Goal: Transaction & Acquisition: Book appointment/travel/reservation

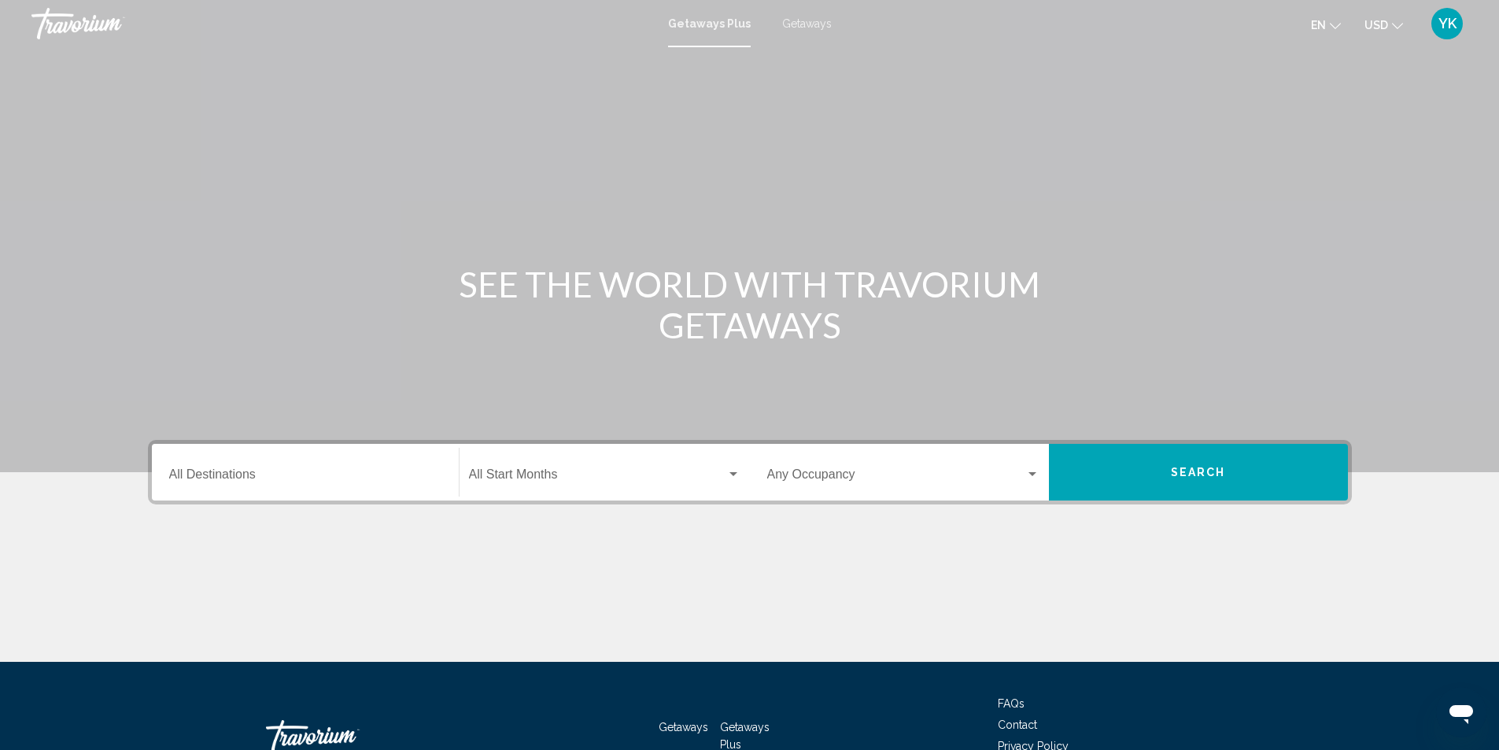
click at [802, 24] on span "Getaways" at bounding box center [807, 23] width 50 height 13
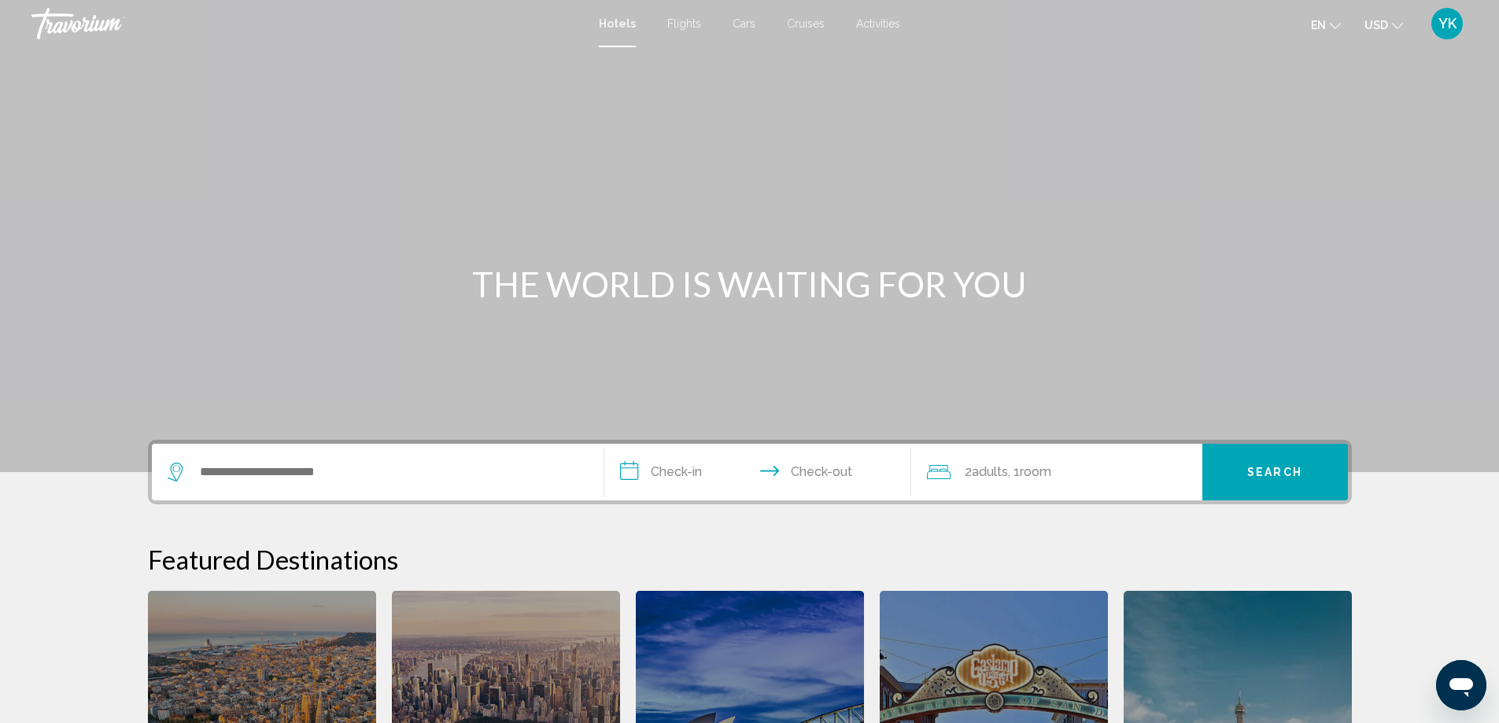
click at [682, 24] on span "Flights" at bounding box center [684, 23] width 34 height 13
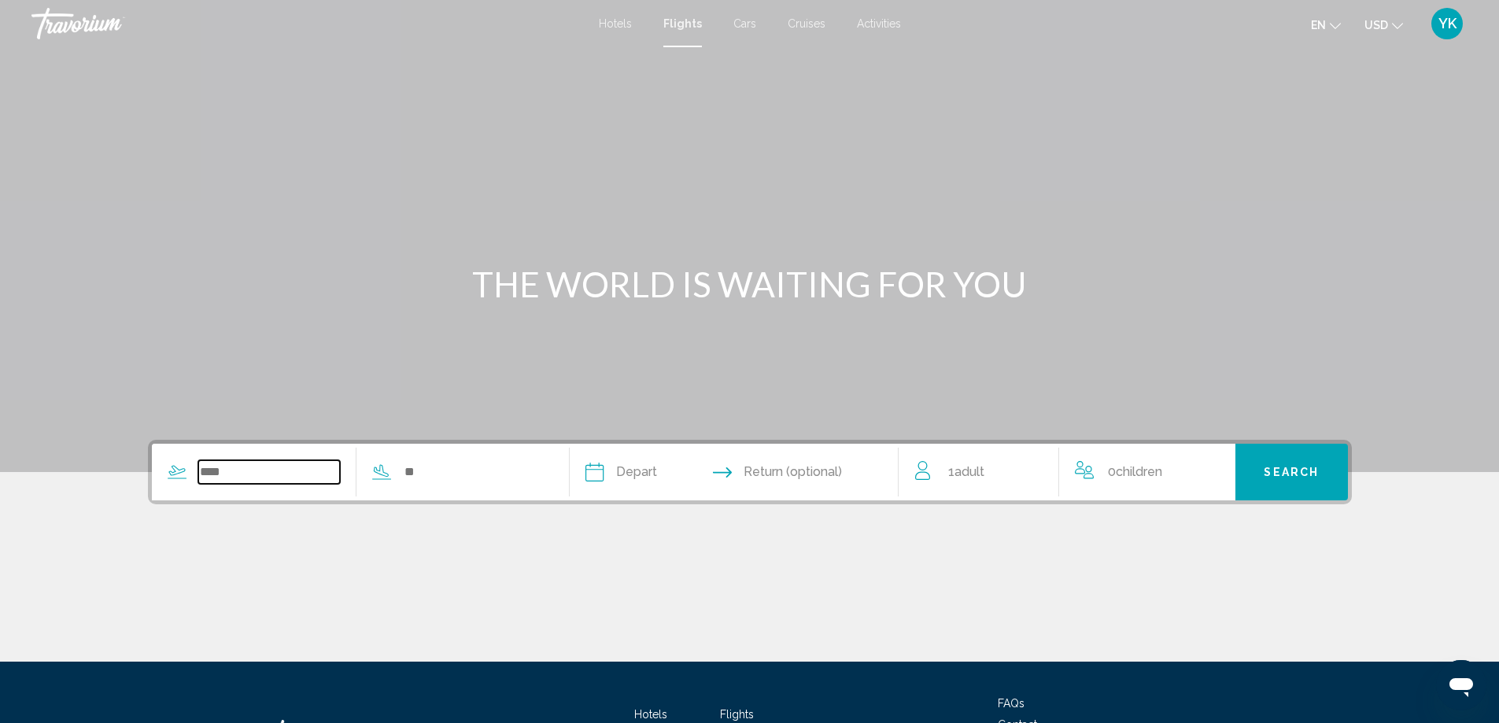
click at [237, 476] on input "Search widget" at bounding box center [269, 472] width 142 height 24
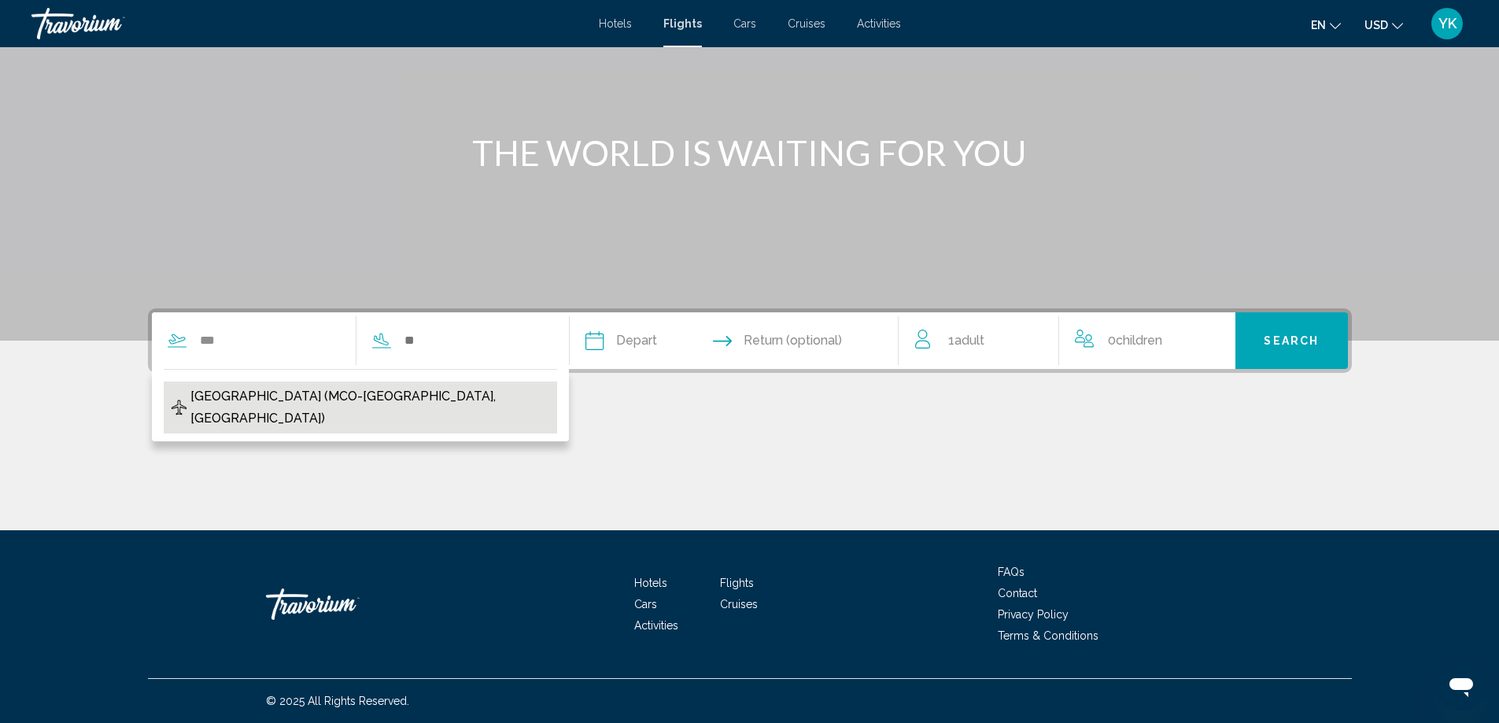
click at [330, 392] on span "Orlando Intl Airport (MCO-Orlando, US)" at bounding box center [369, 408] width 359 height 44
type input "**********"
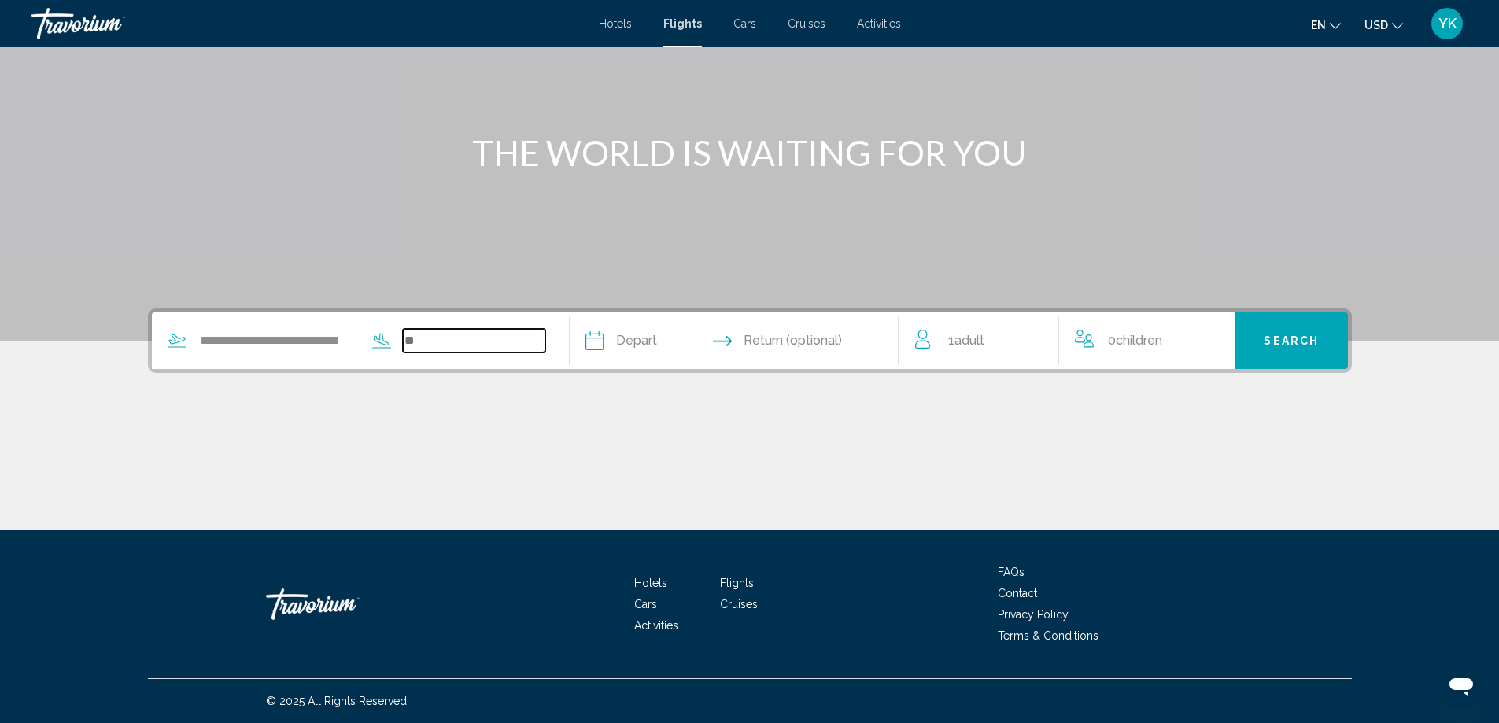
click at [430, 344] on input "Search widget" at bounding box center [474, 341] width 142 height 24
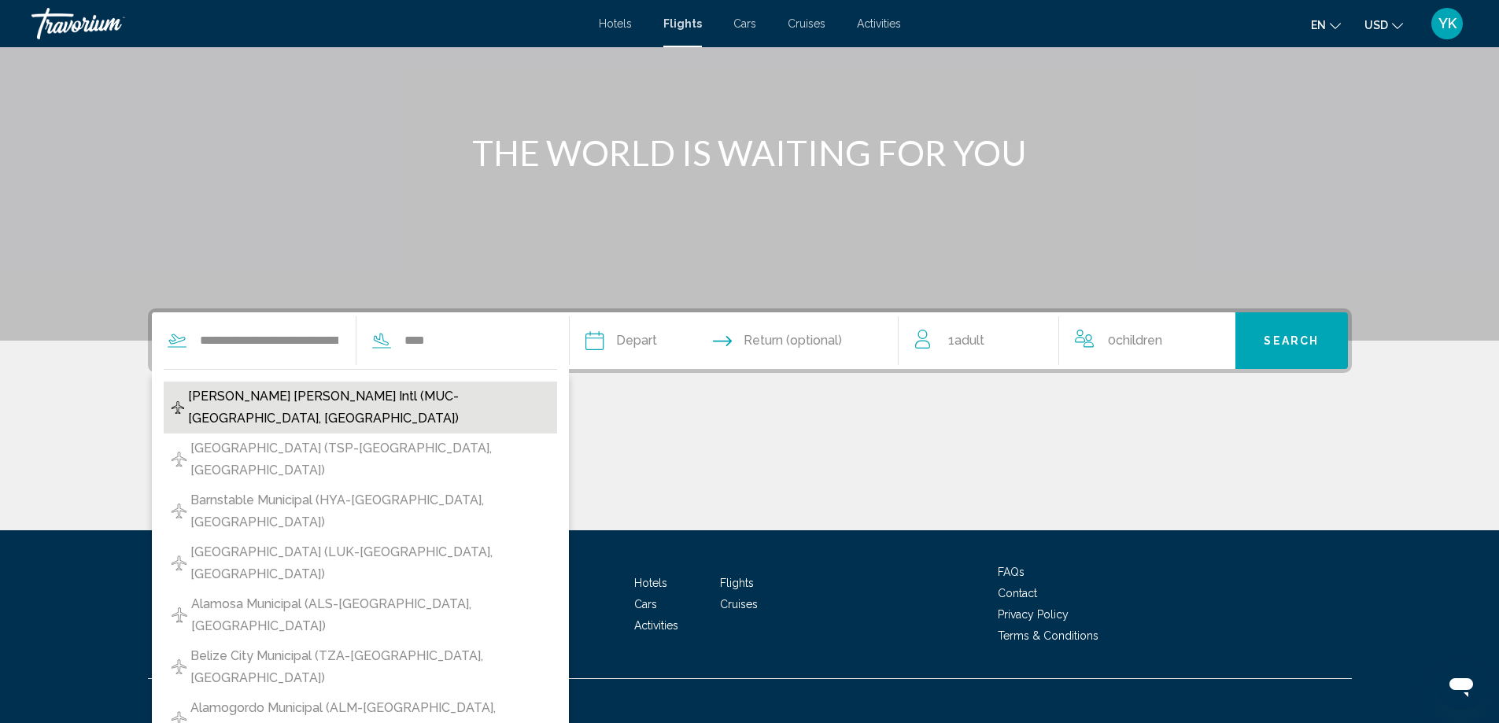
click at [378, 405] on span "franz Josef Strauss Intl (MUC-Munich, Germany)" at bounding box center [368, 408] width 361 height 44
type input "**********"
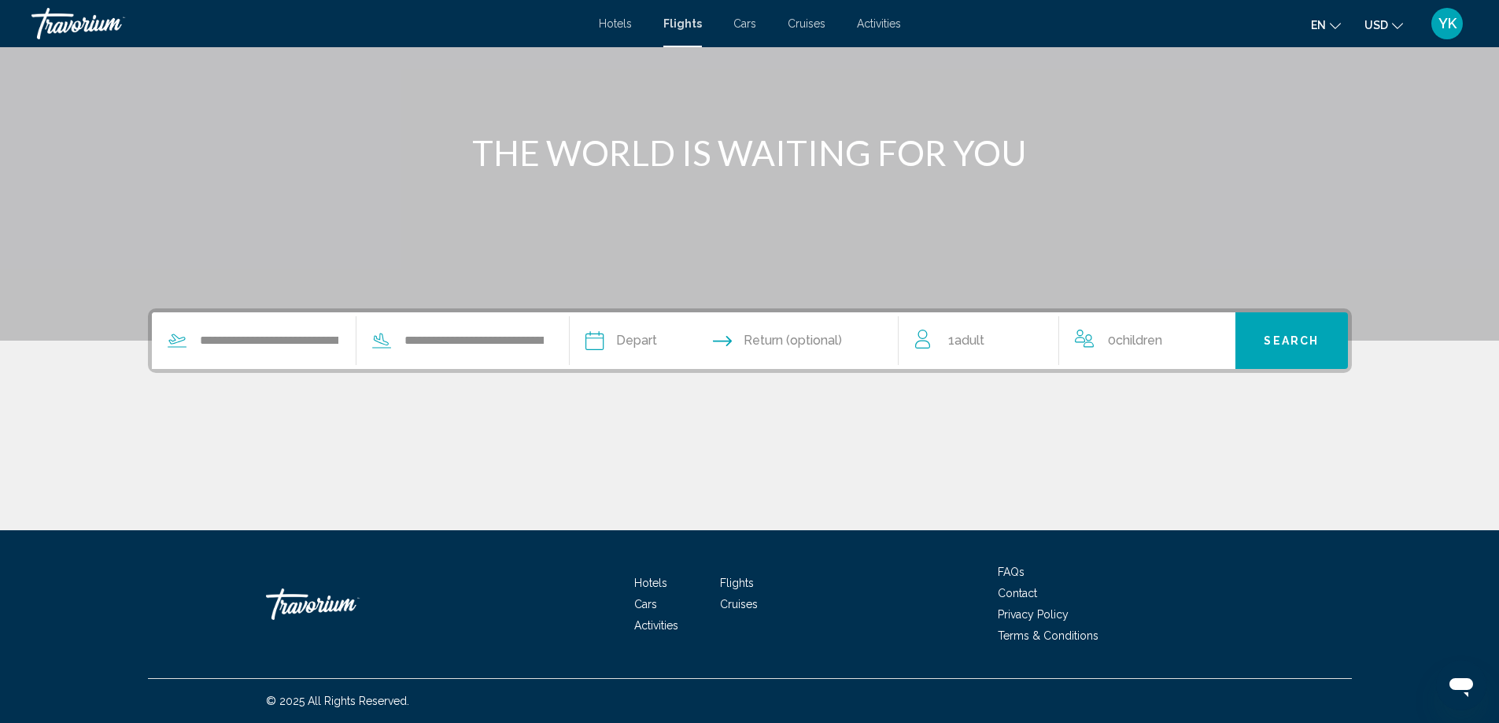
click at [620, 338] on input "Depart date" at bounding box center [663, 342] width 163 height 61
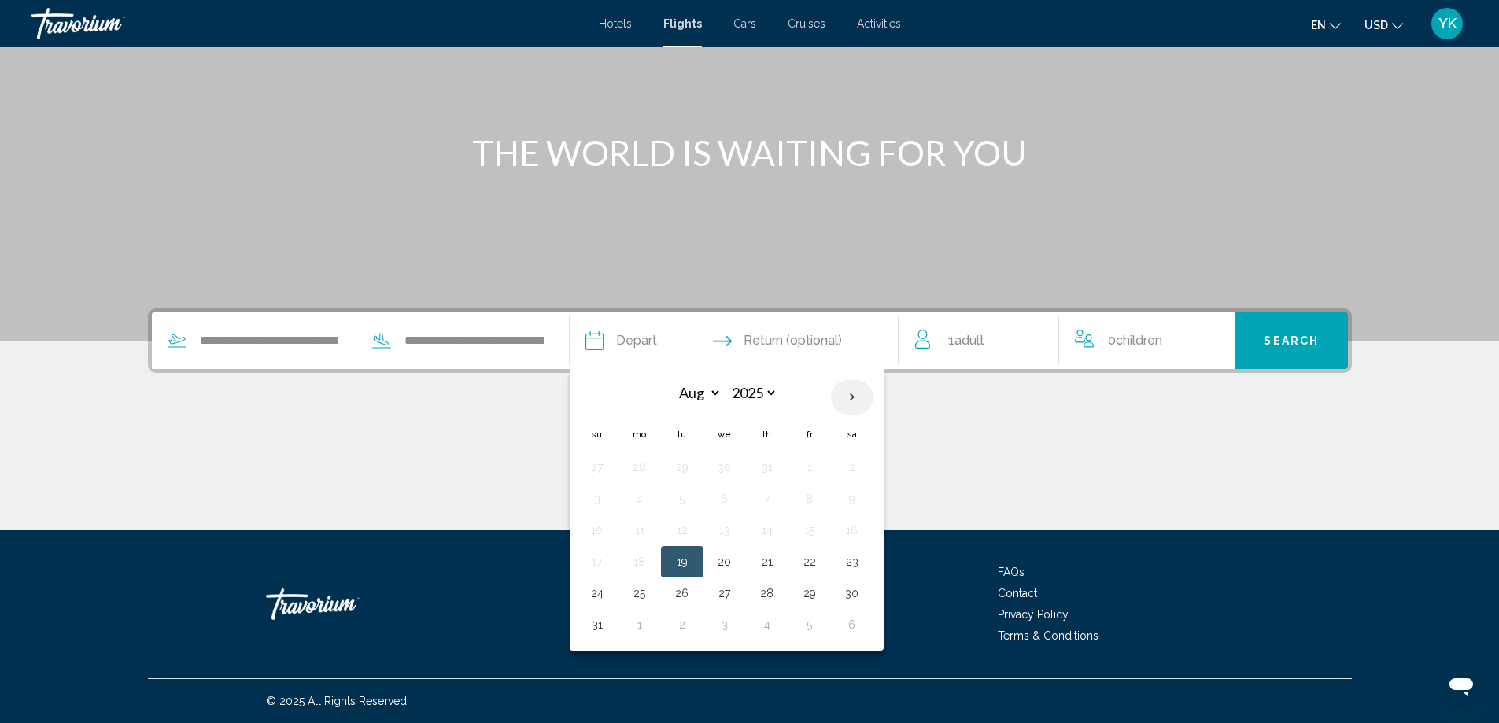
click at [862, 394] on th "Next month" at bounding box center [852, 397] width 43 height 35
select select "**"
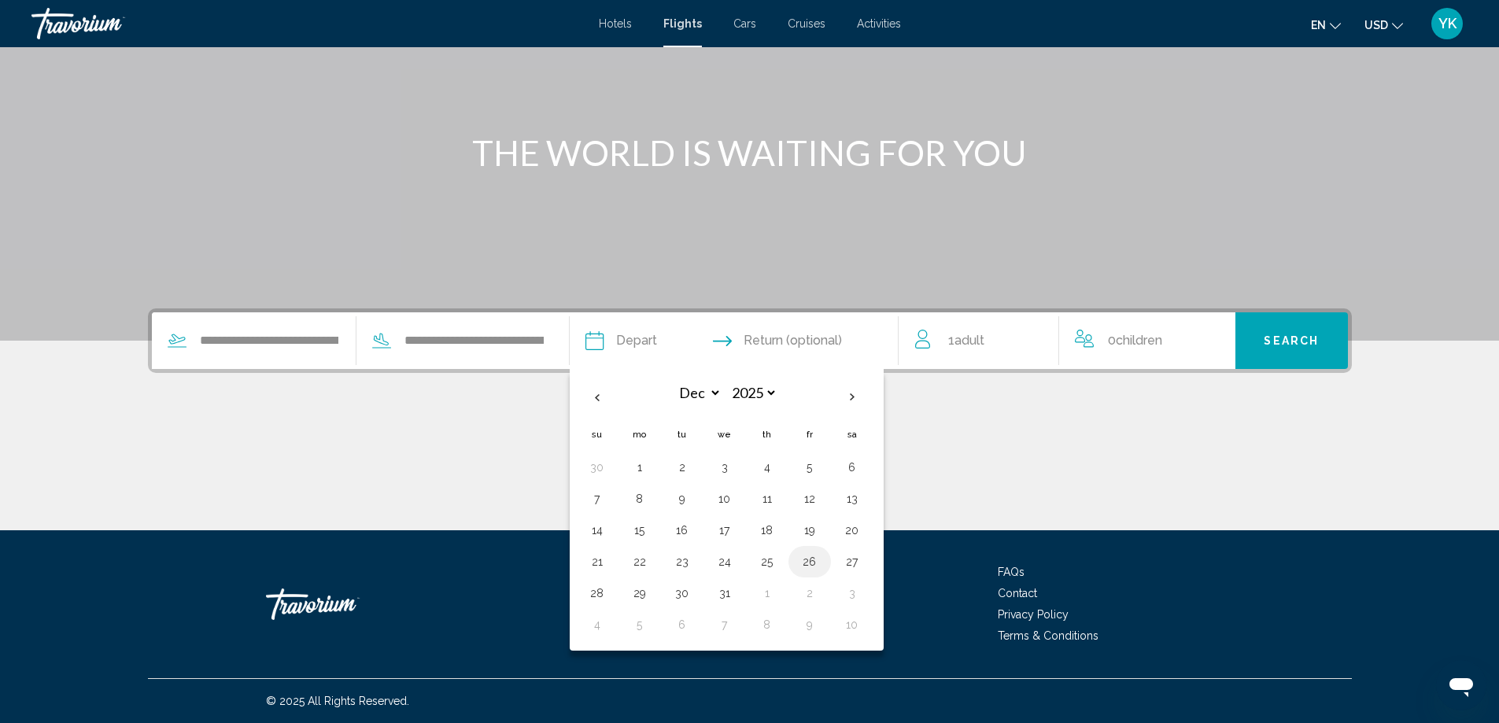
click at [817, 558] on button "26" at bounding box center [809, 562] width 25 height 22
type input "**********"
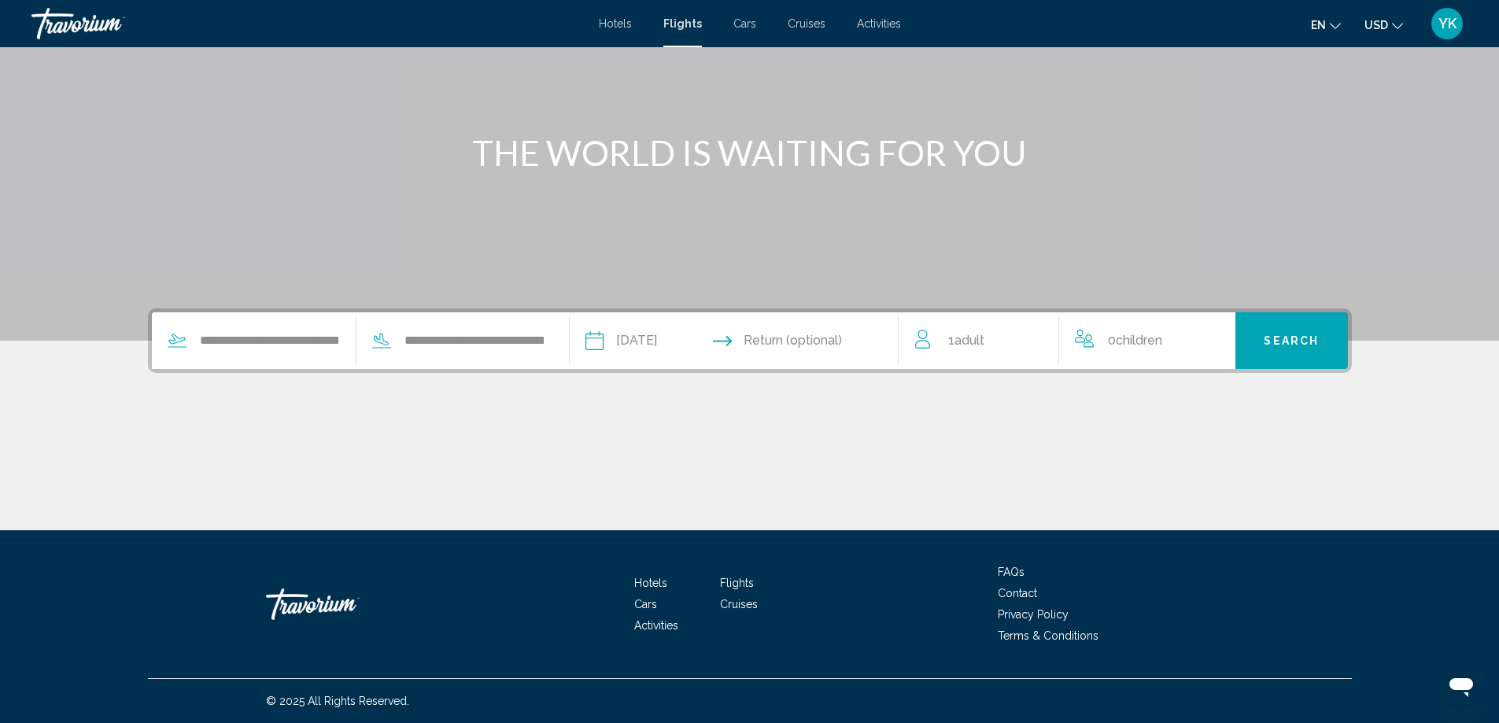
click at [857, 340] on input "Return date" at bounding box center [823, 342] width 163 height 61
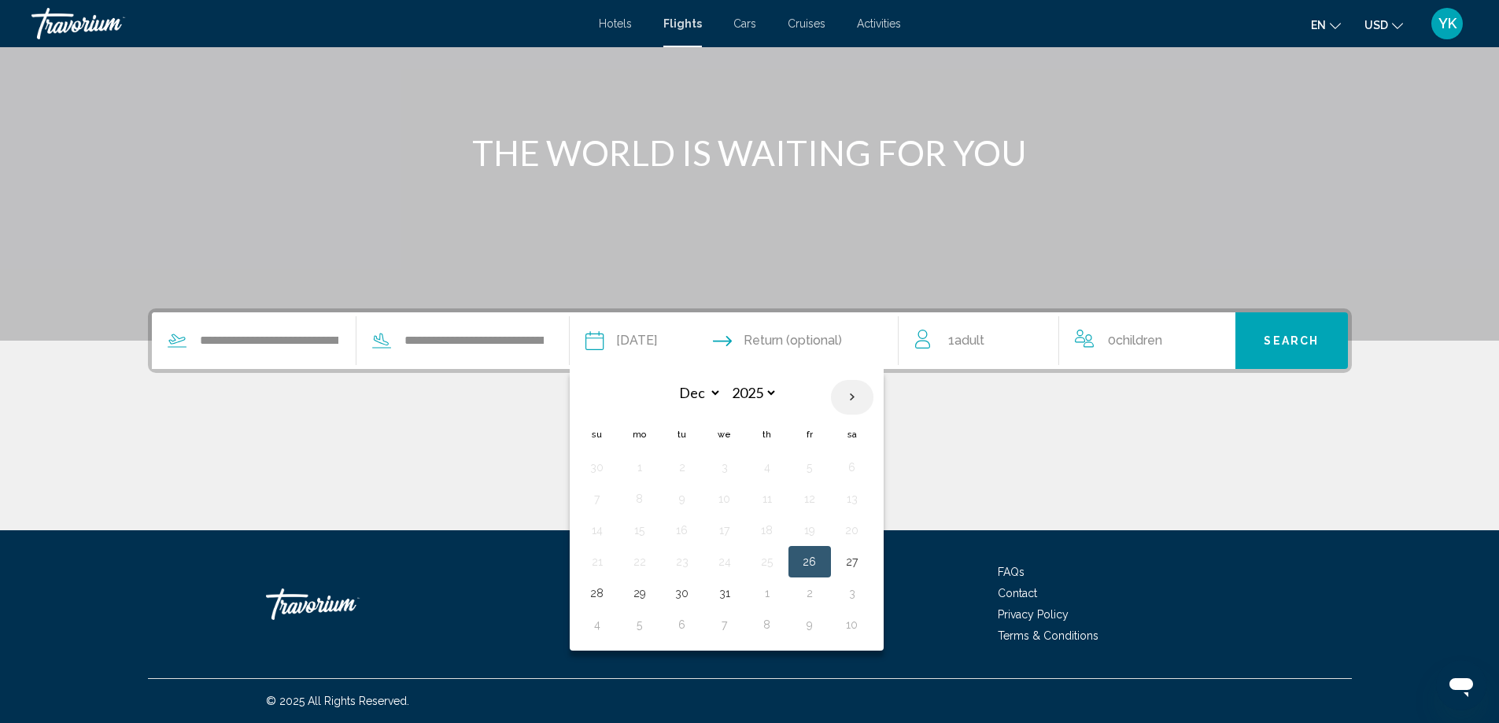
click at [856, 397] on th "Next month" at bounding box center [852, 397] width 43 height 35
select select "*"
select select "****"
click at [767, 500] on button "8" at bounding box center [767, 499] width 25 height 22
type input "**********"
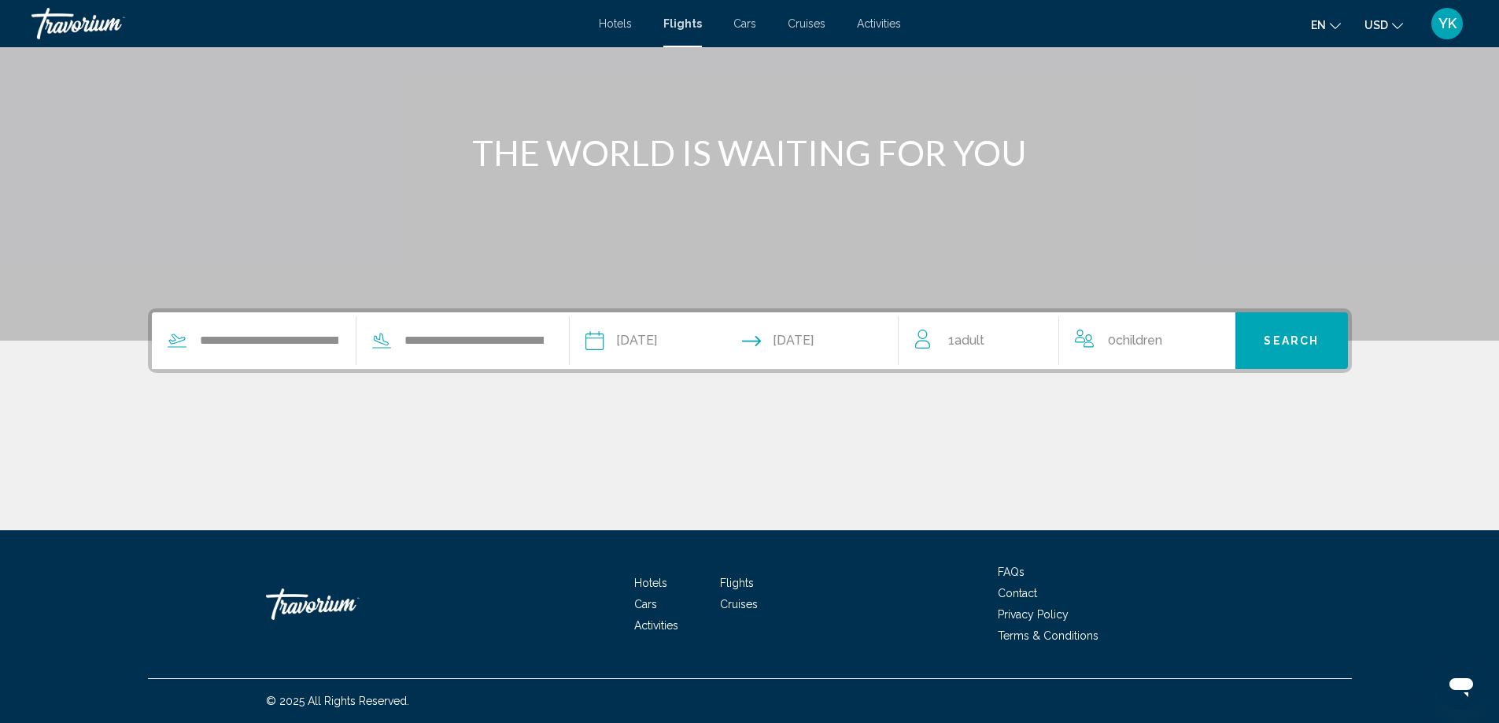
click at [985, 339] on span "Adult" at bounding box center [970, 340] width 30 height 15
click at [1036, 340] on icon "Increment adults" at bounding box center [1036, 338] width 14 height 14
click at [1298, 338] on span "Search" at bounding box center [1291, 341] width 55 height 13
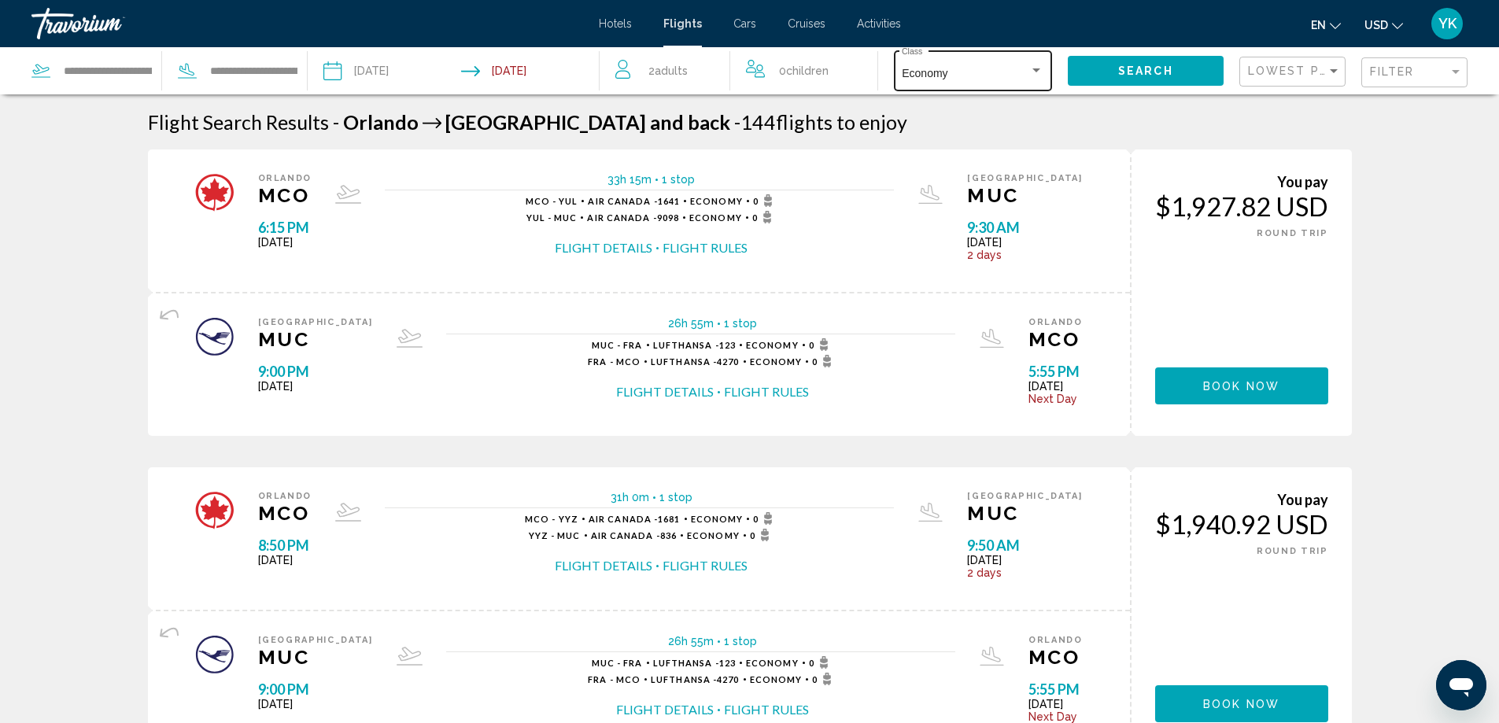
click at [1036, 71] on div "Search widget" at bounding box center [1037, 70] width 8 height 4
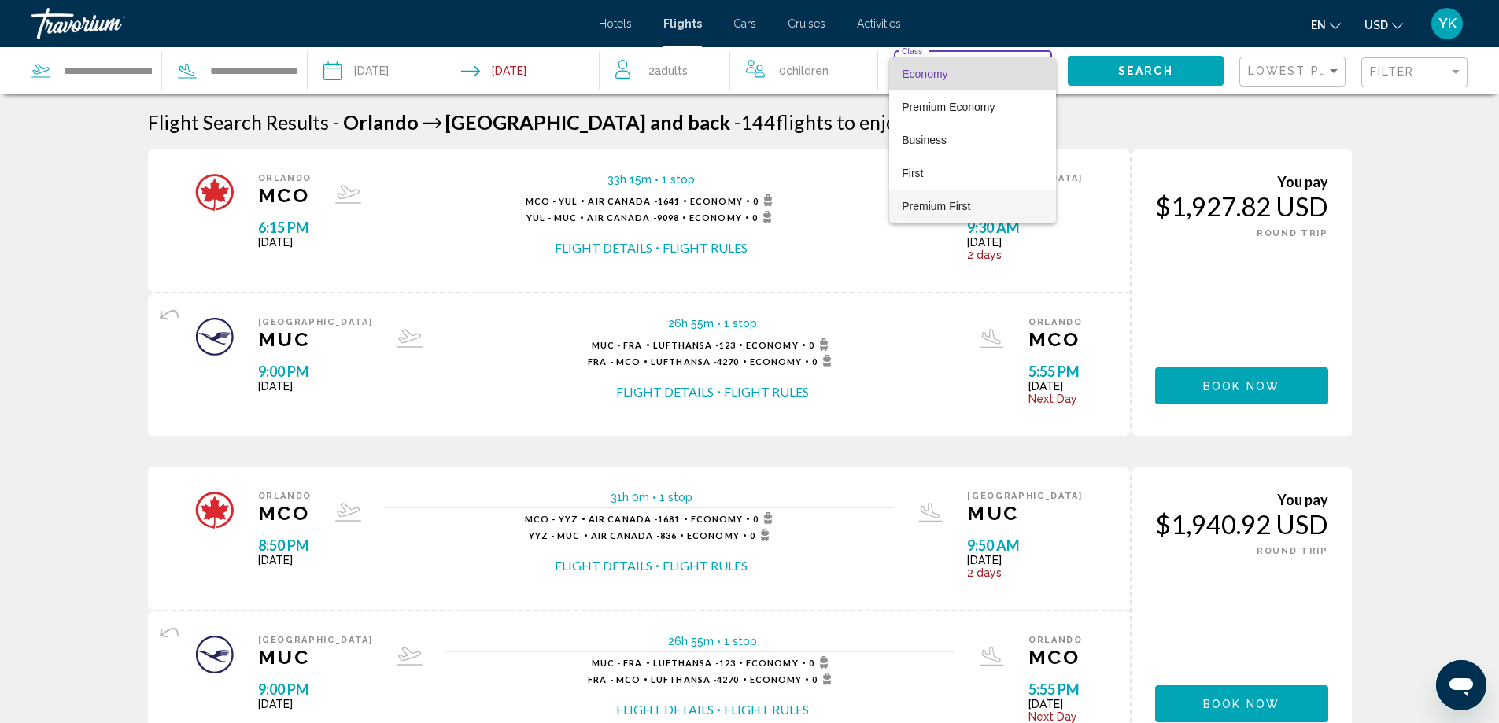
click at [930, 206] on span "Premium First" at bounding box center [936, 206] width 68 height 13
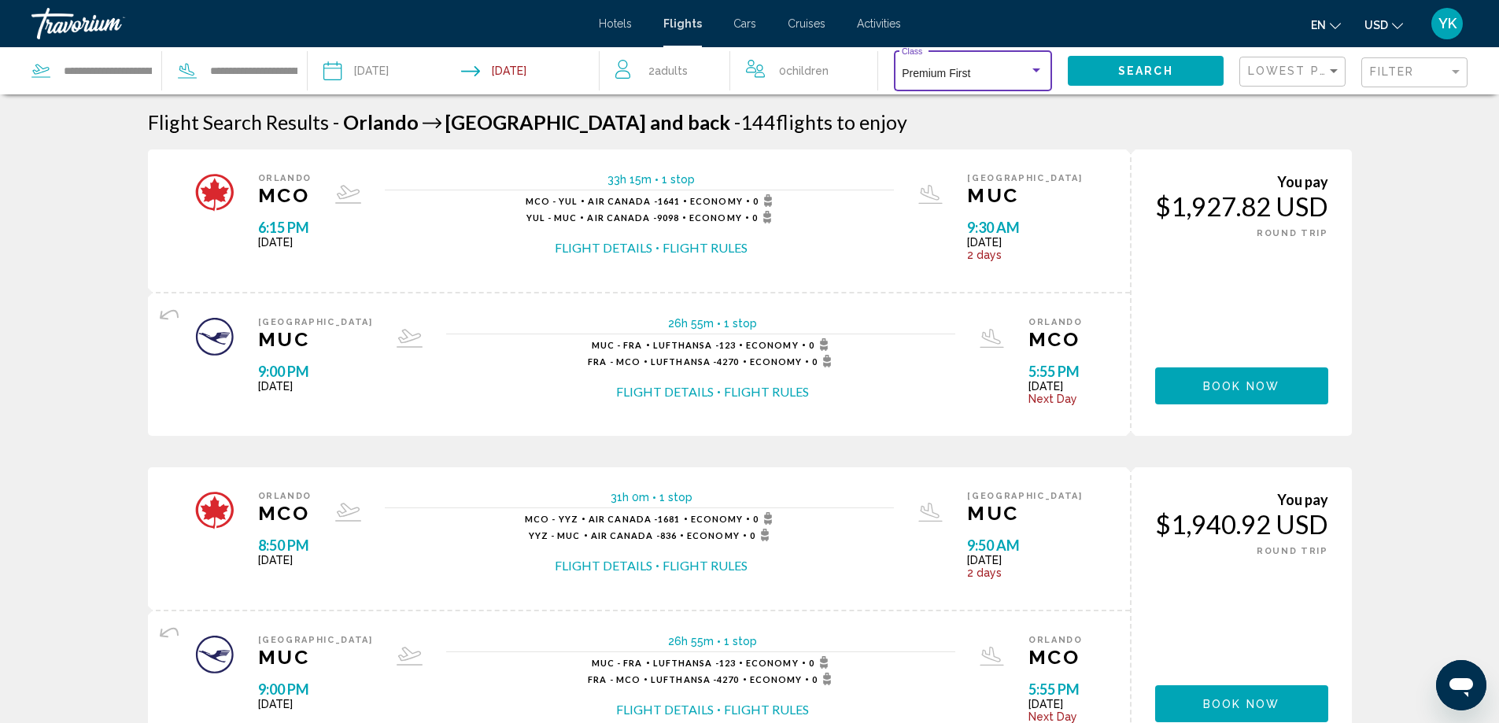
click at [1137, 74] on span "Search" at bounding box center [1145, 71] width 55 height 13
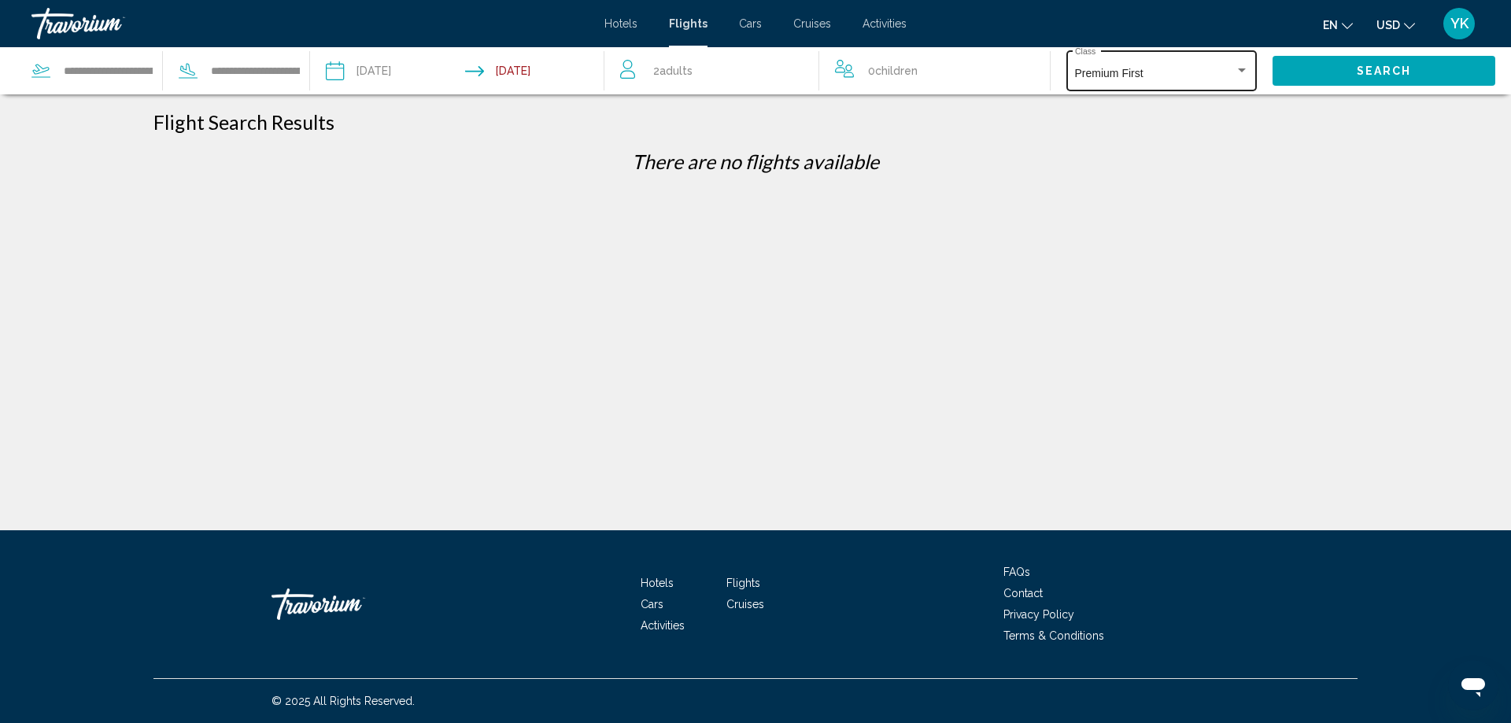
click at [1240, 68] on div "Search widget" at bounding box center [1242, 71] width 14 height 13
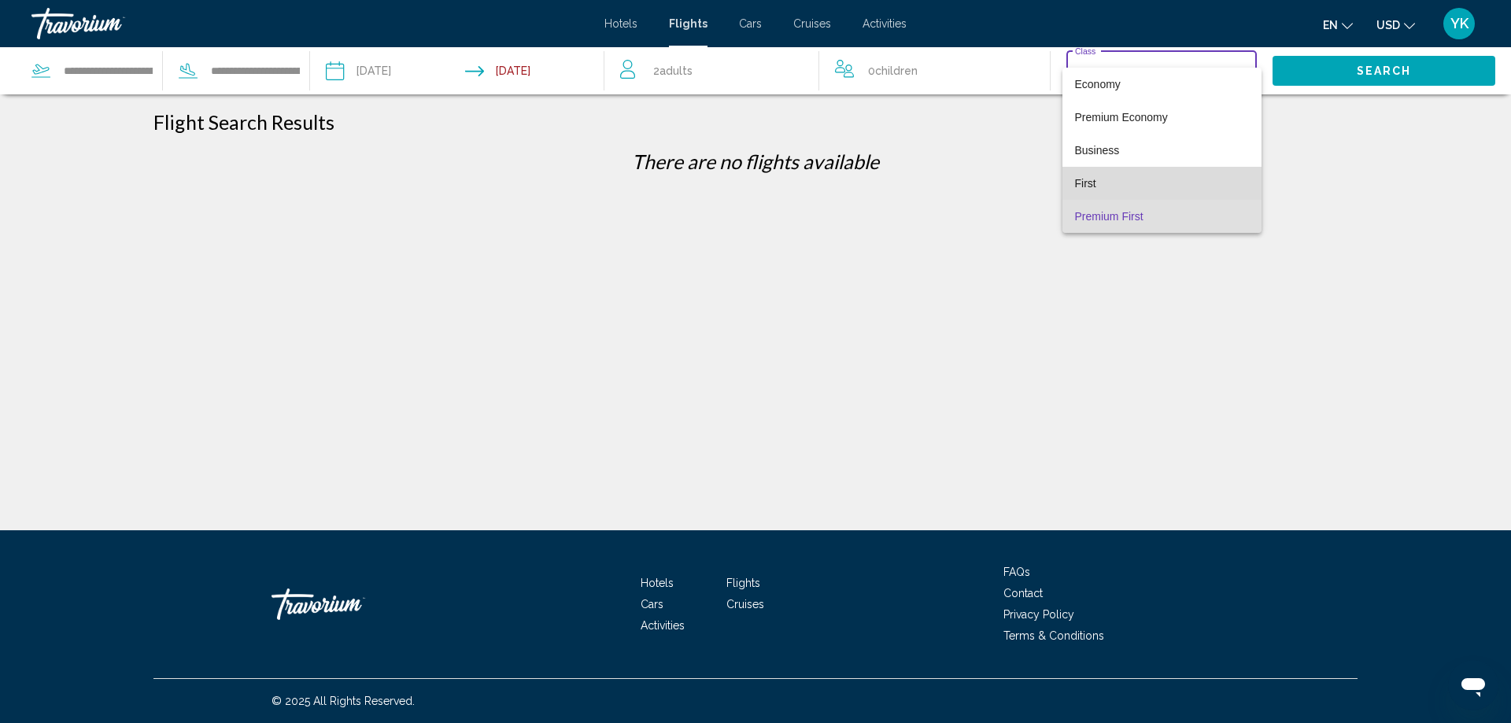
click at [1088, 183] on span "First" at bounding box center [1085, 183] width 21 height 13
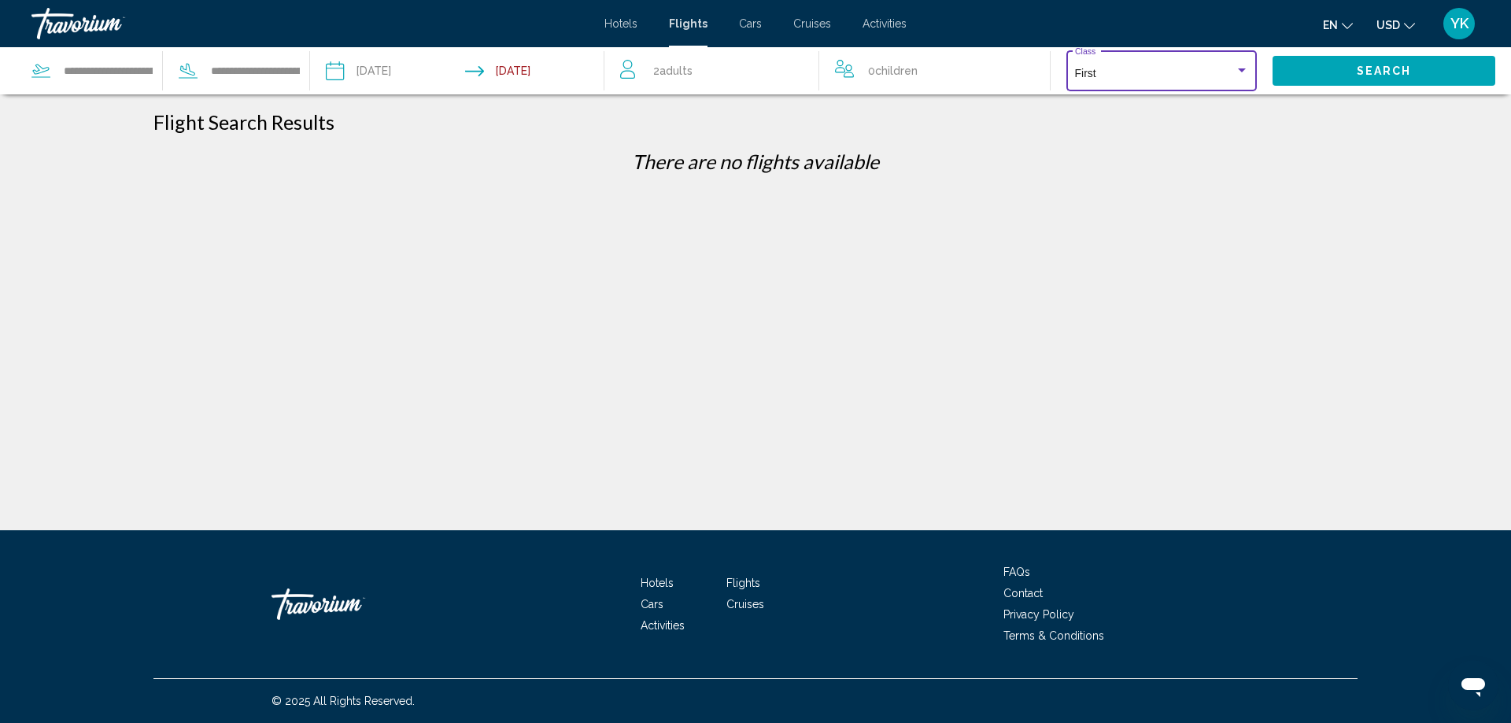
click at [1380, 70] on span "Search" at bounding box center [1384, 71] width 55 height 13
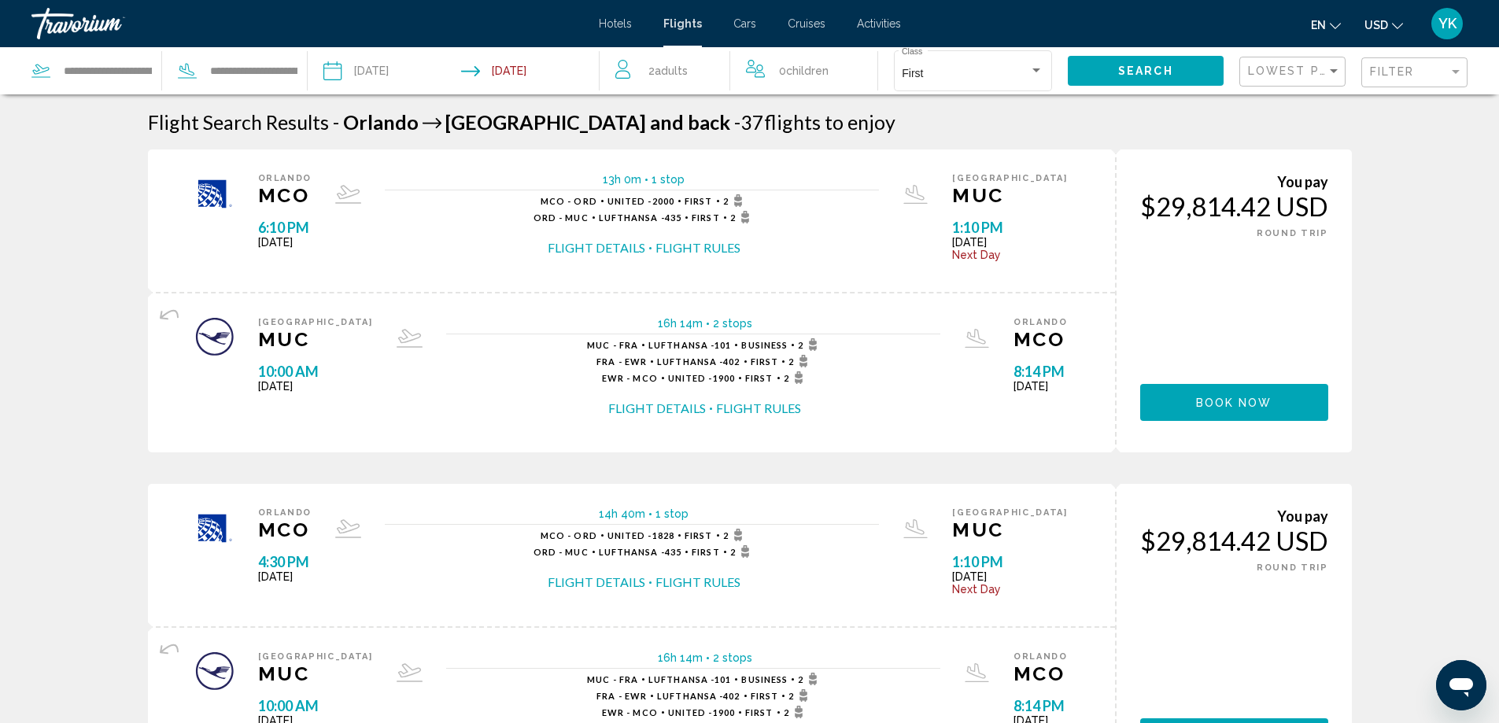
click at [615, 22] on span "Hotels" at bounding box center [615, 23] width 33 height 13
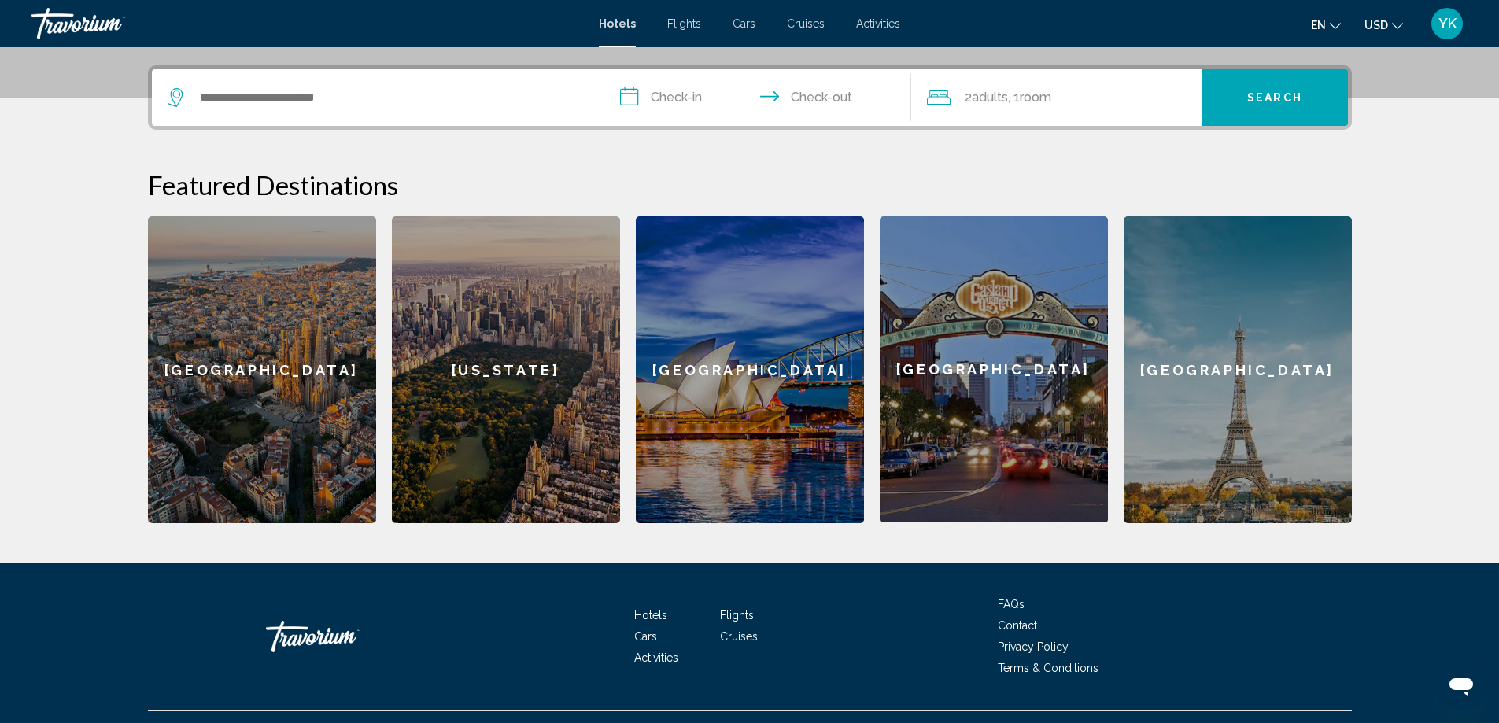
scroll to position [407, 0]
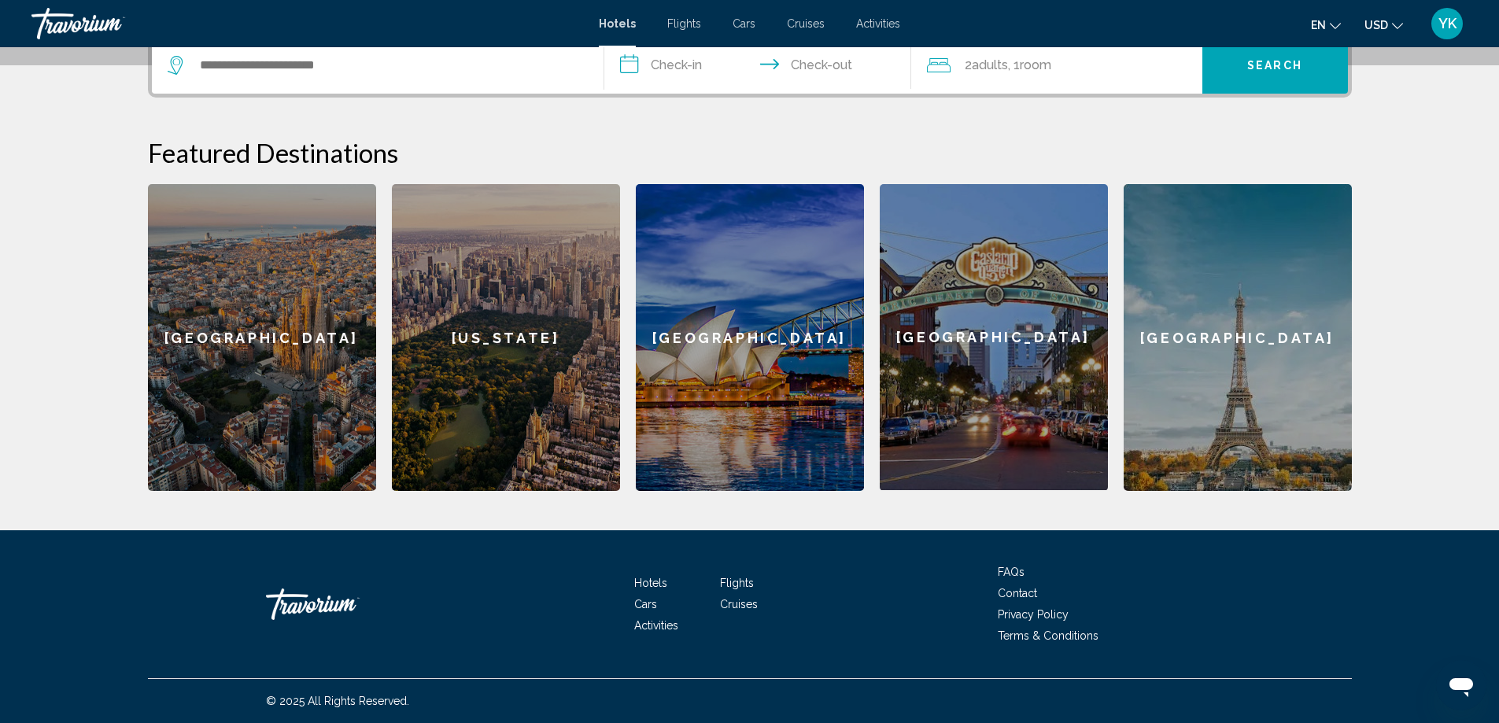
click at [652, 579] on span "Hotels" at bounding box center [650, 583] width 33 height 13
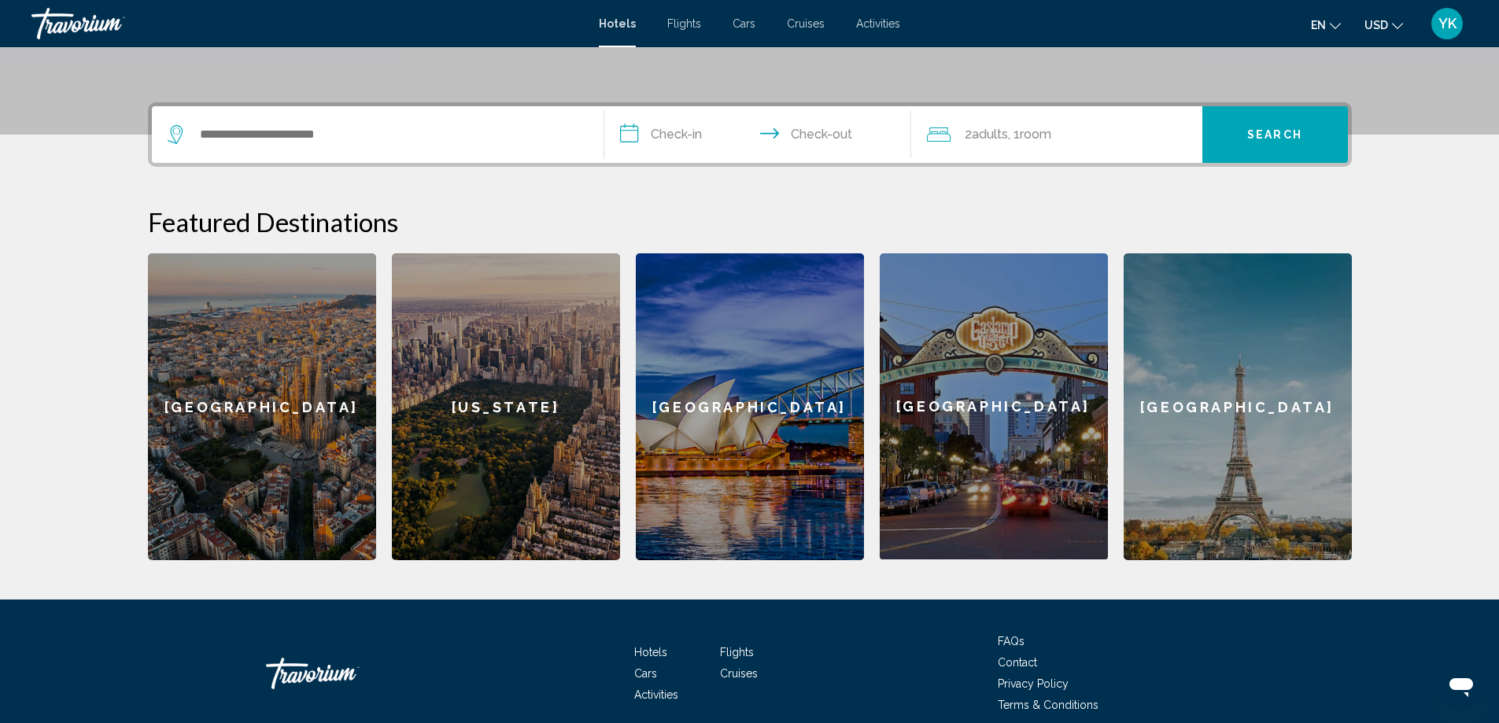
scroll to position [302, 0]
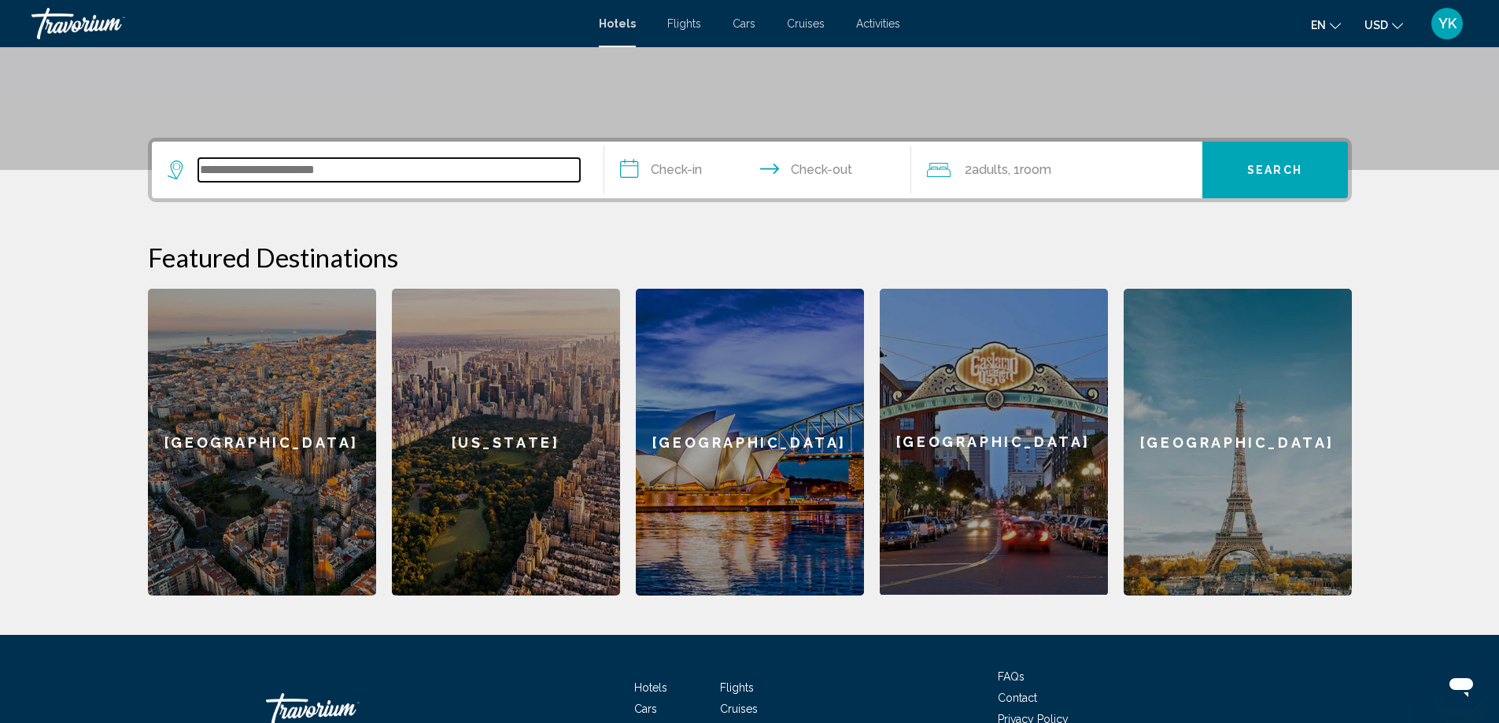
click at [359, 174] on input "Search widget" at bounding box center [389, 170] width 382 height 24
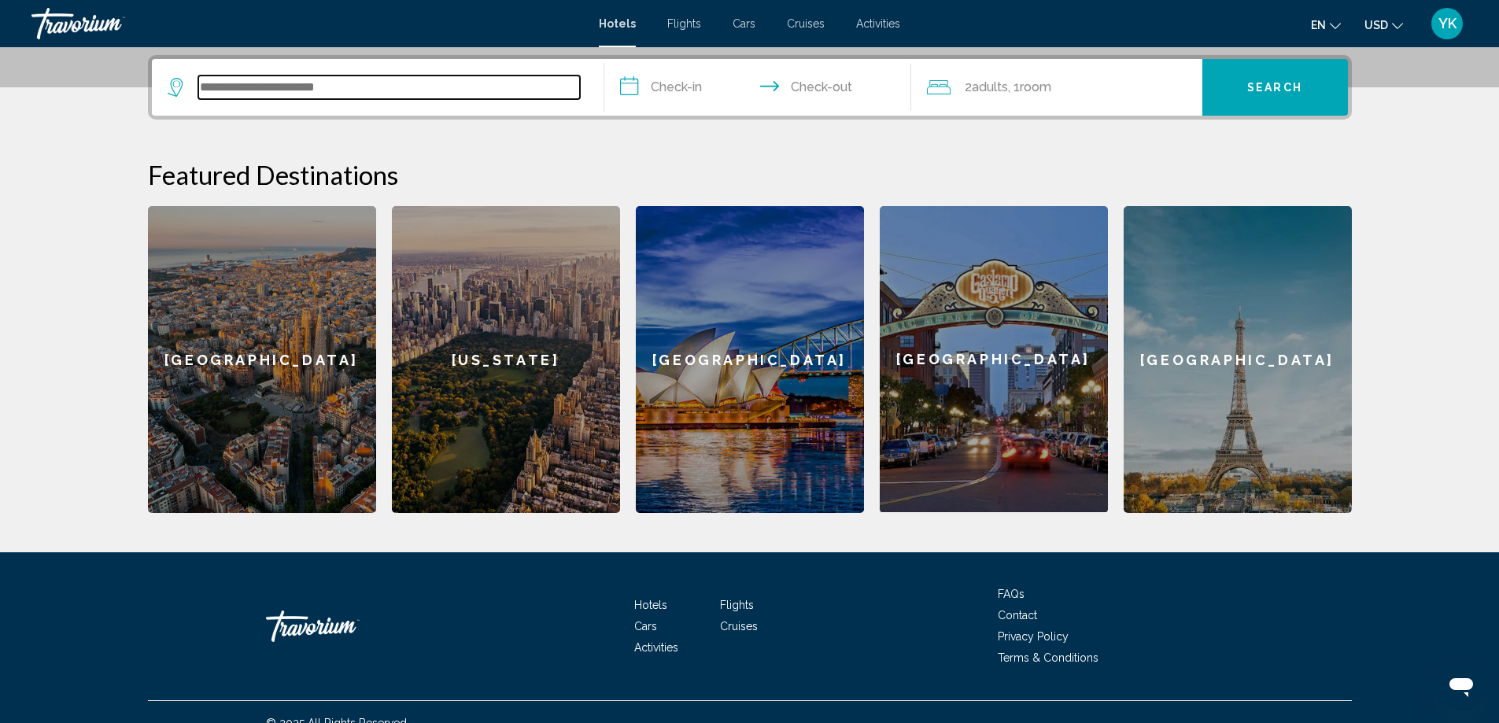
scroll to position [389, 0]
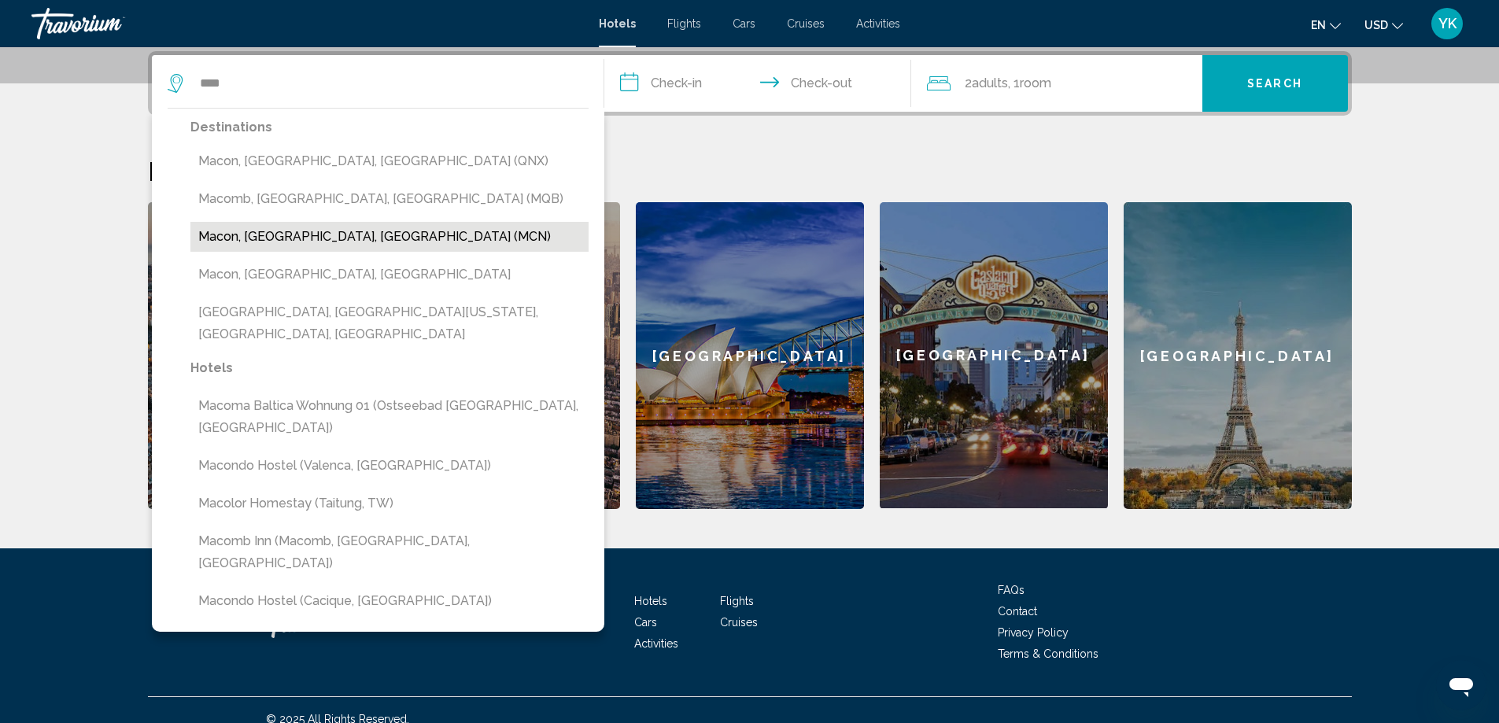
click at [325, 236] on button "Macon, [GEOGRAPHIC_DATA], [GEOGRAPHIC_DATA] (MCN)" at bounding box center [389, 237] width 398 height 30
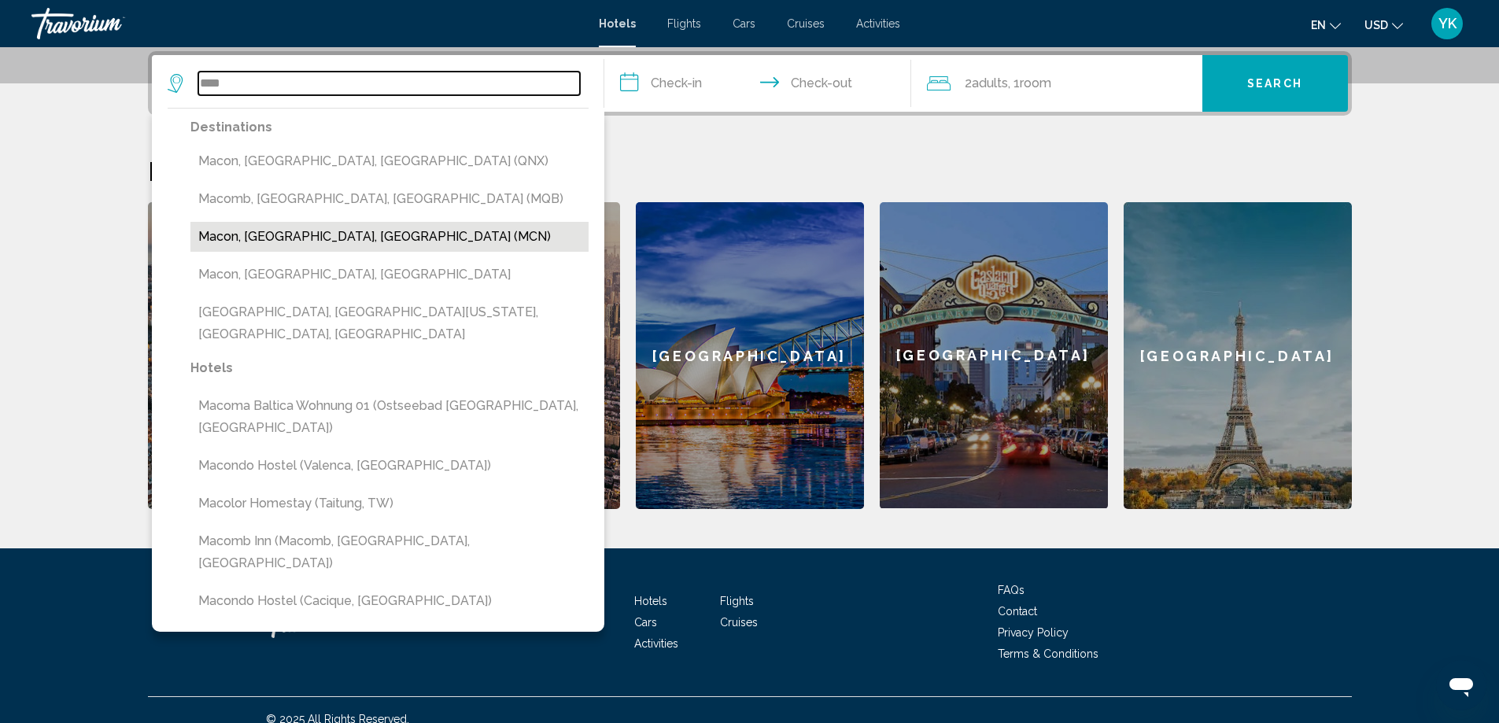
type input "**********"
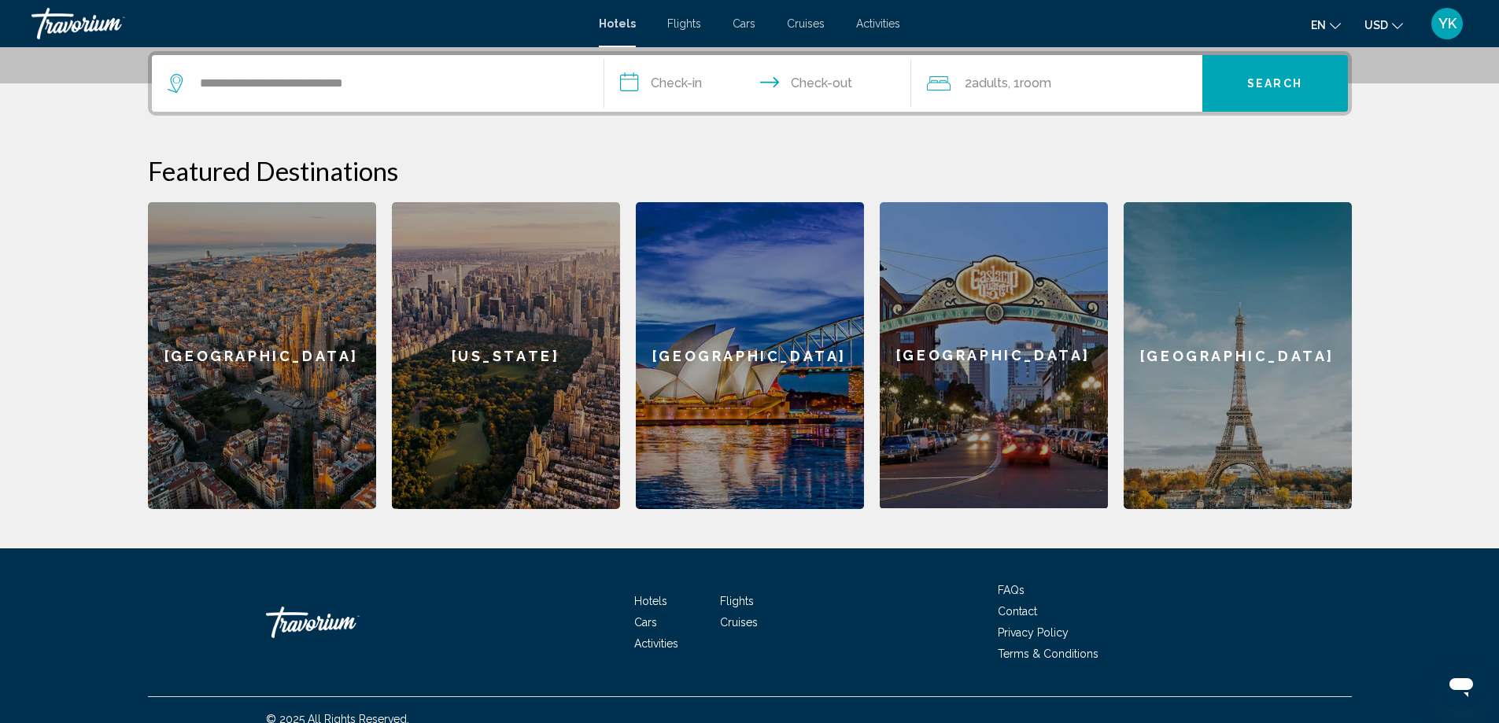
click at [668, 83] on input "**********" at bounding box center [760, 85] width 313 height 61
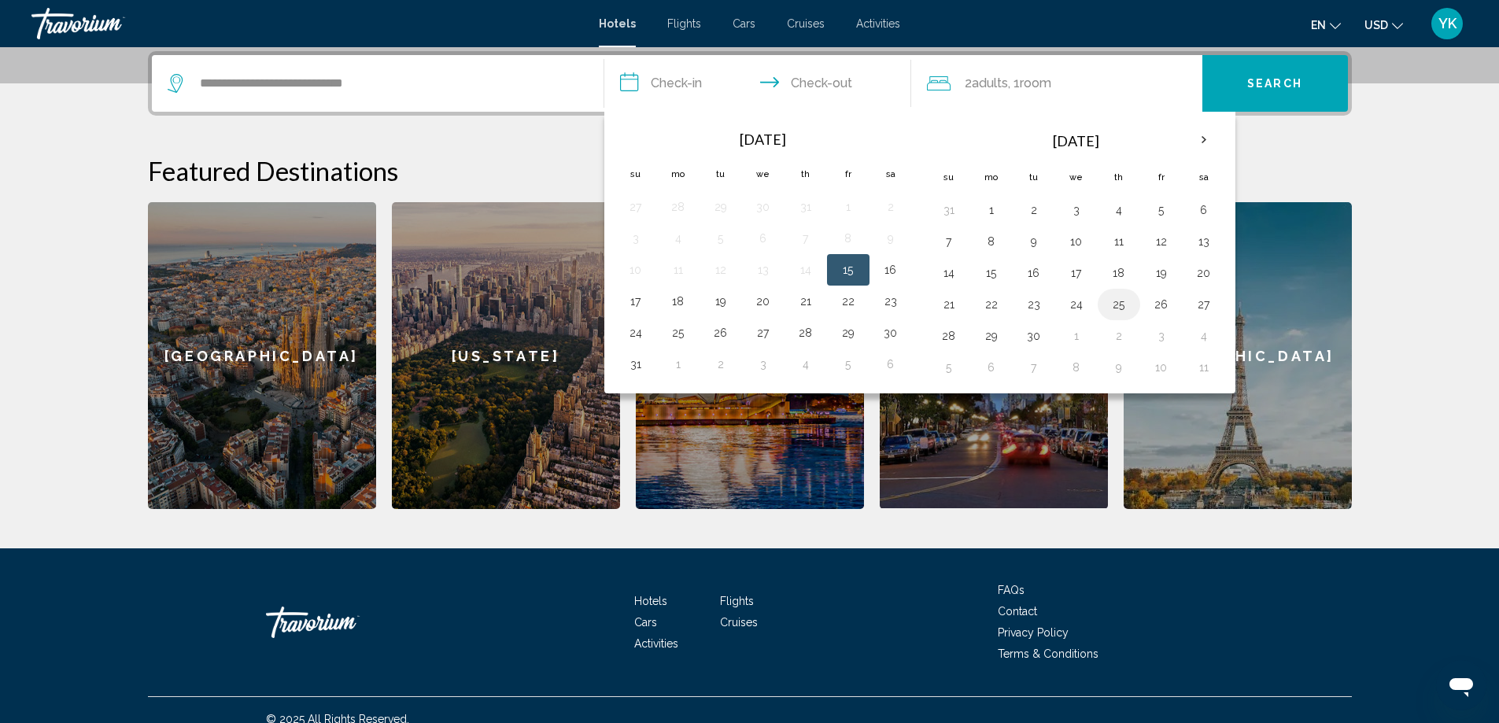
click at [1122, 311] on button "25" at bounding box center [1119, 305] width 25 height 22
click at [808, 79] on input "**********" at bounding box center [760, 85] width 313 height 61
click at [1163, 304] on button "26" at bounding box center [1161, 305] width 25 height 22
type input "**********"
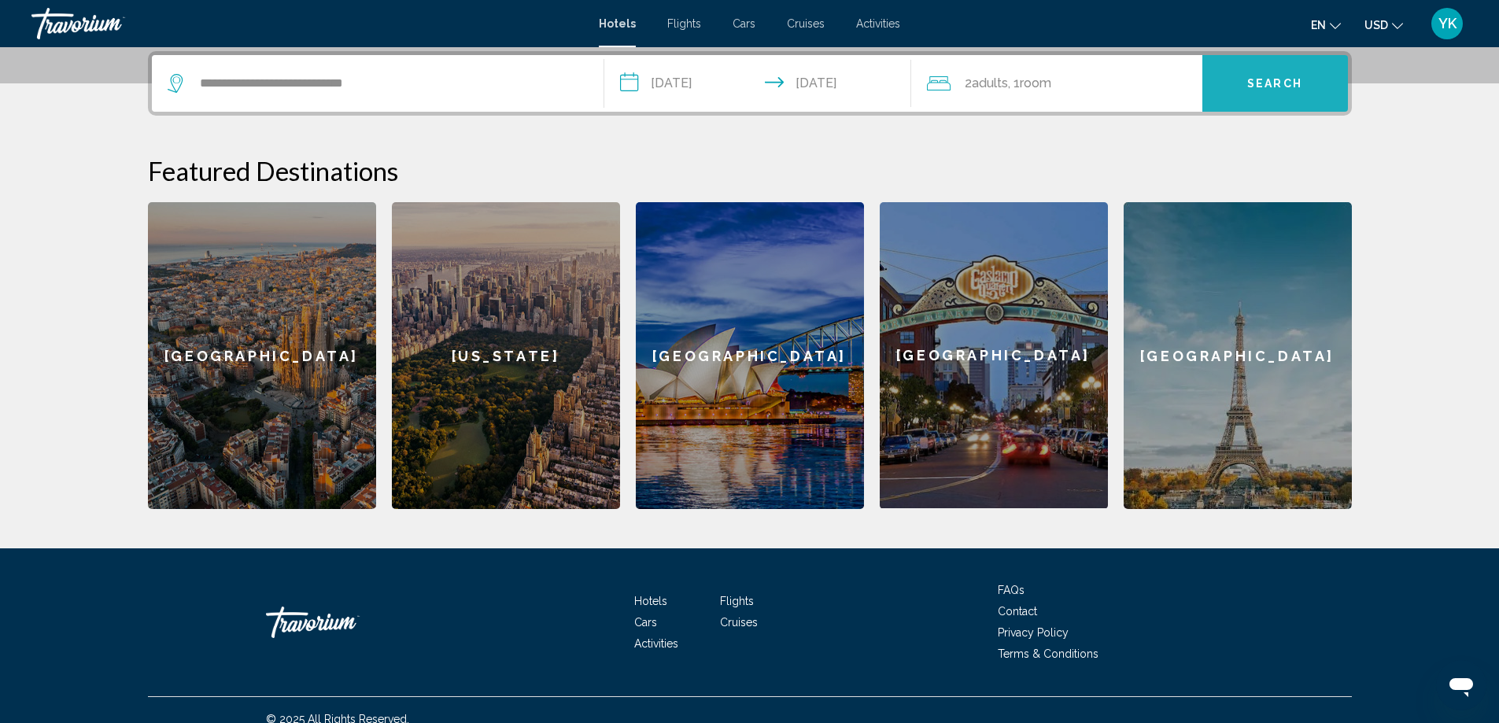
click at [1285, 81] on span "Search" at bounding box center [1275, 84] width 55 height 13
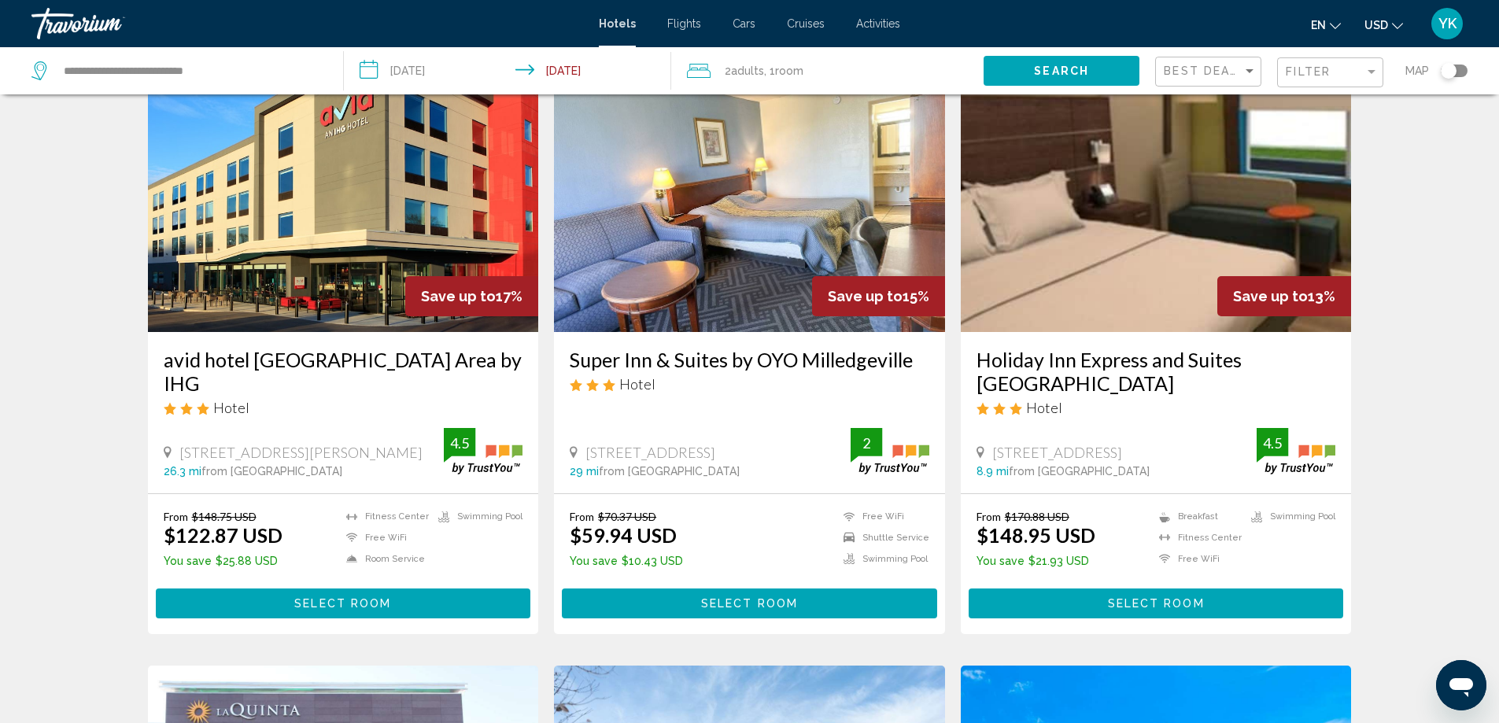
scroll to position [105, 0]
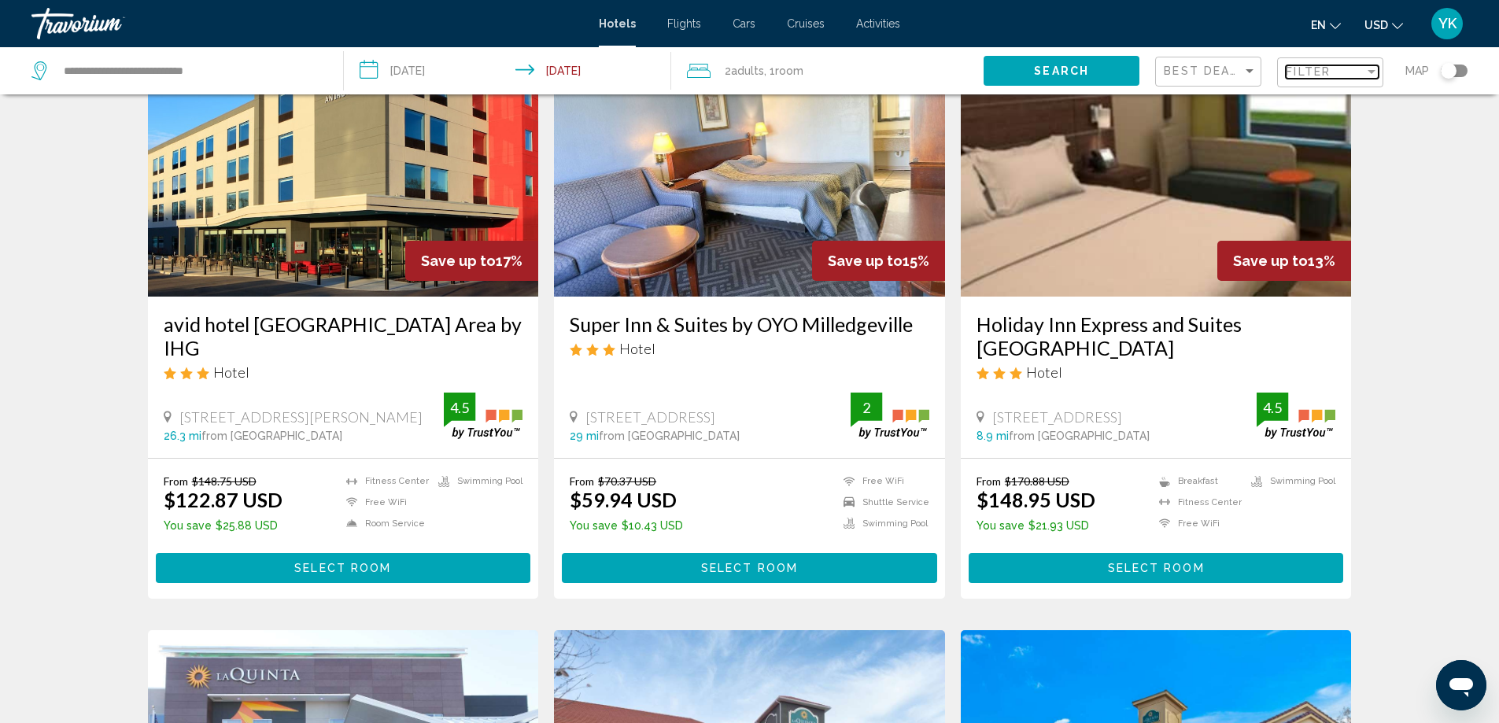
click at [1372, 70] on div "Filter" at bounding box center [1372, 72] width 8 height 4
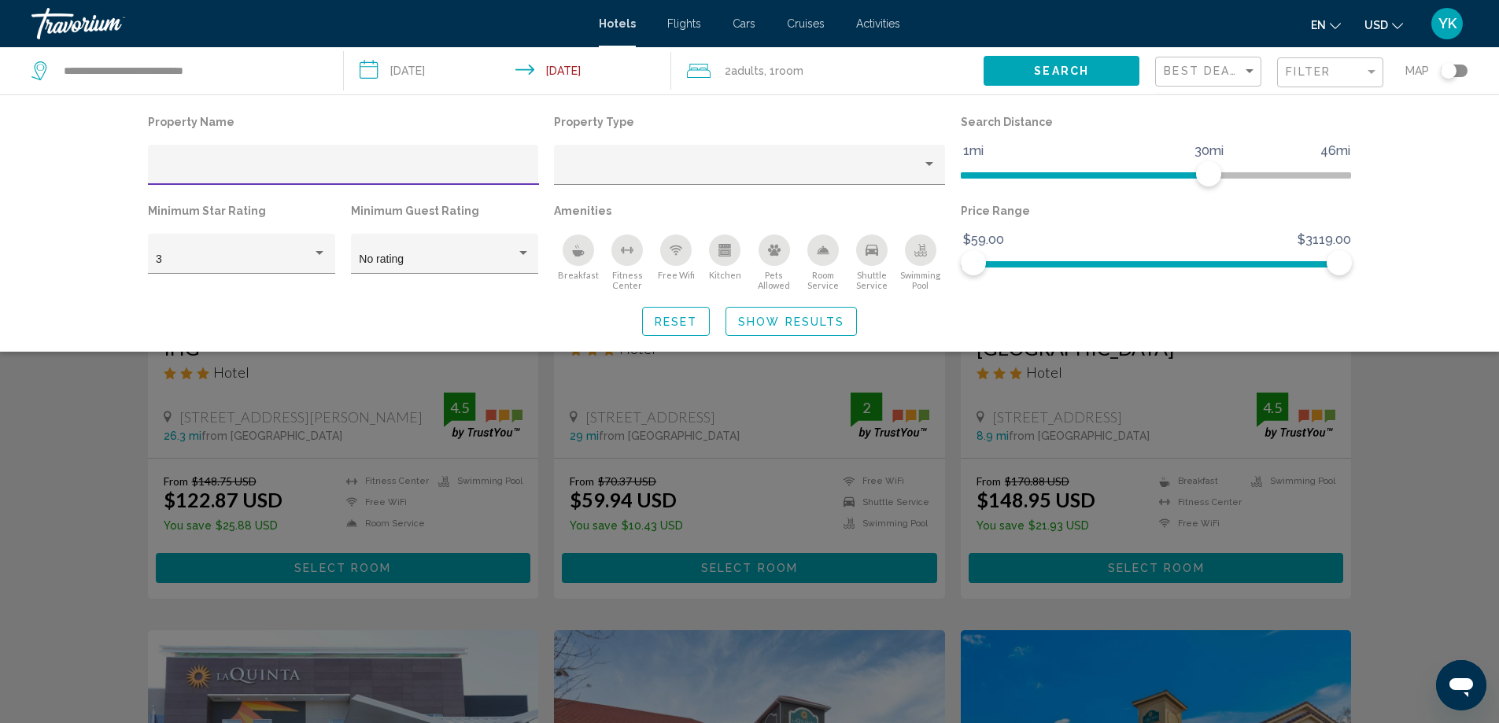
click at [577, 256] on icon "Breakfast" at bounding box center [579, 253] width 12 height 6
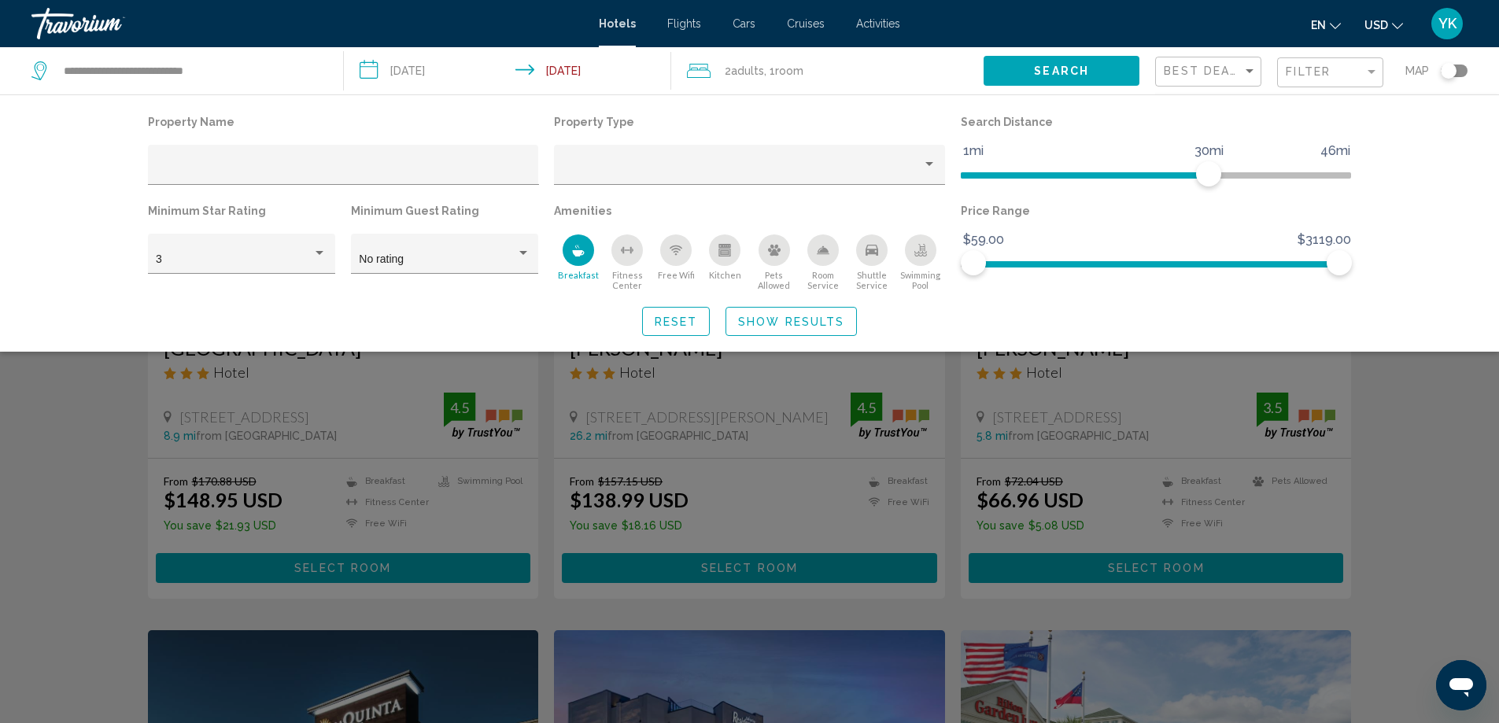
click at [674, 249] on icon "Free Wifi" at bounding box center [676, 249] width 9 height 3
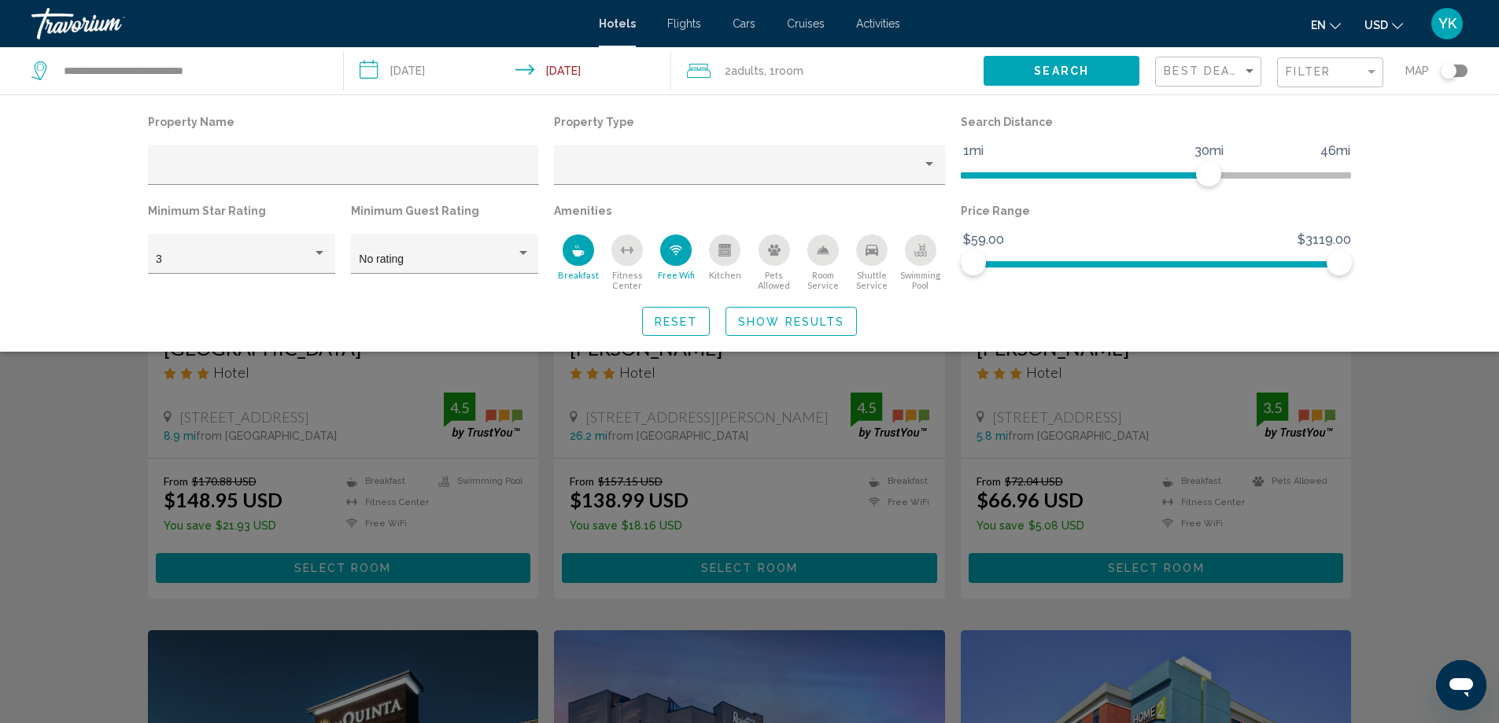
click at [919, 255] on icon "Swimming Pool" at bounding box center [921, 255] width 13 height 3
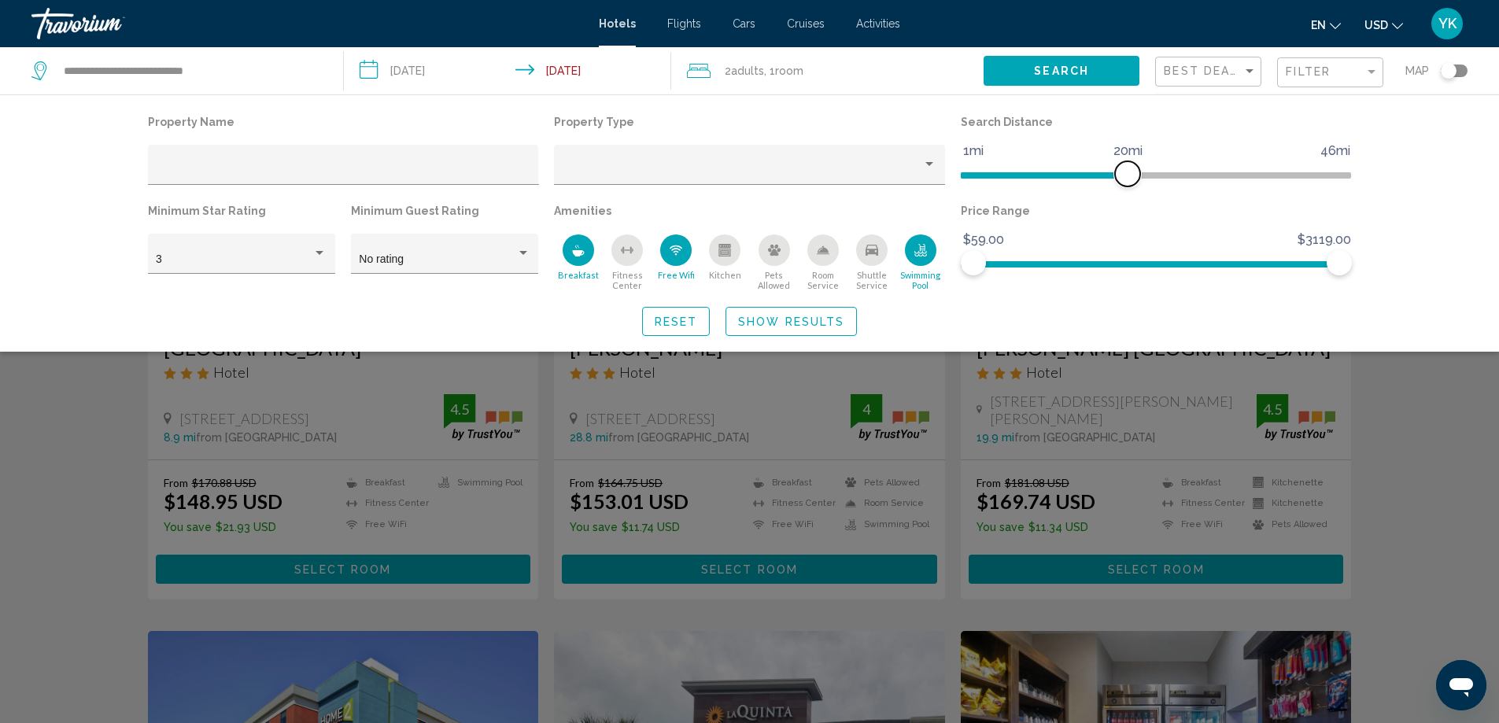
drag, startPoint x: 1203, startPoint y: 174, endPoint x: 1126, endPoint y: 183, distance: 76.8
click at [1126, 183] on span "Hotel Filters" at bounding box center [1127, 173] width 25 height 25
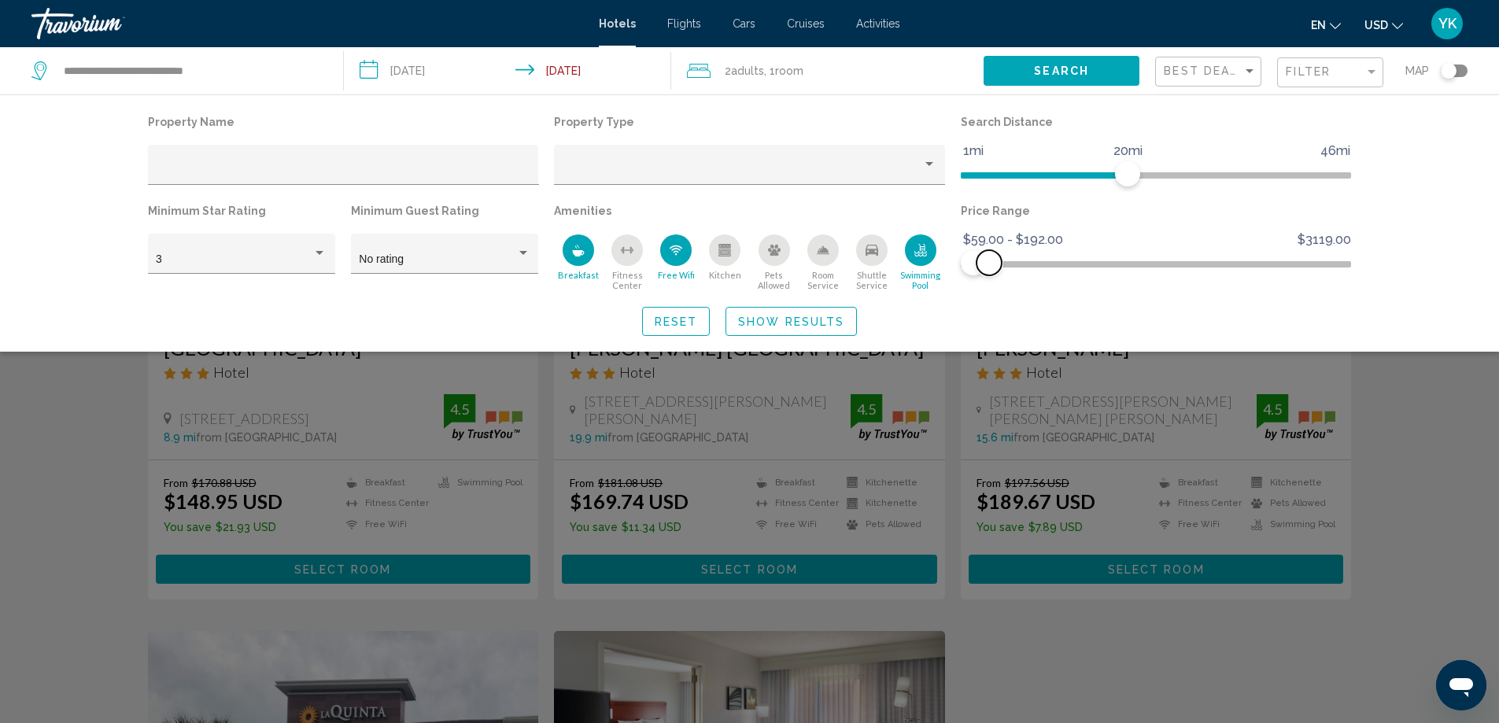
drag, startPoint x: 1344, startPoint y: 267, endPoint x: 989, endPoint y: 279, distance: 354.4
click at [989, 279] on div "Price Range $59.00 $3119.00 $59.00 $192.00 $59.00 - $192.00" at bounding box center [1156, 245] width 407 height 91
click at [786, 323] on span "Show Results" at bounding box center [791, 322] width 106 height 13
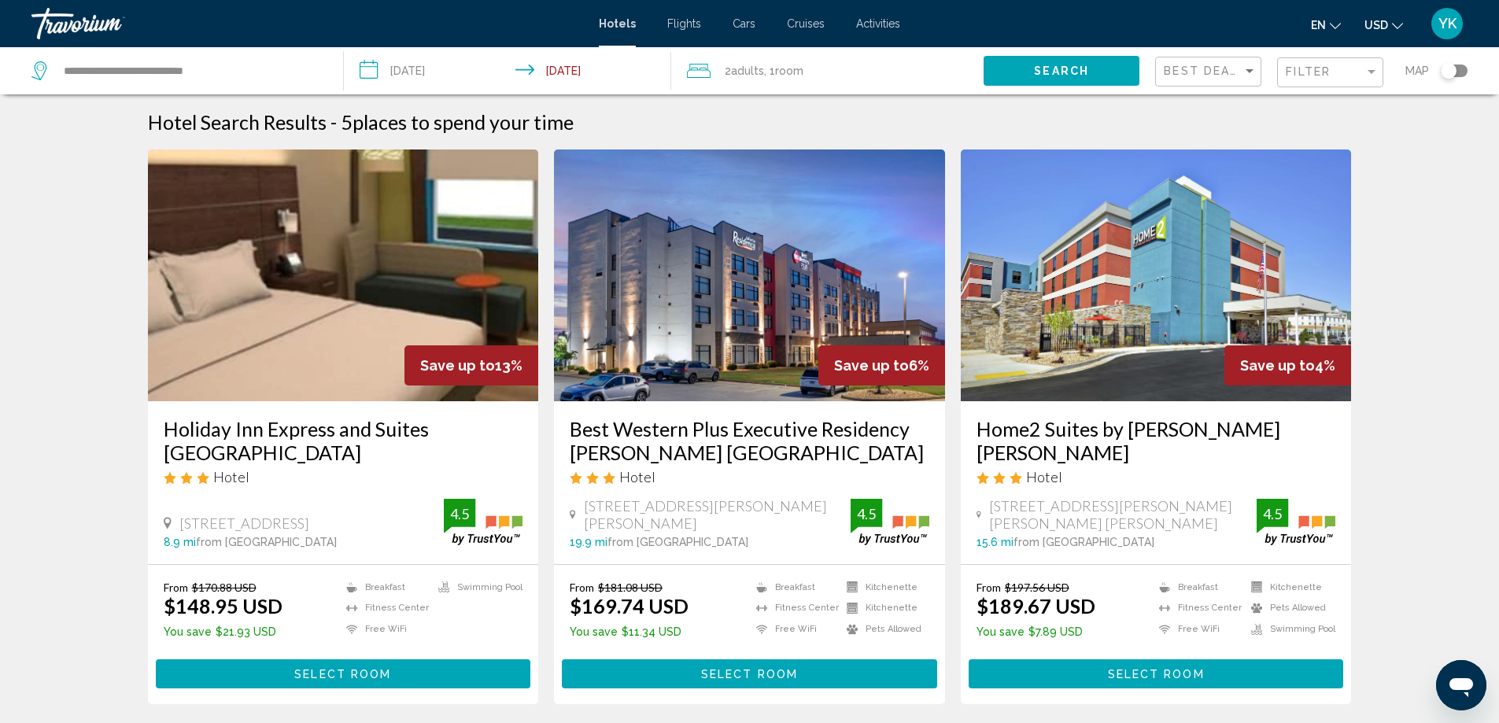
click at [1423, 68] on span "Map" at bounding box center [1418, 71] width 24 height 22
click at [1451, 76] on div "Toggle map" at bounding box center [1449, 71] width 16 height 16
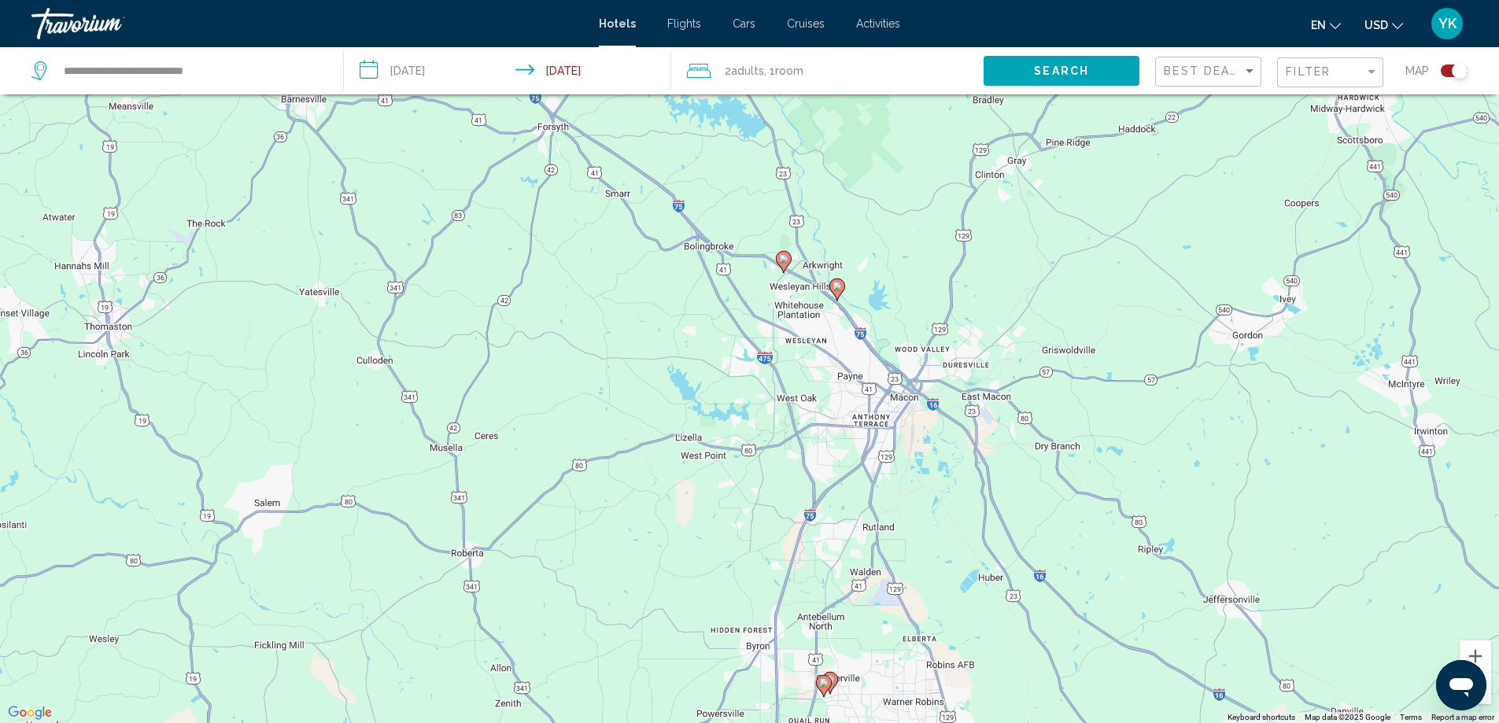
drag, startPoint x: 826, startPoint y: 513, endPoint x: 871, endPoint y: 689, distance: 181.9
click at [870, 693] on div "To activate drag with keyboard, press Alt + Enter. Once in keyboard drag state,…" at bounding box center [749, 361] width 1499 height 723
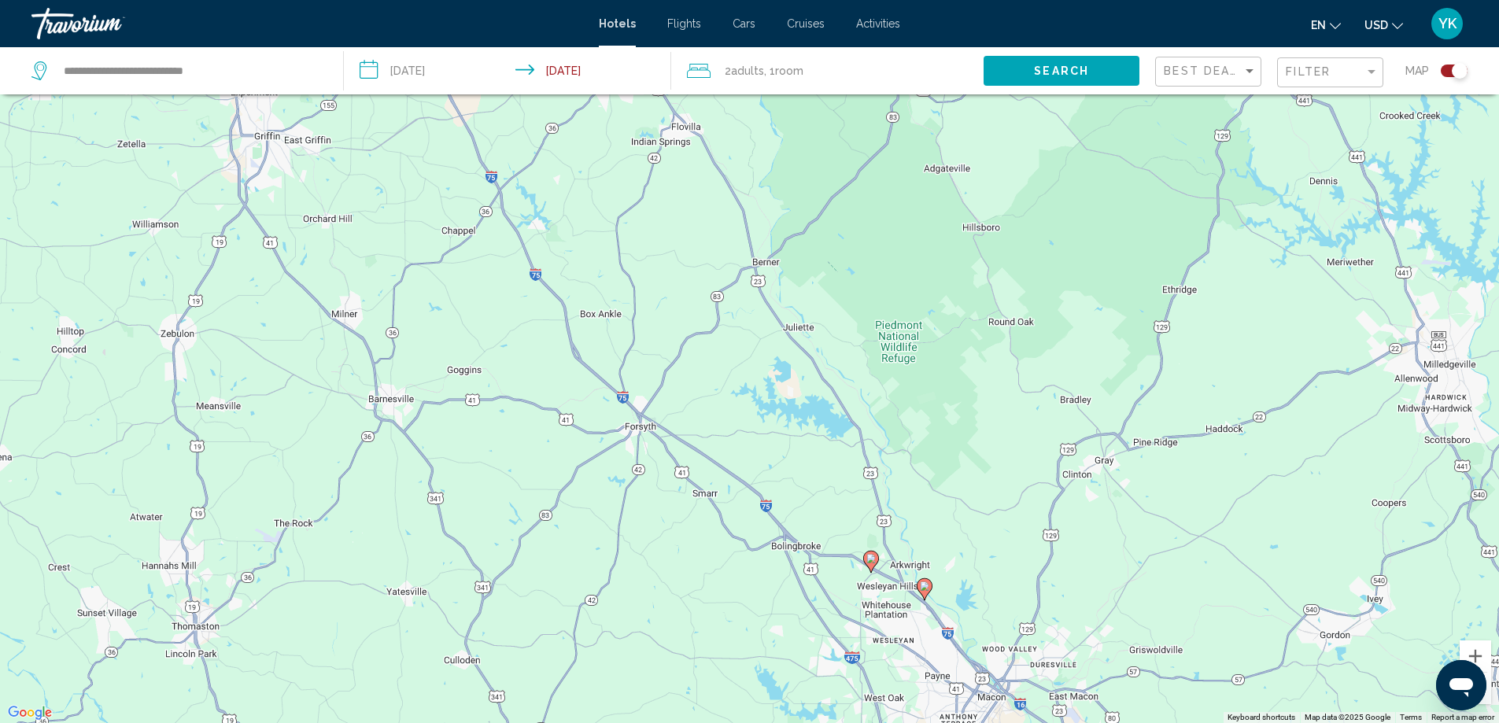
drag, startPoint x: 816, startPoint y: 337, endPoint x: 902, endPoint y: 638, distance: 312.7
click at [902, 638] on div "To activate drag with keyboard, press Alt + Enter. Once in keyboard drag state,…" at bounding box center [749, 361] width 1499 height 723
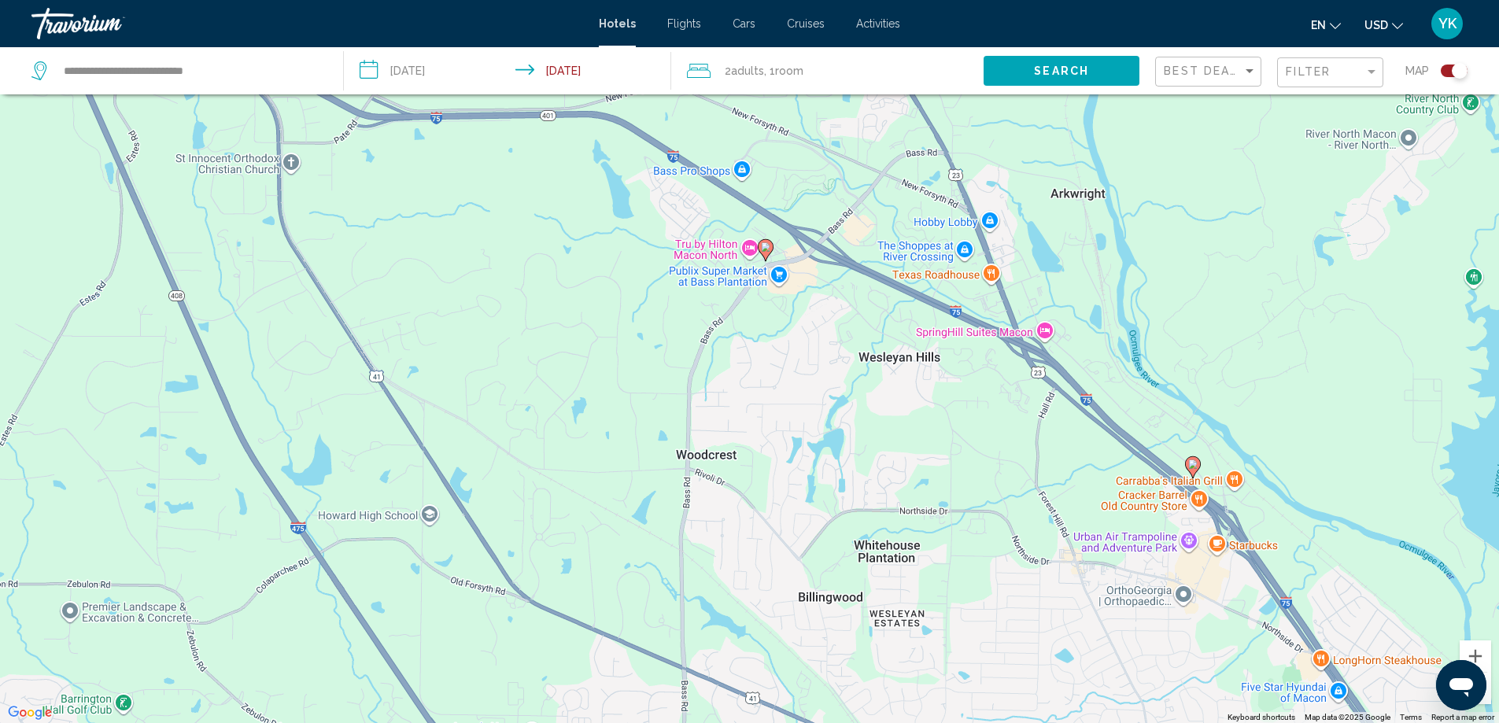
drag, startPoint x: 981, startPoint y: 633, endPoint x: 910, endPoint y: 370, distance: 272.3
click at [910, 370] on div "To activate drag with keyboard, press Alt + Enter. Once in keyboard drag state,…" at bounding box center [749, 361] width 1499 height 723
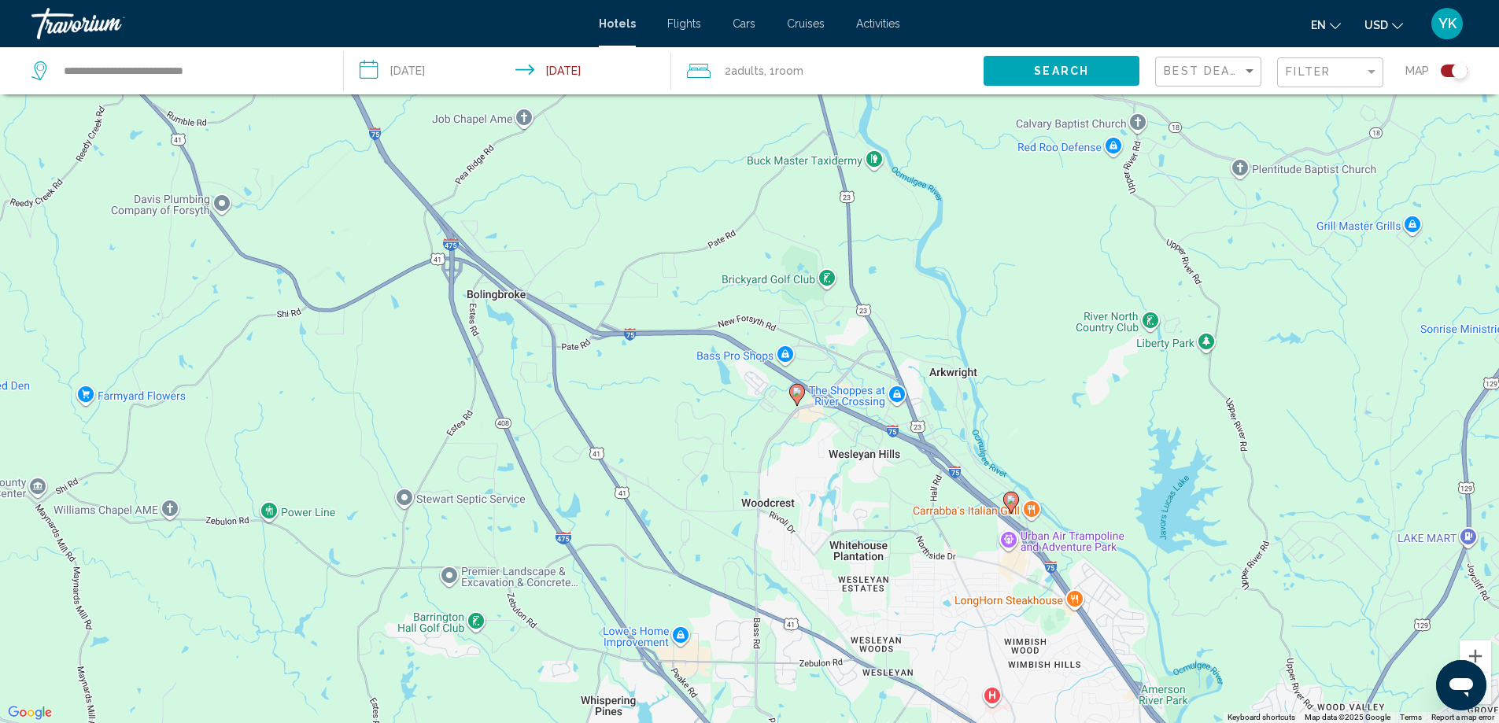
drag, startPoint x: 811, startPoint y: 551, endPoint x: 686, endPoint y: 221, distance: 352.7
click at [686, 229] on div "To activate drag with keyboard, press Alt + Enter. Once in keyboard drag state,…" at bounding box center [749, 361] width 1499 height 723
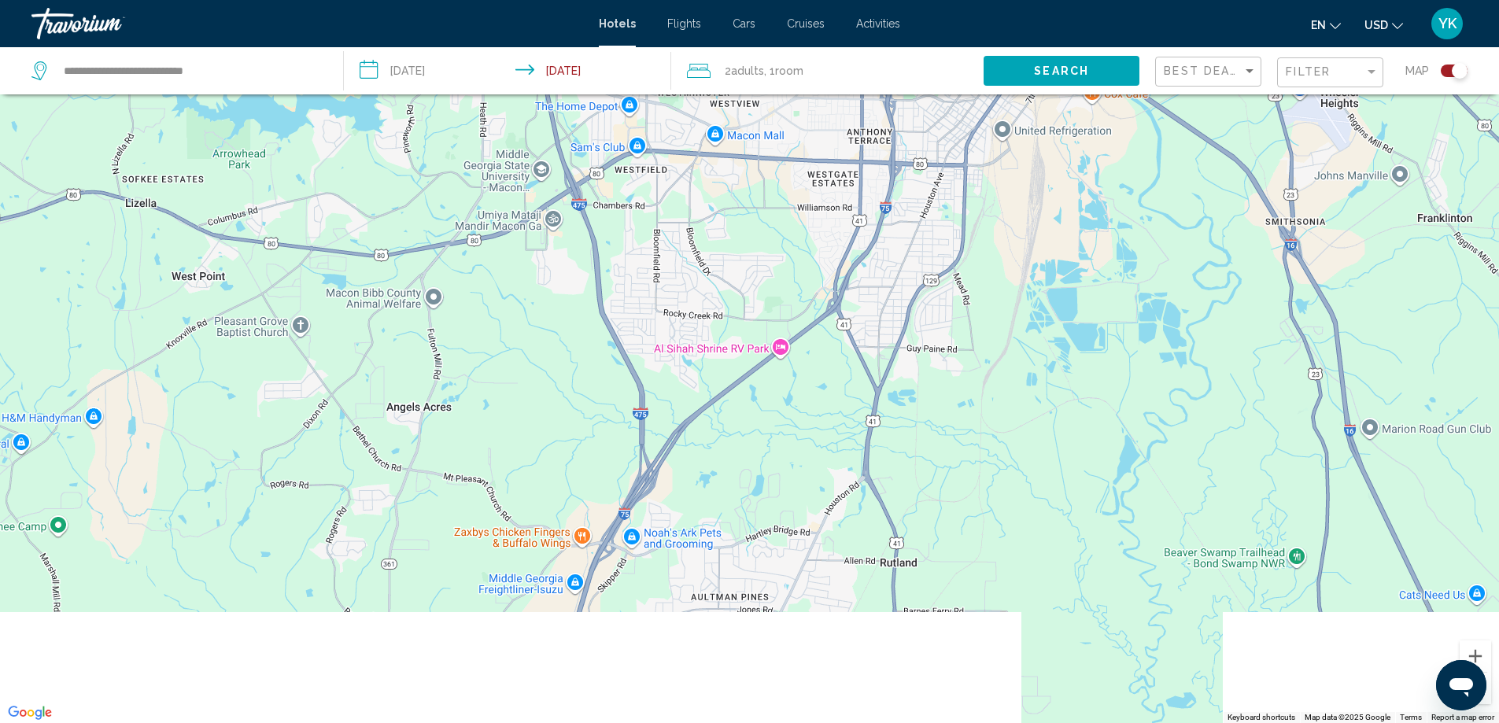
drag, startPoint x: 785, startPoint y: 475, endPoint x: 686, endPoint y: 176, distance: 315.1
click at [690, 191] on div "To activate drag with keyboard, press Alt + Enter. Once in keyboard drag state,…" at bounding box center [749, 361] width 1499 height 723
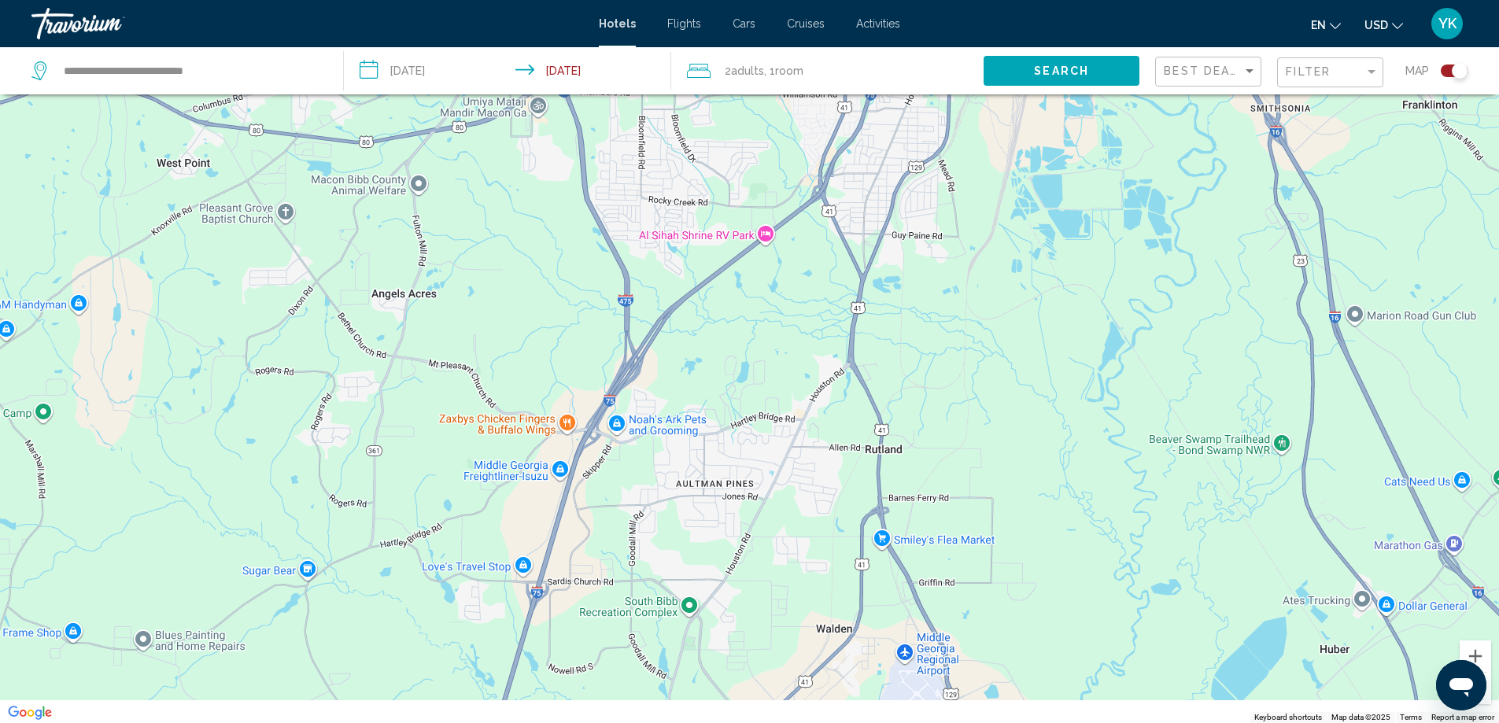
drag, startPoint x: 665, startPoint y: 483, endPoint x: 756, endPoint y: 277, distance: 225.5
click at [756, 277] on div "Main content" at bounding box center [749, 361] width 1499 height 723
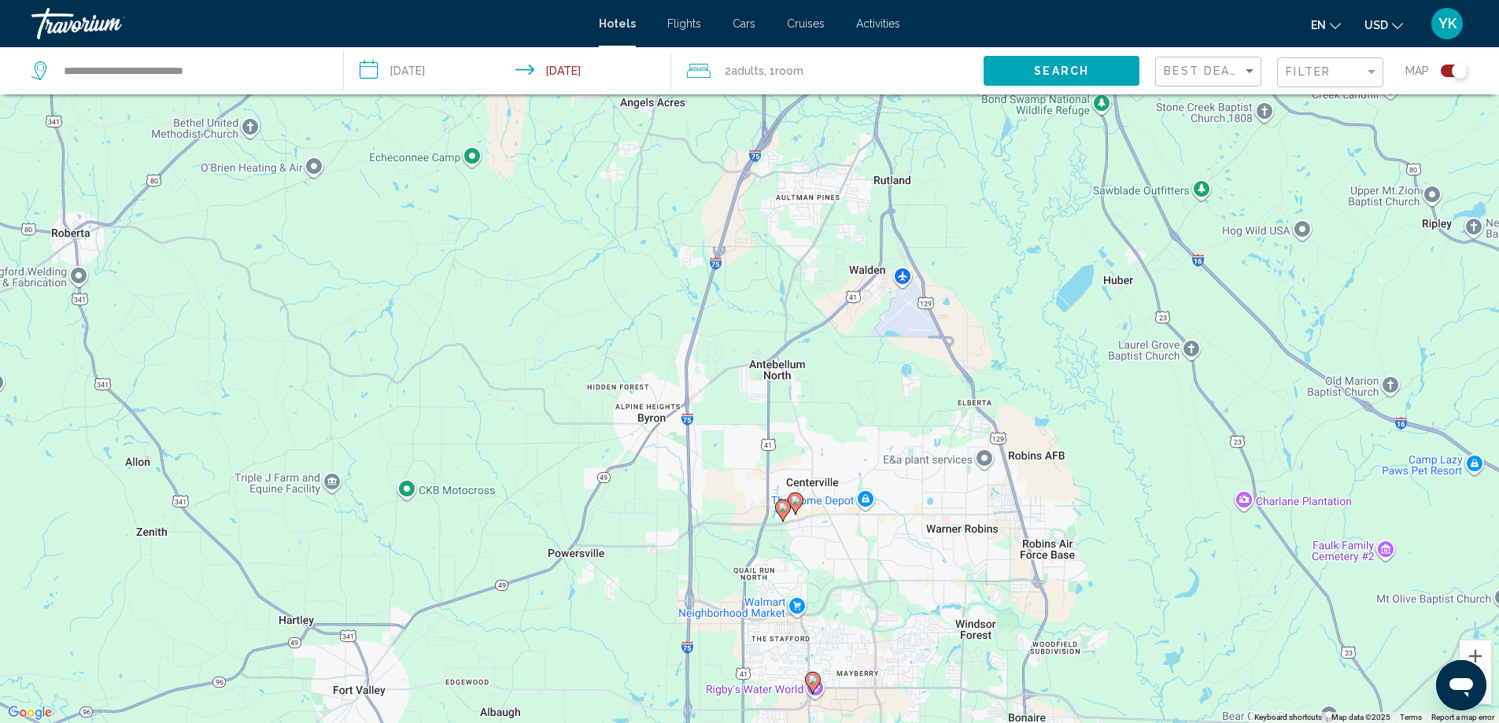
drag, startPoint x: 738, startPoint y: 410, endPoint x: 734, endPoint y: 198, distance: 212.6
click at [732, 201] on div "To activate drag with keyboard, press Alt + Enter. Once in keyboard drag state,…" at bounding box center [749, 361] width 1499 height 723
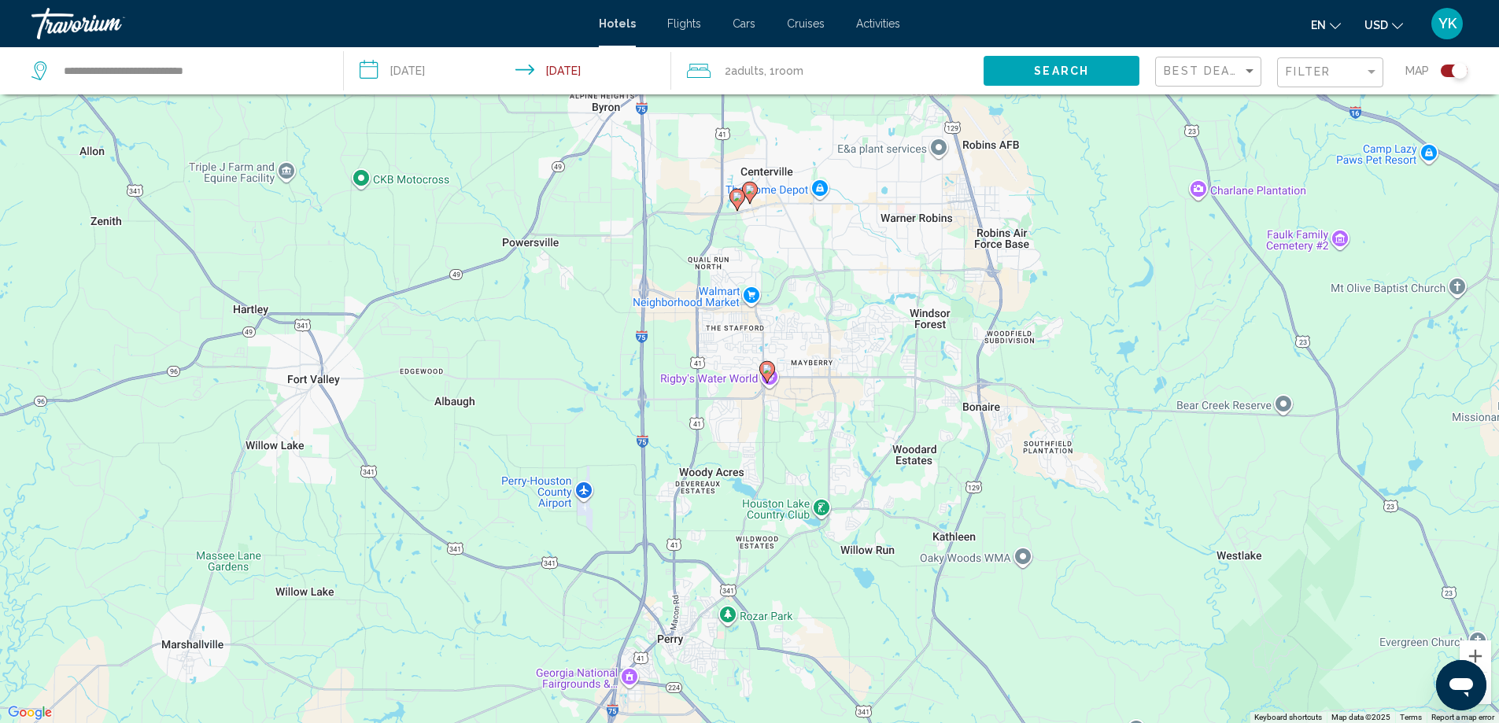
drag, startPoint x: 765, startPoint y: 198, endPoint x: 720, endPoint y: 266, distance: 81.9
click at [720, 264] on div "To activate drag with keyboard, press Alt + Enter. Once in keyboard drag state,…" at bounding box center [749, 361] width 1499 height 723
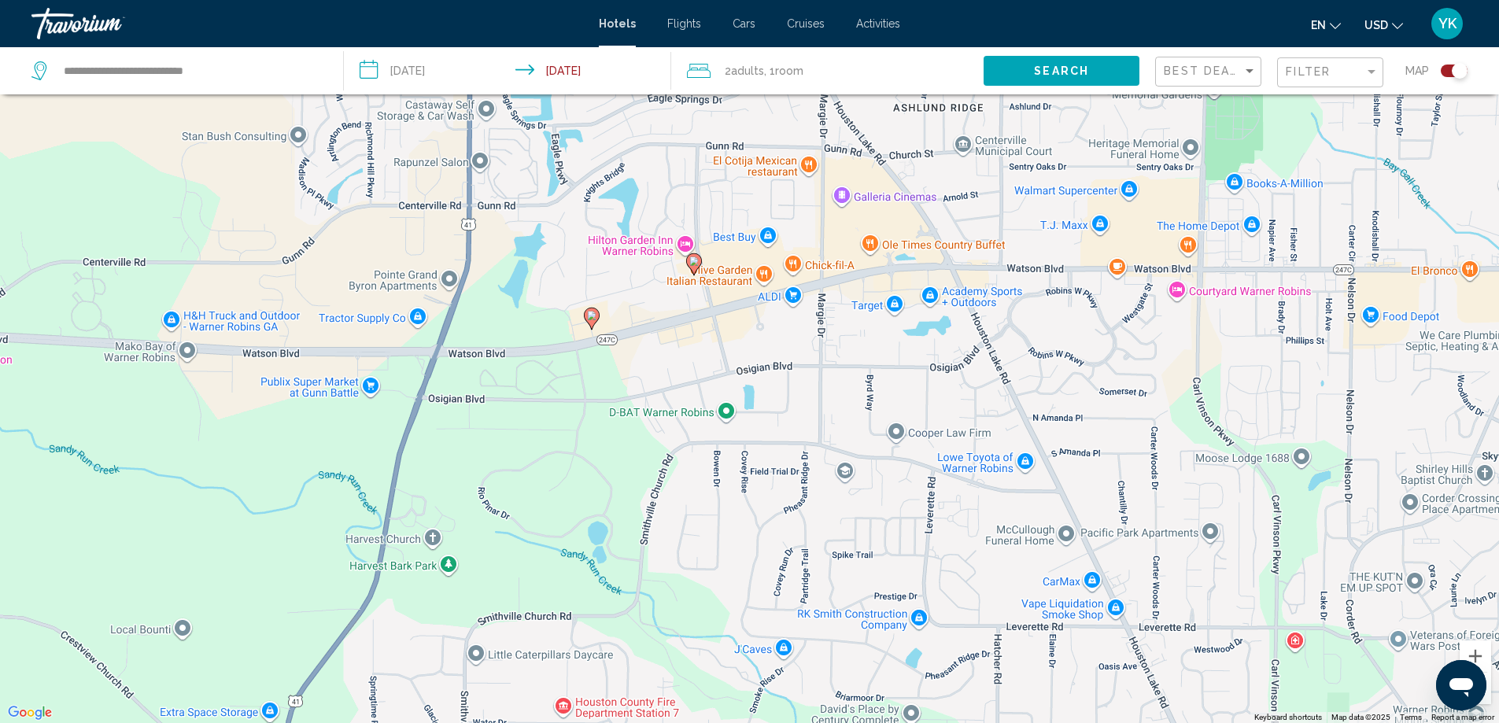
click at [593, 318] on image "Main content" at bounding box center [591, 315] width 9 height 9
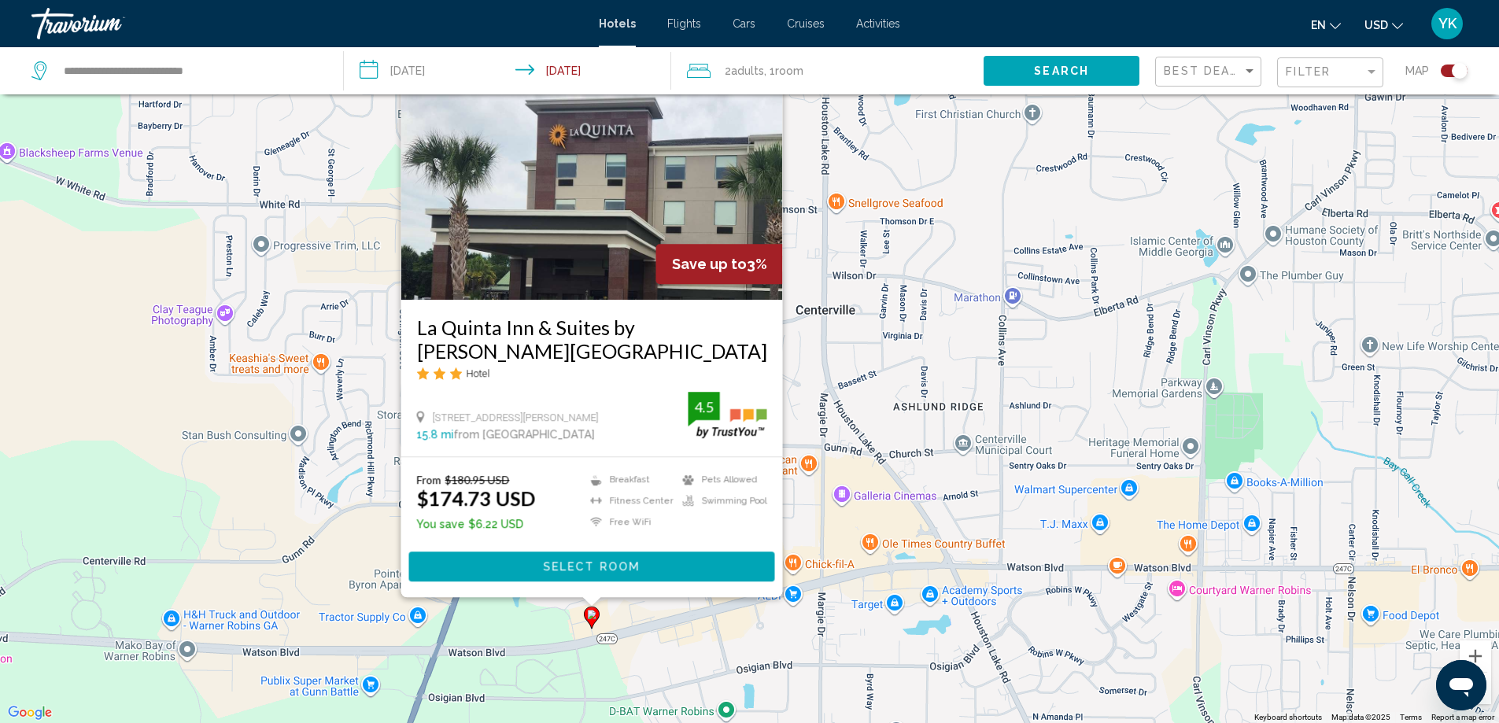
scroll to position [189, 0]
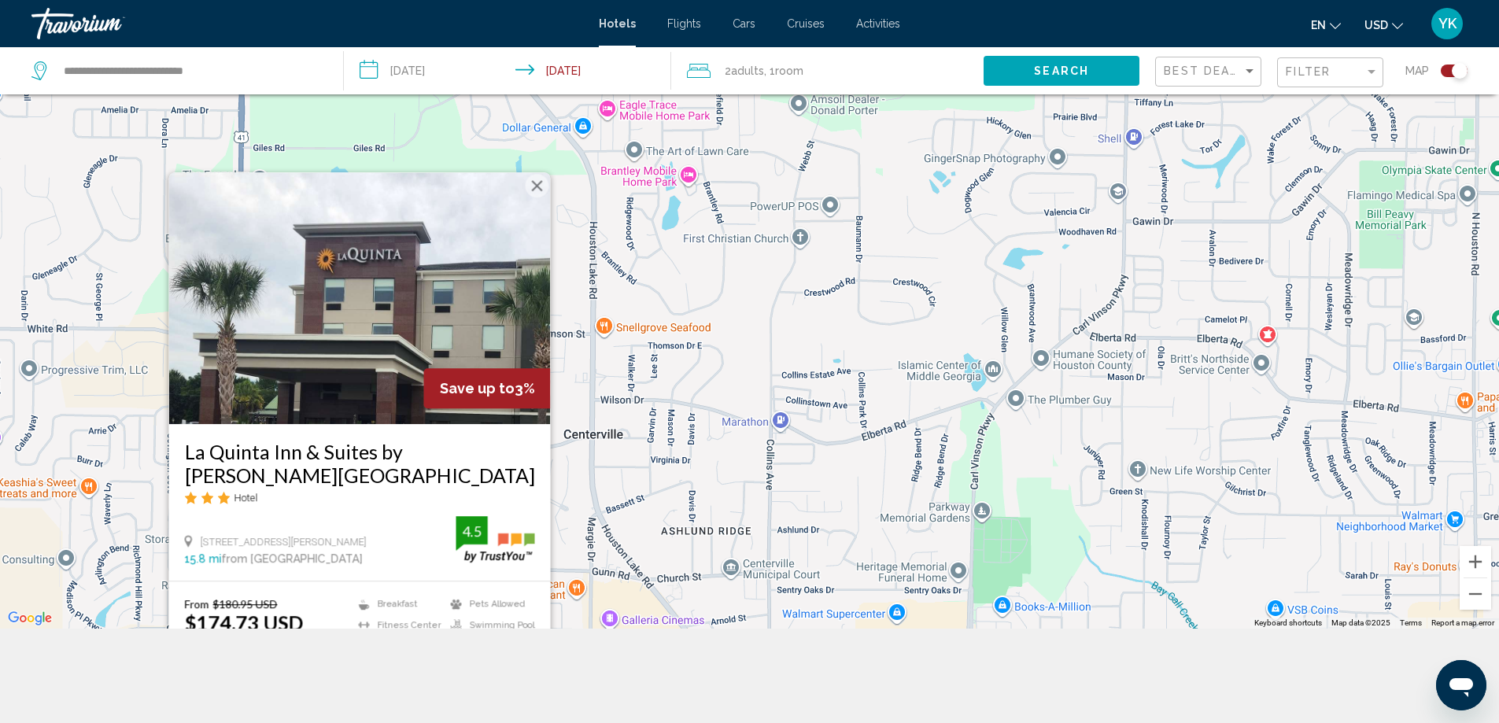
click at [535, 186] on button "Close" at bounding box center [537, 186] width 24 height 24
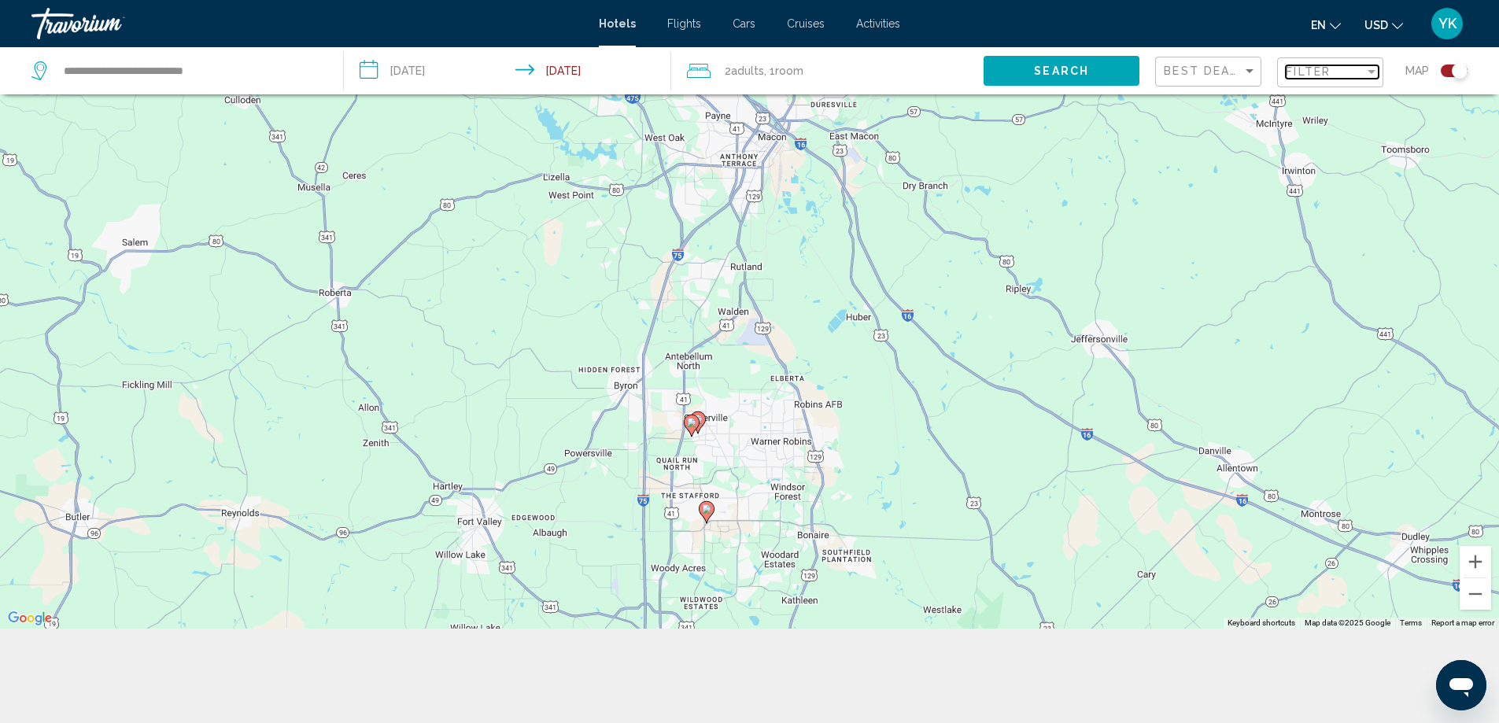
click at [1369, 72] on div "Filter" at bounding box center [1372, 72] width 8 height 4
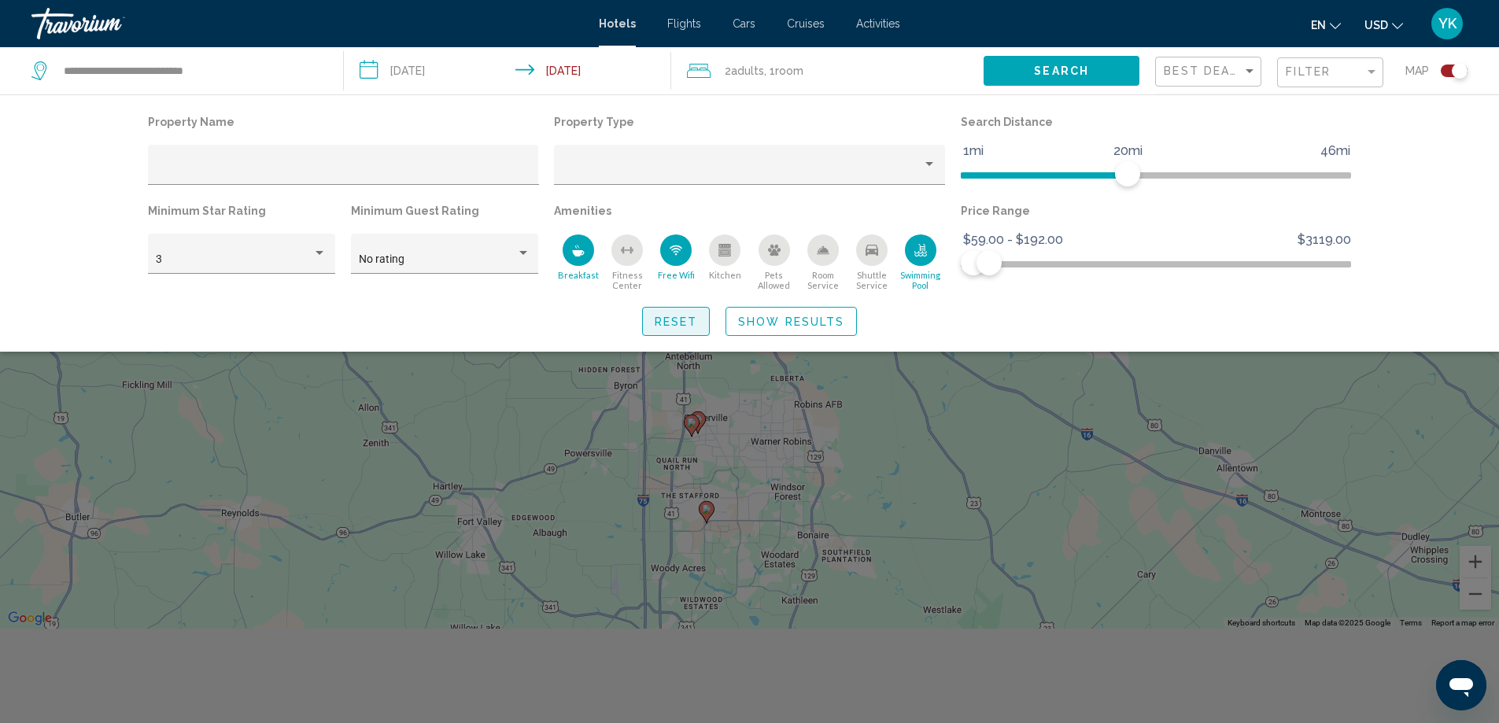
click at [674, 314] on button "Reset" at bounding box center [676, 321] width 68 height 29
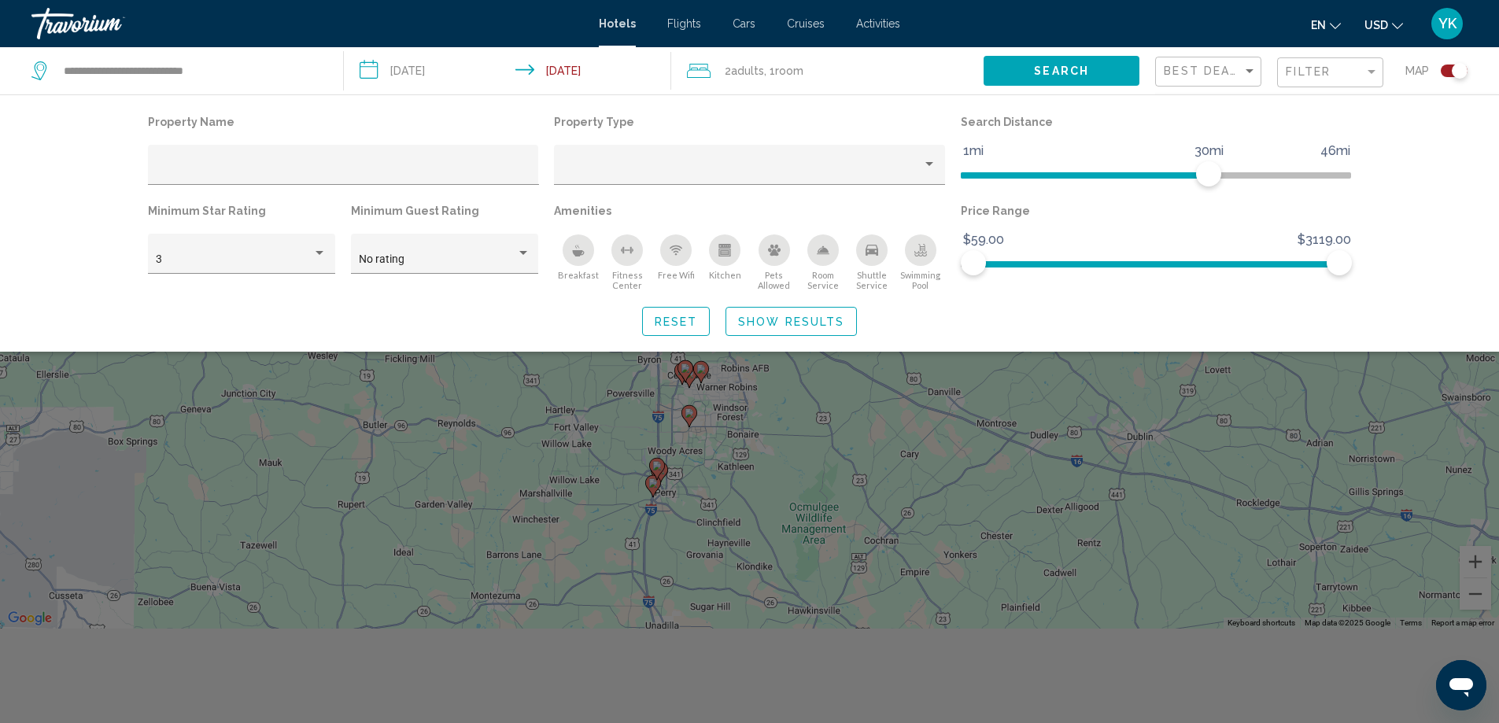
click at [780, 320] on span "Show Results" at bounding box center [791, 322] width 106 height 13
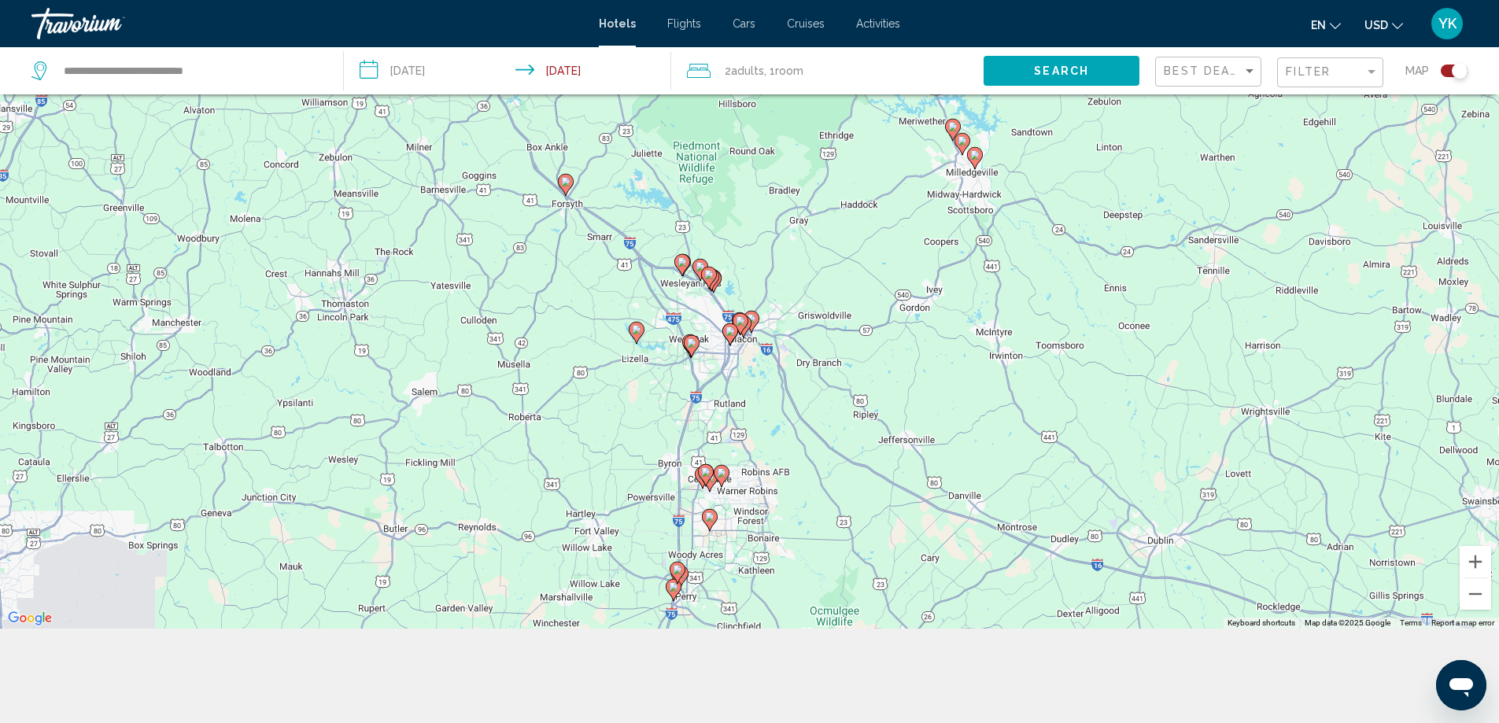
drag, startPoint x: 677, startPoint y: 269, endPoint x: 702, endPoint y: 377, distance: 110.7
click at [702, 377] on div "To activate drag with keyboard, press Alt + Enter. Once in keyboard drag state,…" at bounding box center [749, 267] width 1499 height 723
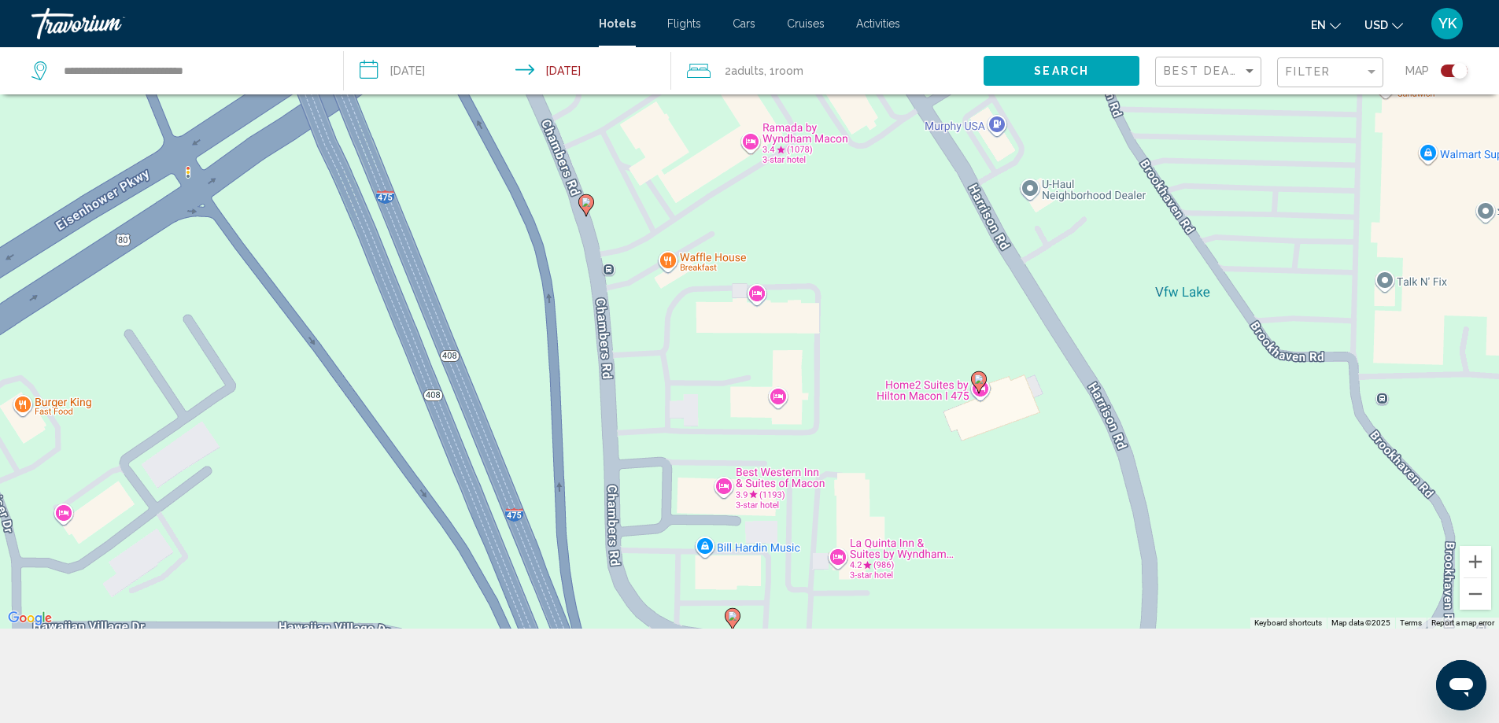
drag, startPoint x: 719, startPoint y: 335, endPoint x: 809, endPoint y: 590, distance: 271.3
click at [810, 597] on div "To activate drag with keyboard, press Alt + Enter. Once in keyboard drag state,…" at bounding box center [749, 267] width 1499 height 723
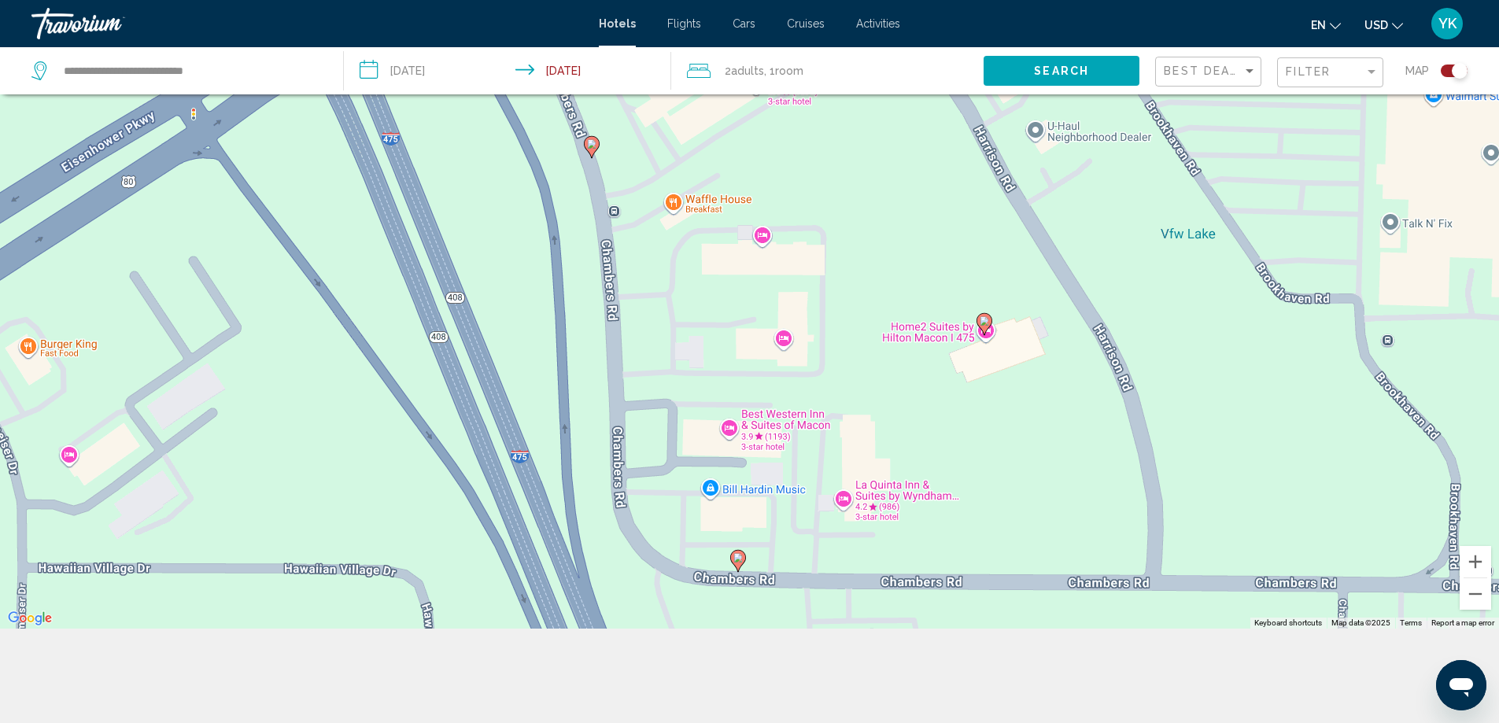
drag, startPoint x: 714, startPoint y: 416, endPoint x: 664, endPoint y: 213, distance: 209.0
click at [667, 218] on div "To activate drag with keyboard, press Alt + Enter. Once in keyboard drag state,…" at bounding box center [749, 267] width 1499 height 723
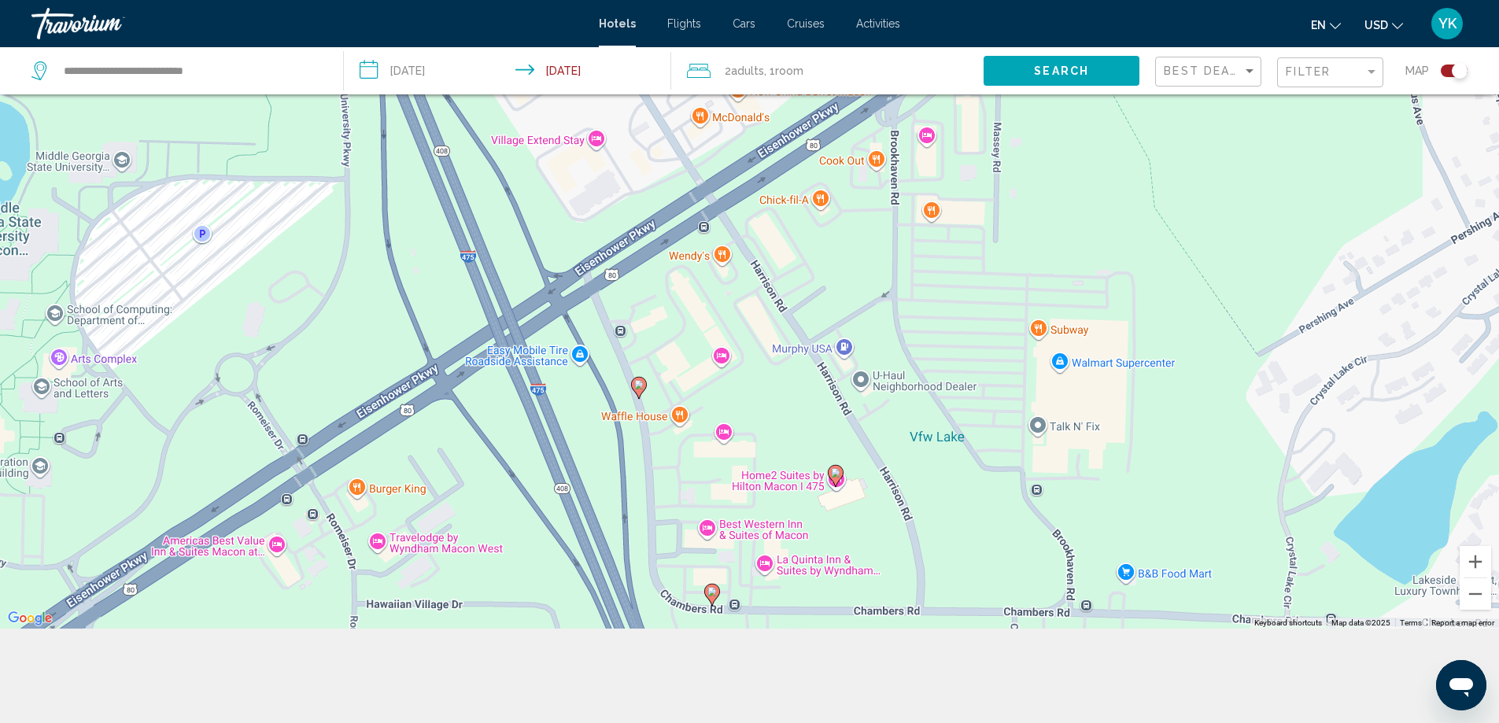
drag, startPoint x: 617, startPoint y: 210, endPoint x: 673, endPoint y: 468, distance: 264.1
click at [673, 468] on div "To activate drag with keyboard, press Alt + Enter. Once in keyboard drag state,…" at bounding box center [749, 267] width 1499 height 723
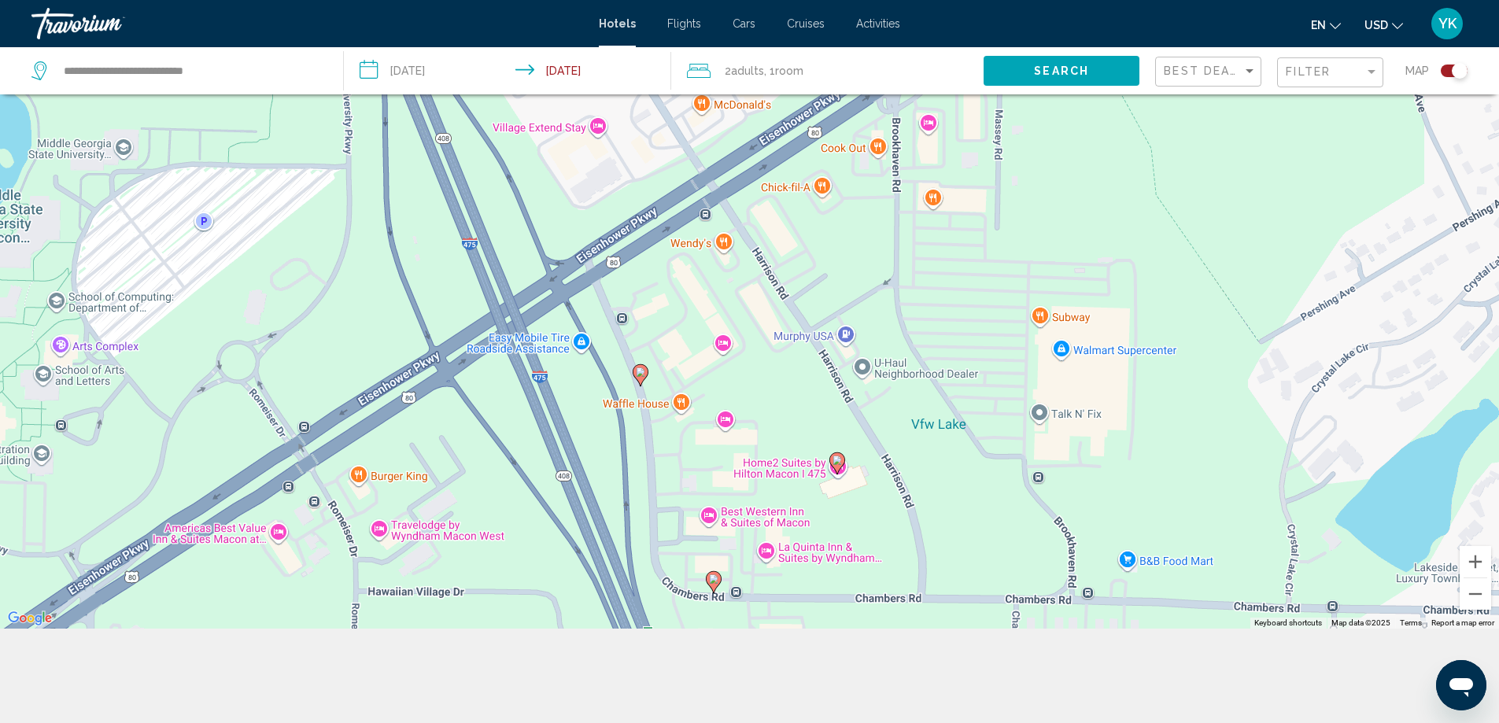
click at [641, 373] on image "Main content" at bounding box center [640, 372] width 9 height 9
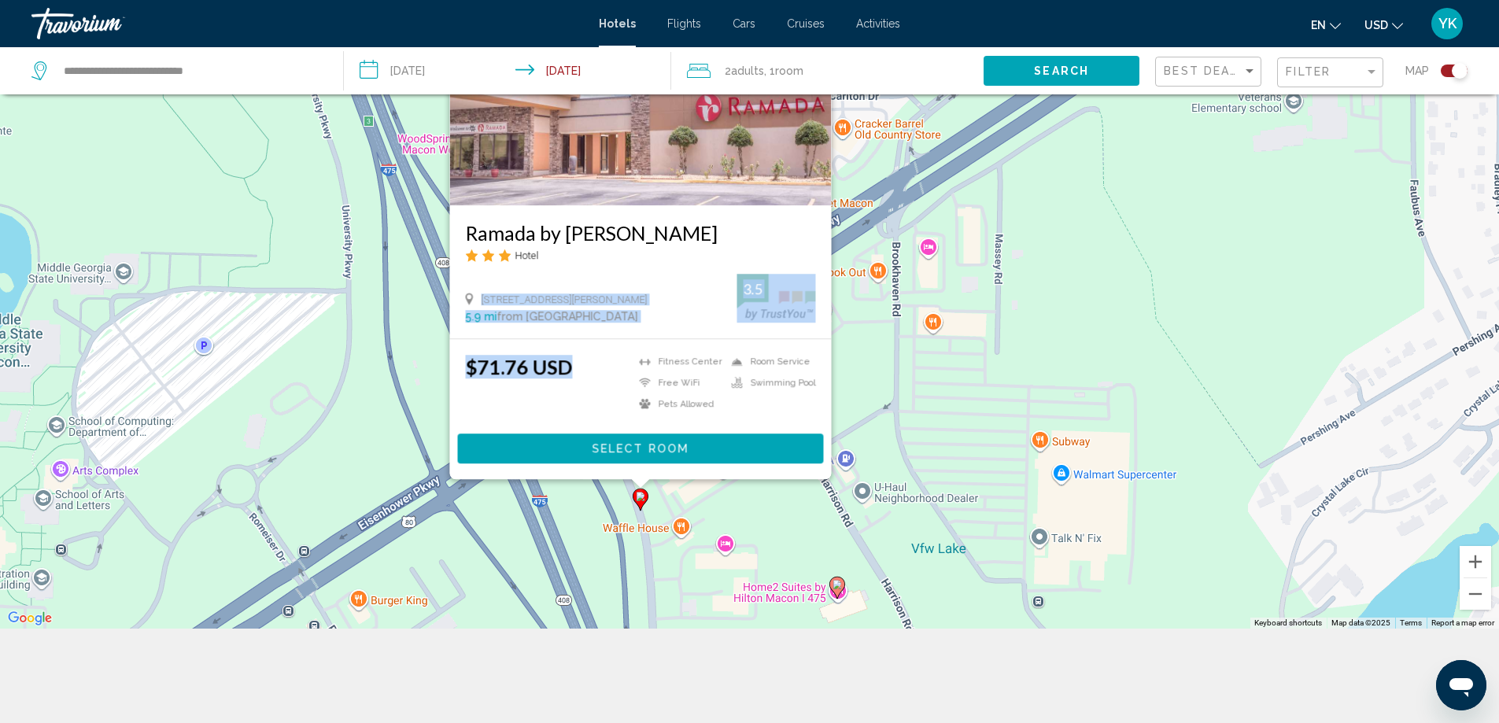
drag, startPoint x: 639, startPoint y: 268, endPoint x: 650, endPoint y: 338, distance: 70.9
click at [644, 352] on div "Ramada by [PERSON_NAME] Hotel [STREET_ADDRESS][GEOGRAPHIC_DATA][PERSON_NAME] mi…" at bounding box center [640, 217] width 382 height 526
click at [1133, 331] on div "To activate drag with keyboard, press Alt + Enter. Once in keyboard drag state,…" at bounding box center [749, 267] width 1499 height 723
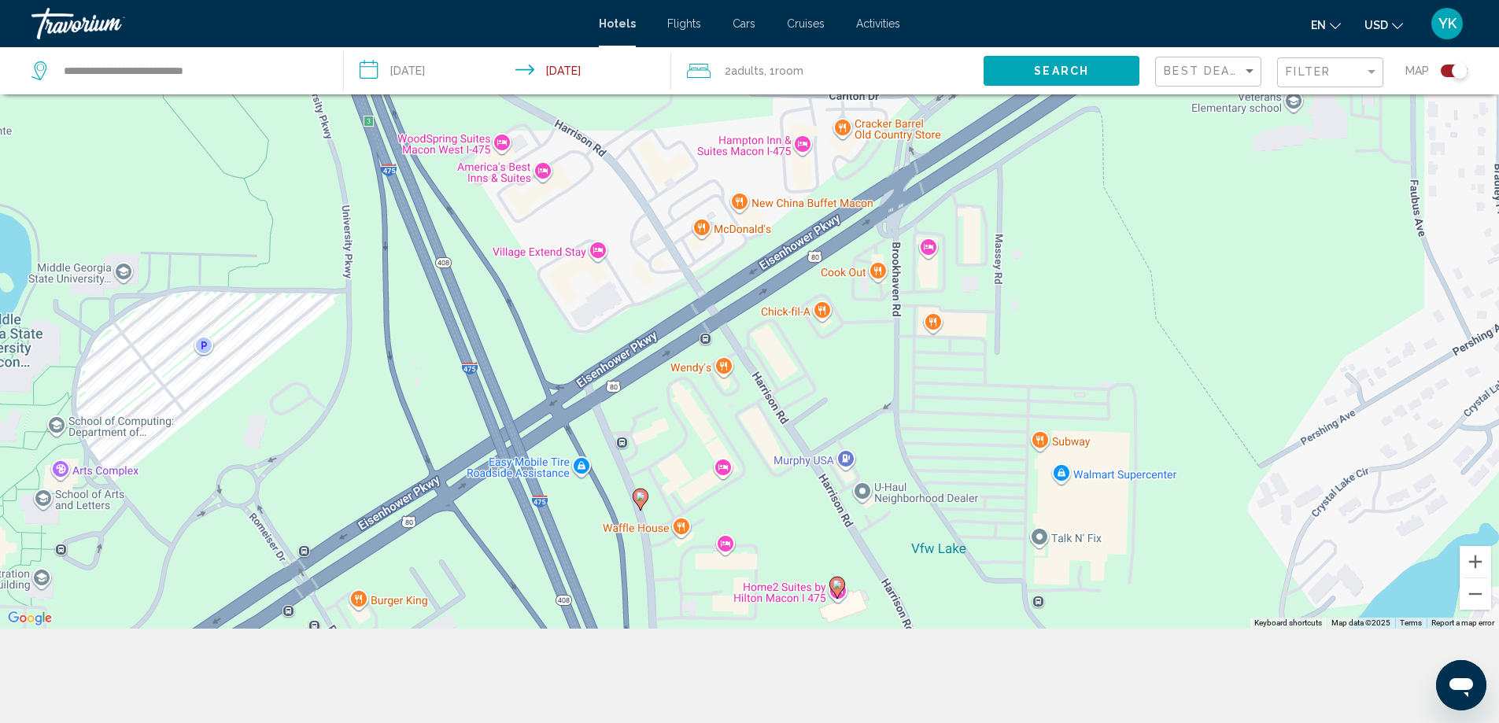
click at [647, 501] on icon "Main content" at bounding box center [641, 499] width 16 height 22
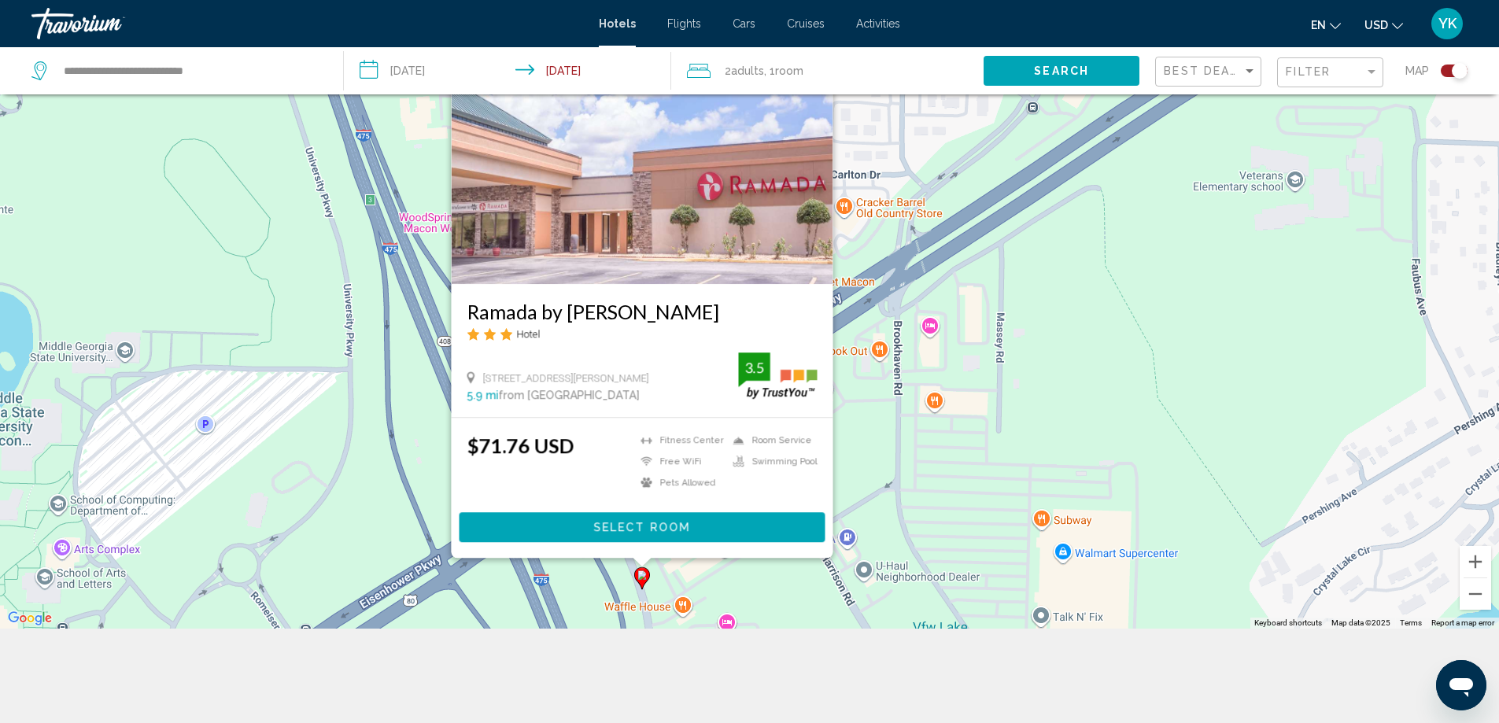
drag, startPoint x: 908, startPoint y: 235, endPoint x: 908, endPoint y: 353, distance: 118.9
click at [908, 353] on div "To activate drag with keyboard, press Alt + Enter. Once in keyboard drag state,…" at bounding box center [749, 267] width 1499 height 723
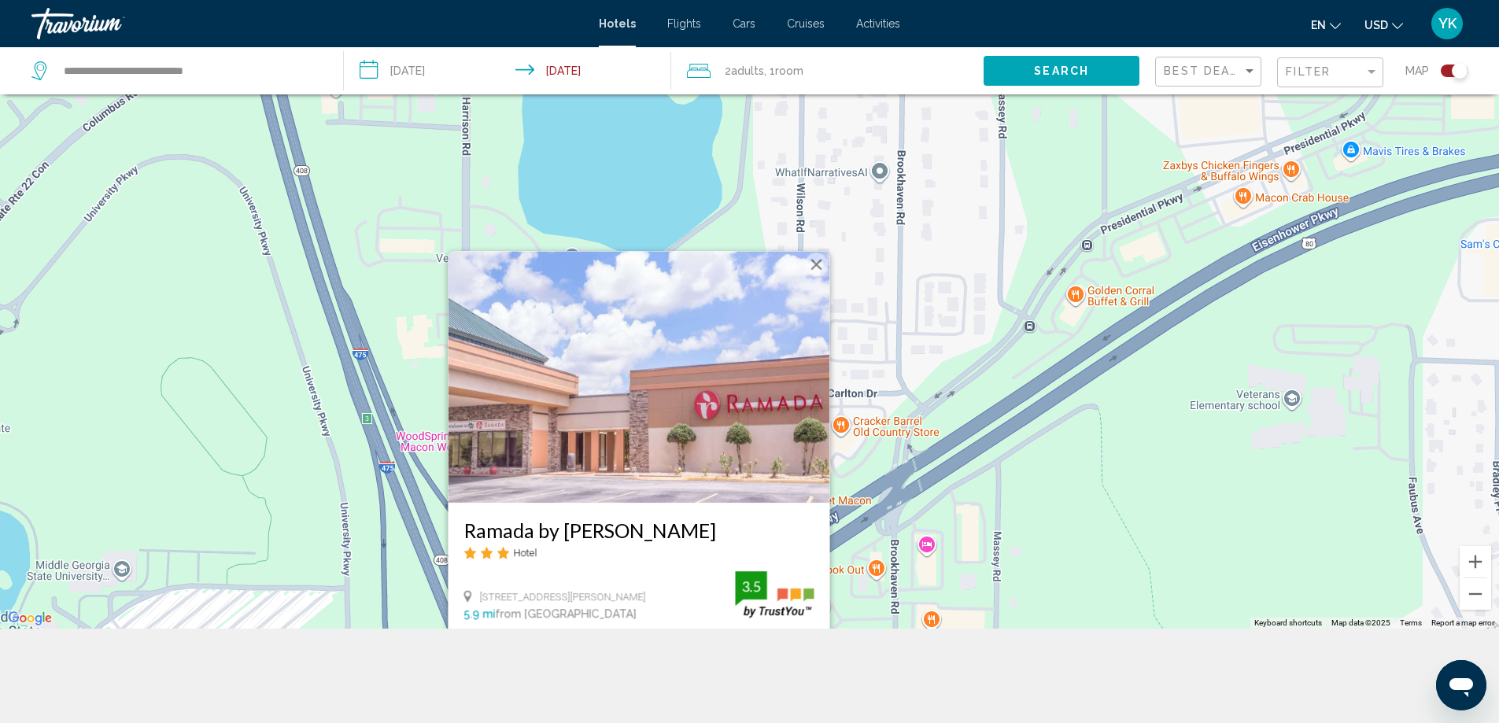
drag, startPoint x: 906, startPoint y: 346, endPoint x: 904, endPoint y: 528, distance: 182.6
click at [904, 528] on div "To activate drag with keyboard, press Alt + Enter. Once in keyboard drag state,…" at bounding box center [749, 267] width 1499 height 723
click at [816, 266] on button "Close" at bounding box center [816, 266] width 24 height 24
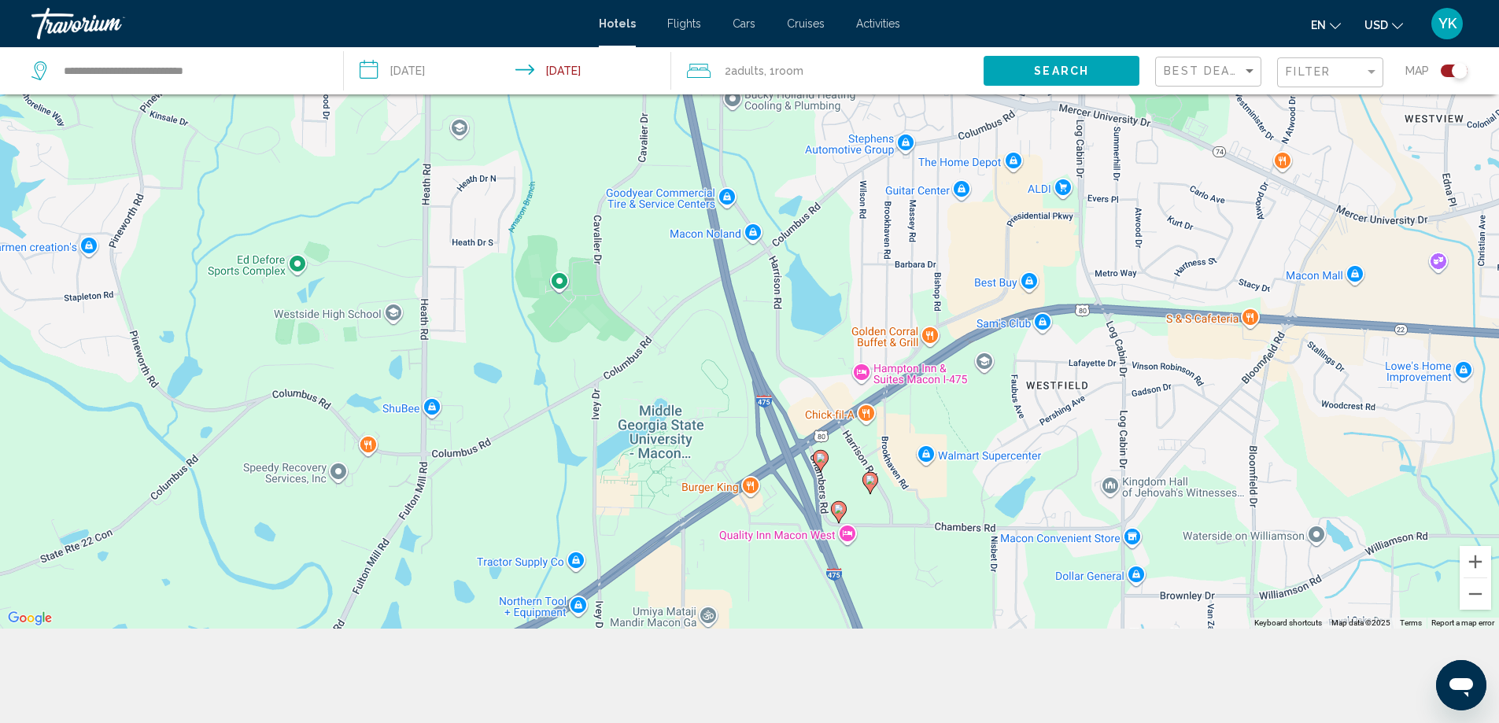
drag, startPoint x: 855, startPoint y: 494, endPoint x: 795, endPoint y: 232, distance: 268.1
click at [798, 240] on div "To activate drag with keyboard, press Alt + Enter. Once in keyboard drag state,…" at bounding box center [749, 267] width 1499 height 723
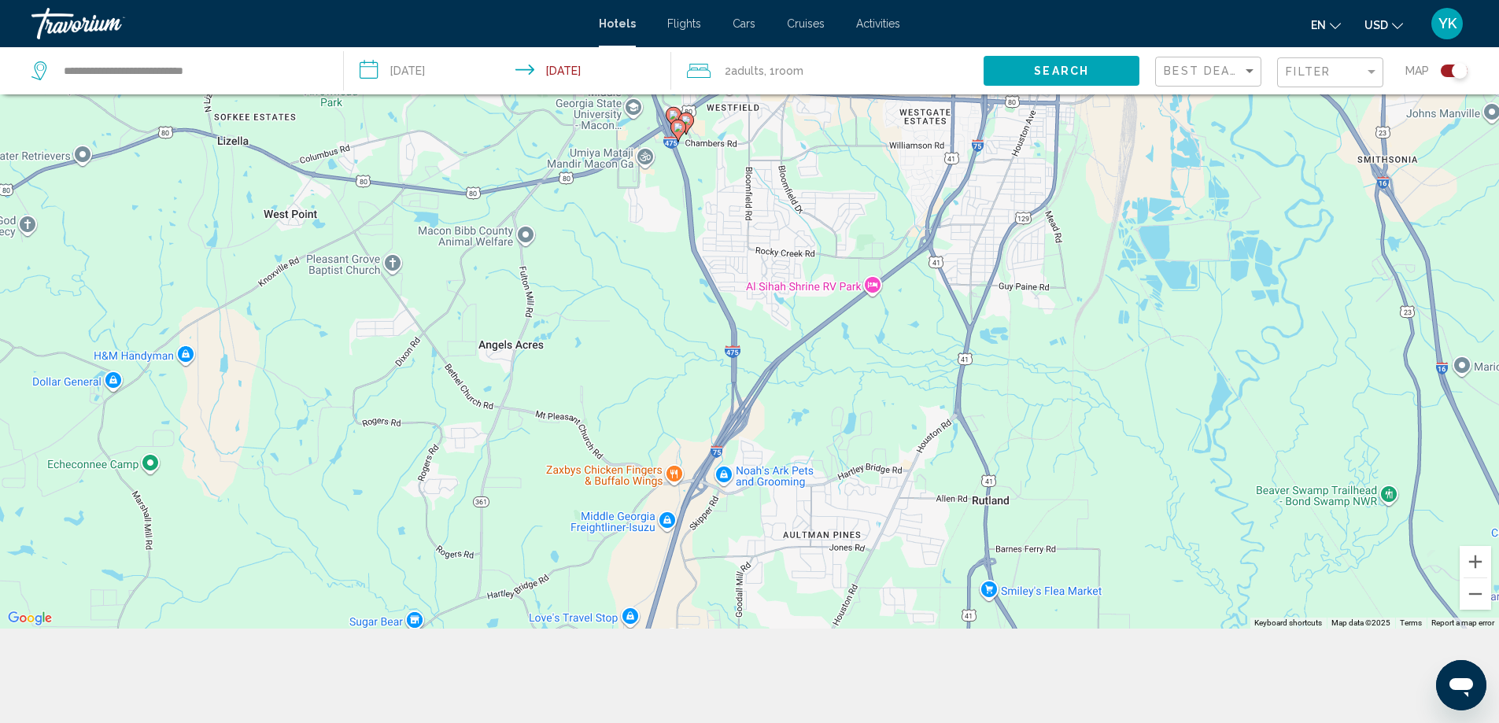
drag, startPoint x: 871, startPoint y: 523, endPoint x: 761, endPoint y: 227, distance: 316.5
click at [760, 235] on div "To activate drag with keyboard, press Alt + Enter. Once in keyboard drag state,…" at bounding box center [749, 267] width 1499 height 723
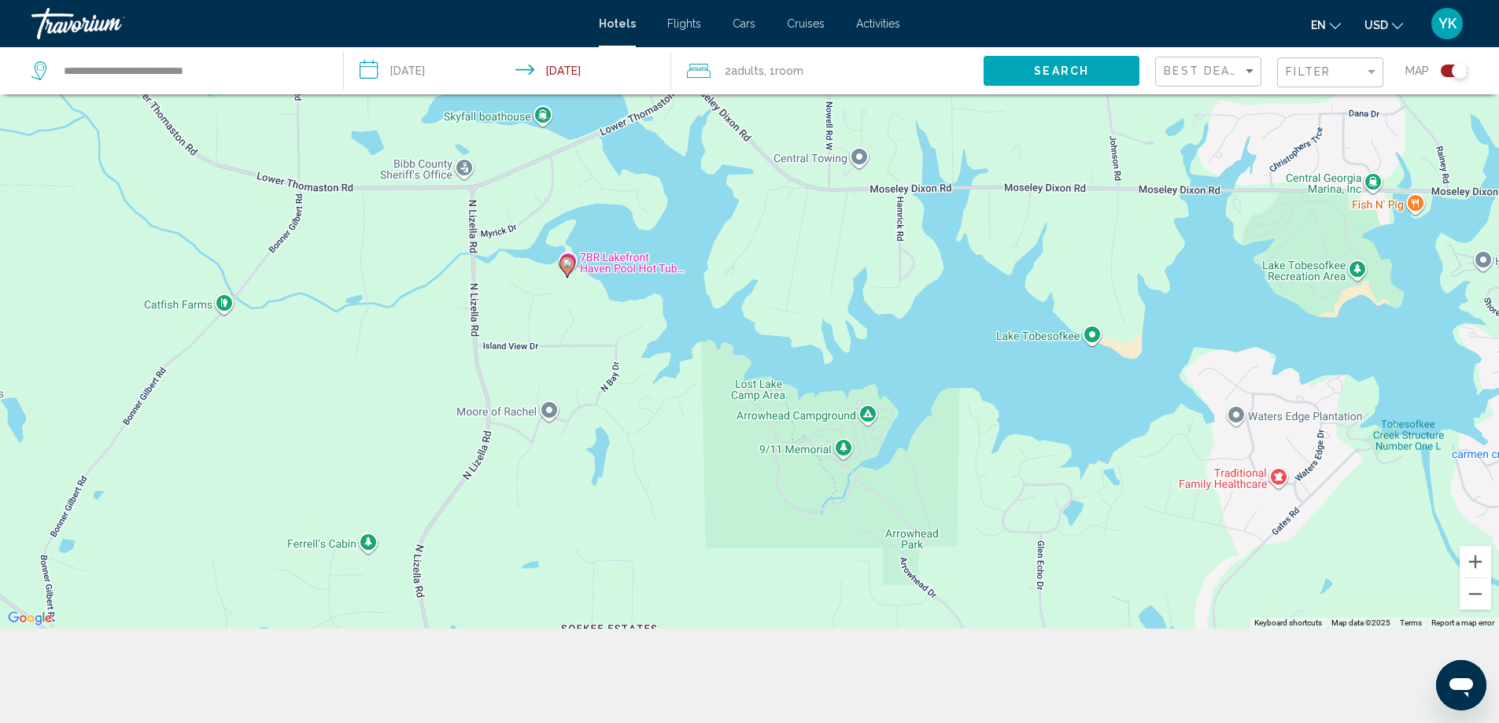
drag, startPoint x: 422, startPoint y: 242, endPoint x: 786, endPoint y: 548, distance: 474.9
click at [786, 548] on div "To activate drag with keyboard, press Alt + Enter. Once in keyboard drag state,…" at bounding box center [749, 267] width 1499 height 723
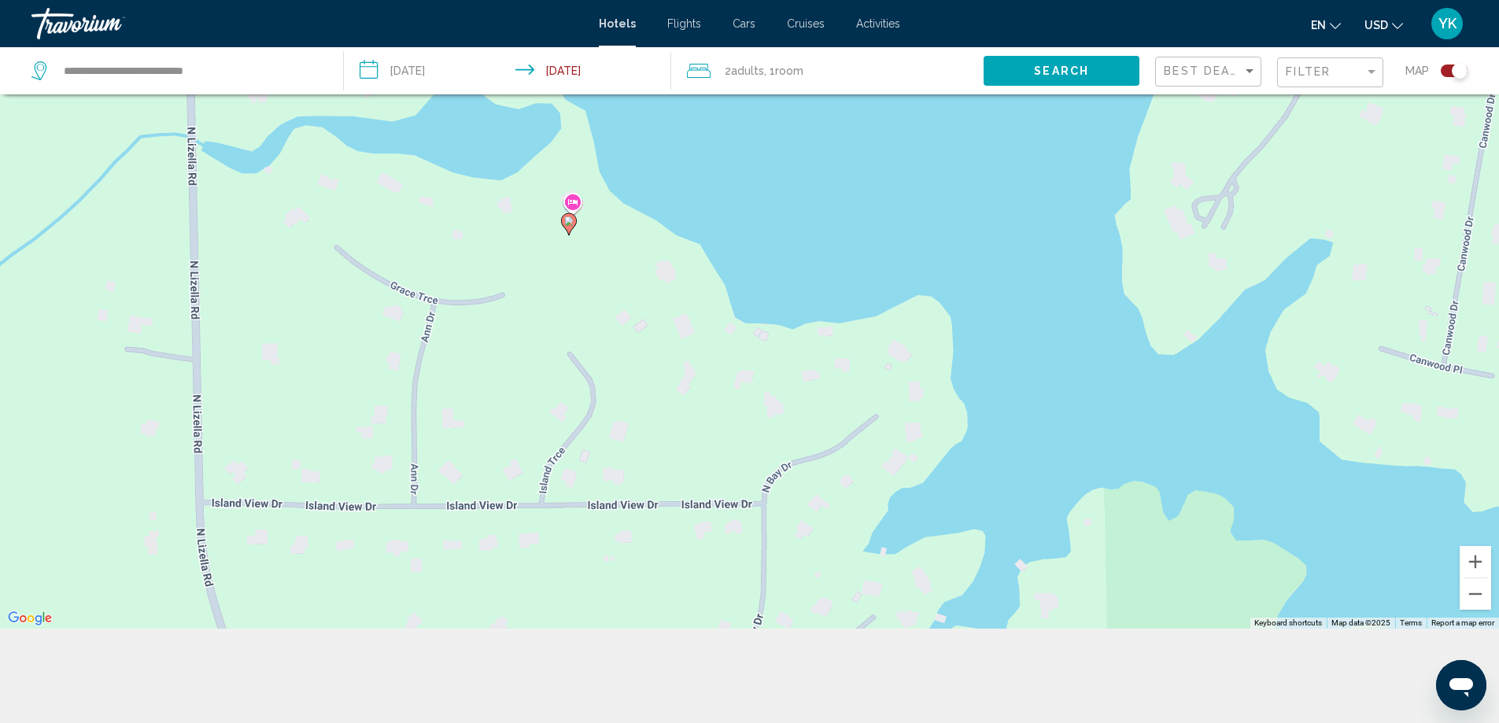
click at [570, 226] on icon "Main content" at bounding box center [568, 223] width 14 height 20
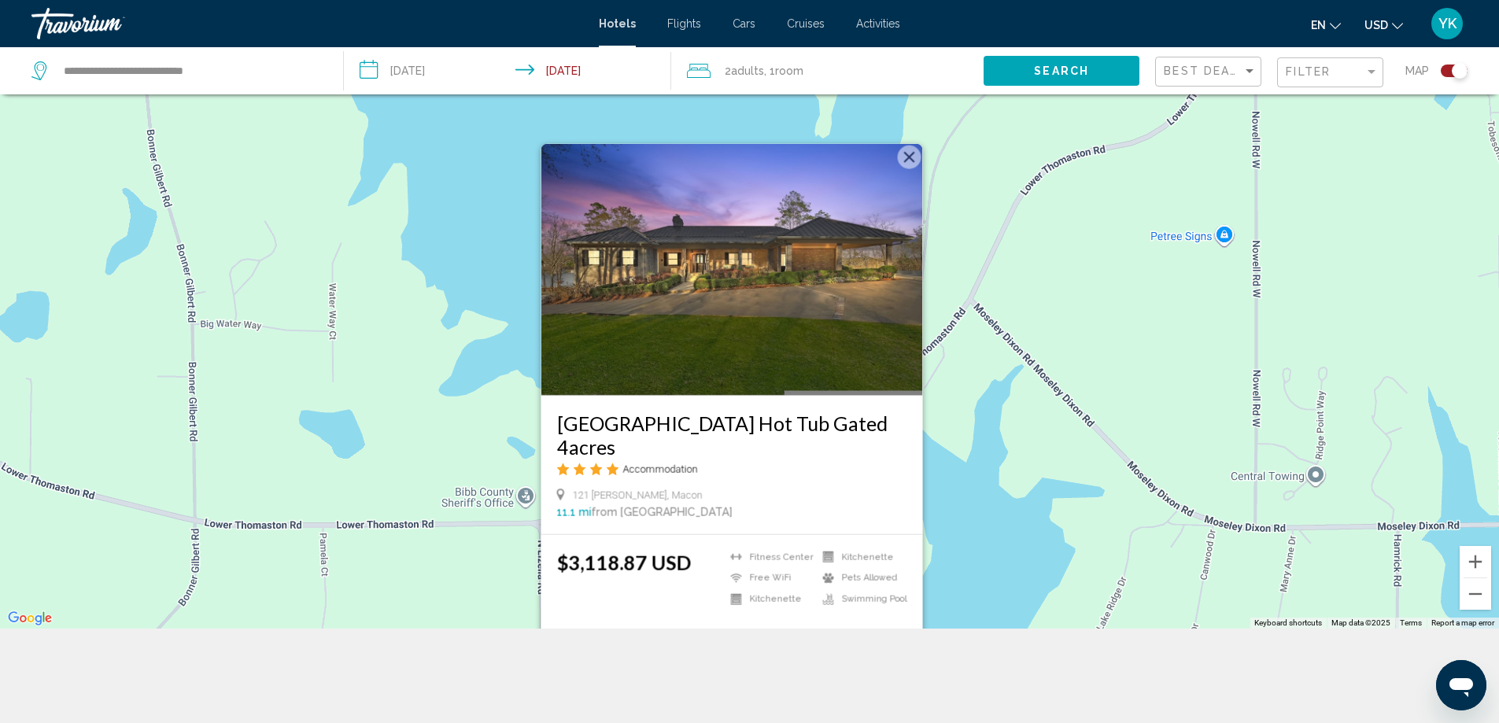
drag, startPoint x: 911, startPoint y: 307, endPoint x: 933, endPoint y: 557, distance: 251.2
click at [935, 567] on div "To activate drag with keyboard, press Alt + Enter. Once in keyboard drag state,…" at bounding box center [749, 267] width 1499 height 723
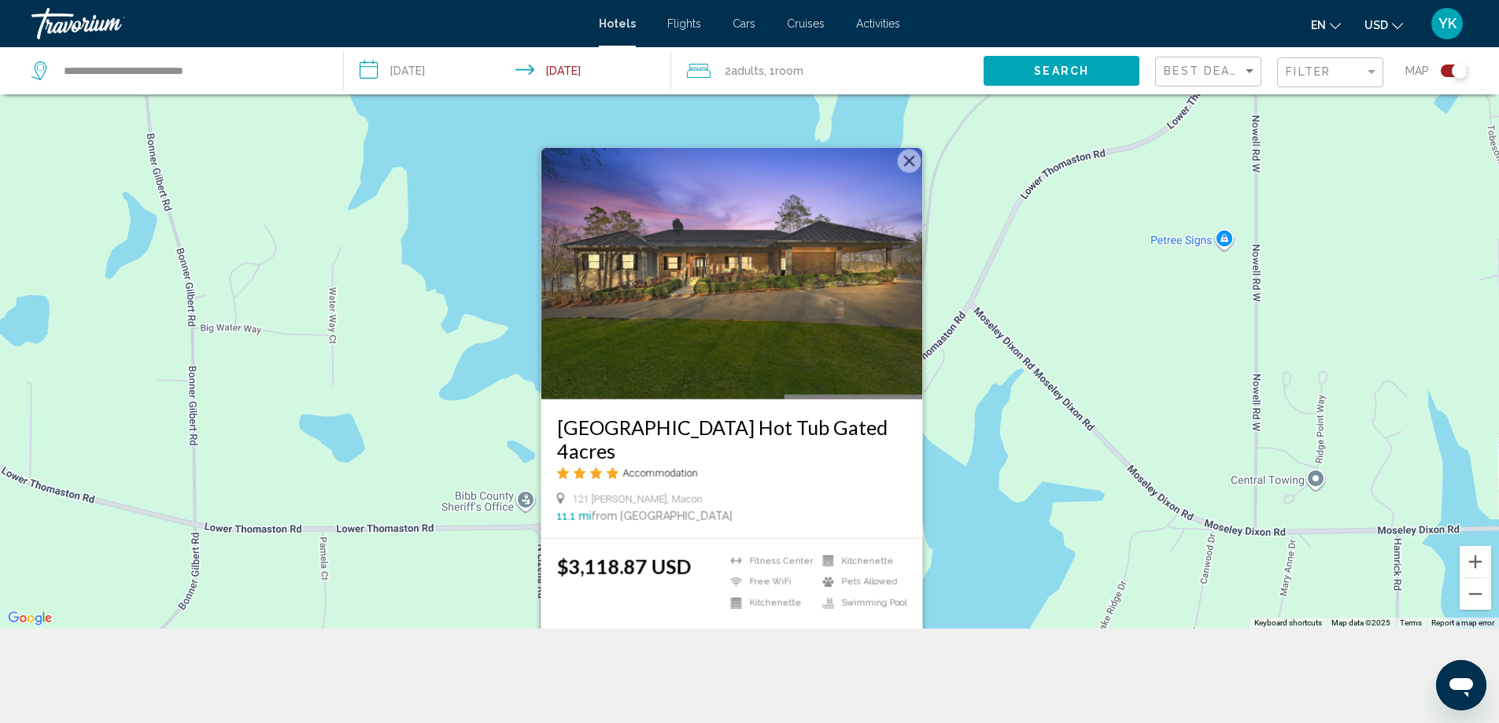
click at [911, 152] on button "Close" at bounding box center [909, 161] width 24 height 24
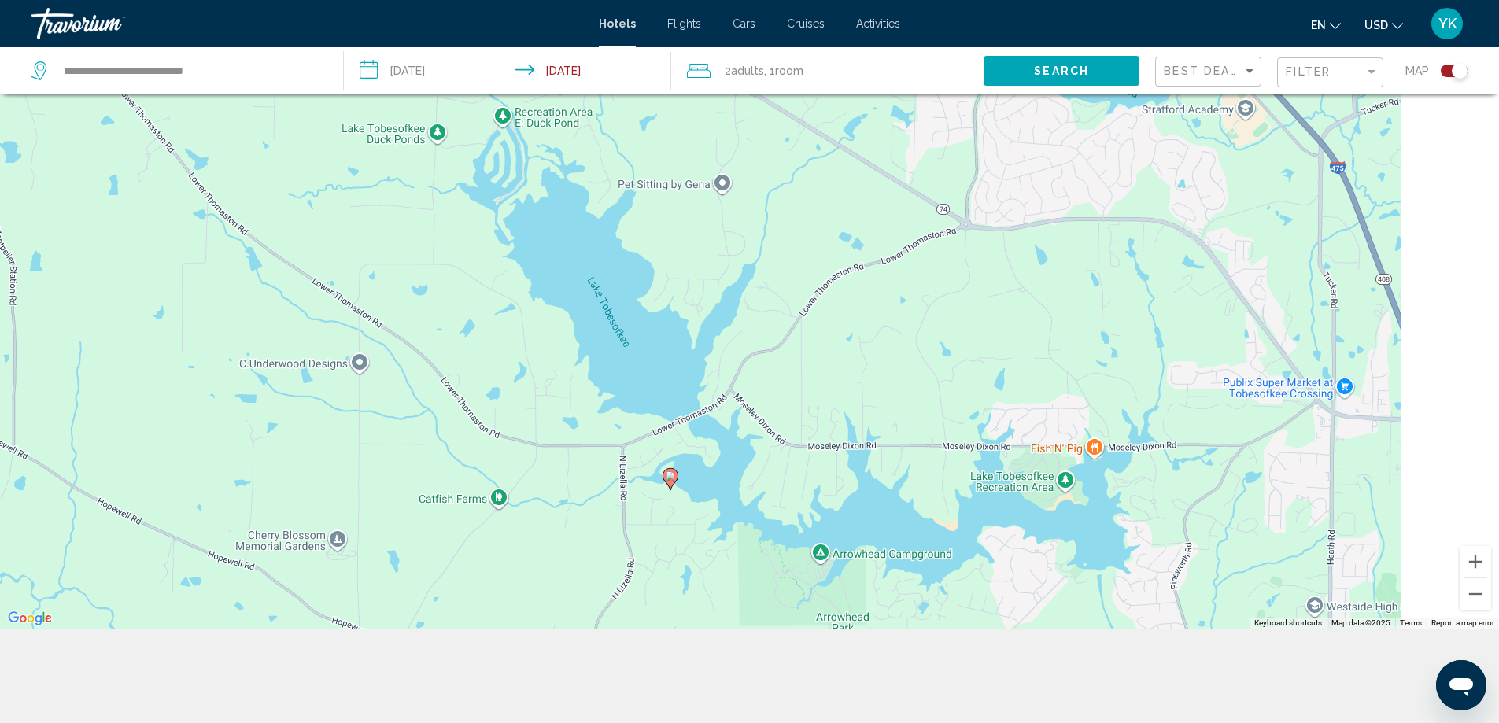
drag, startPoint x: 1218, startPoint y: 484, endPoint x: 677, endPoint y: 412, distance: 546.2
click at [678, 413] on div "To activate drag with keyboard, press Alt + Enter. Once in keyboard drag state,…" at bounding box center [749, 267] width 1499 height 723
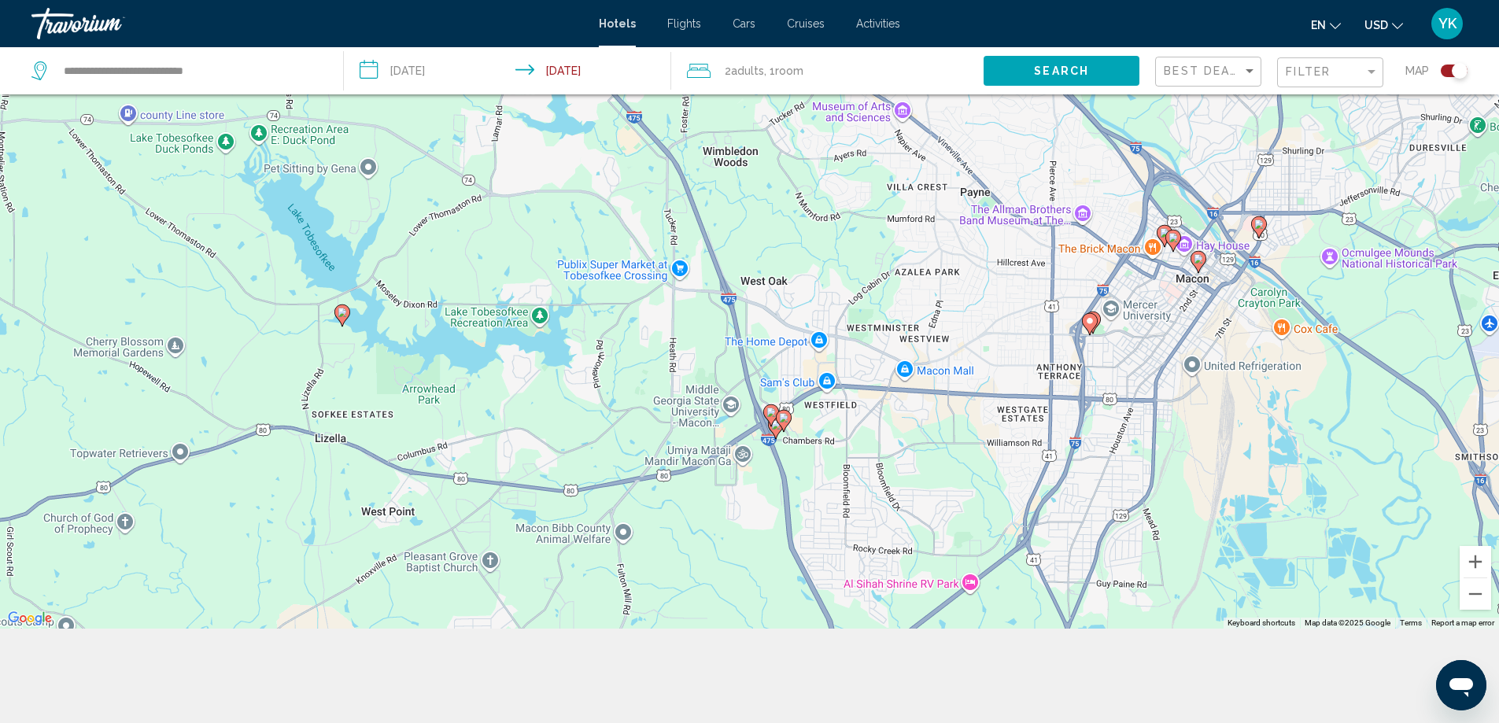
drag, startPoint x: 960, startPoint y: 381, endPoint x: 849, endPoint y: 265, distance: 160.3
click at [854, 258] on div "To activate drag with keyboard, press Alt + Enter. Once in keyboard drag state,…" at bounding box center [749, 267] width 1499 height 723
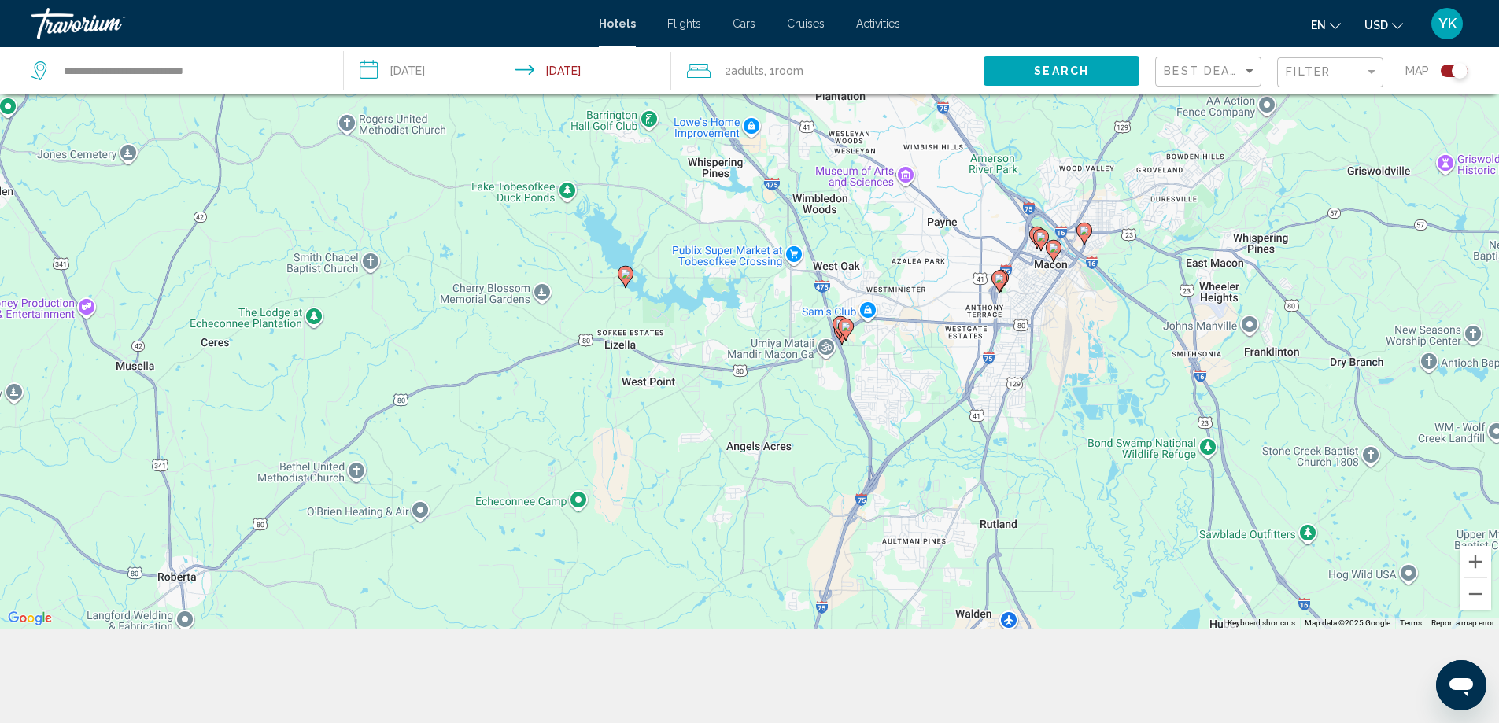
drag, startPoint x: 915, startPoint y: 439, endPoint x: 901, endPoint y: 229, distance: 210.6
click at [902, 231] on div "To activate drag with keyboard, press Alt + Enter. Once in keyboard drag state,…" at bounding box center [749, 267] width 1499 height 723
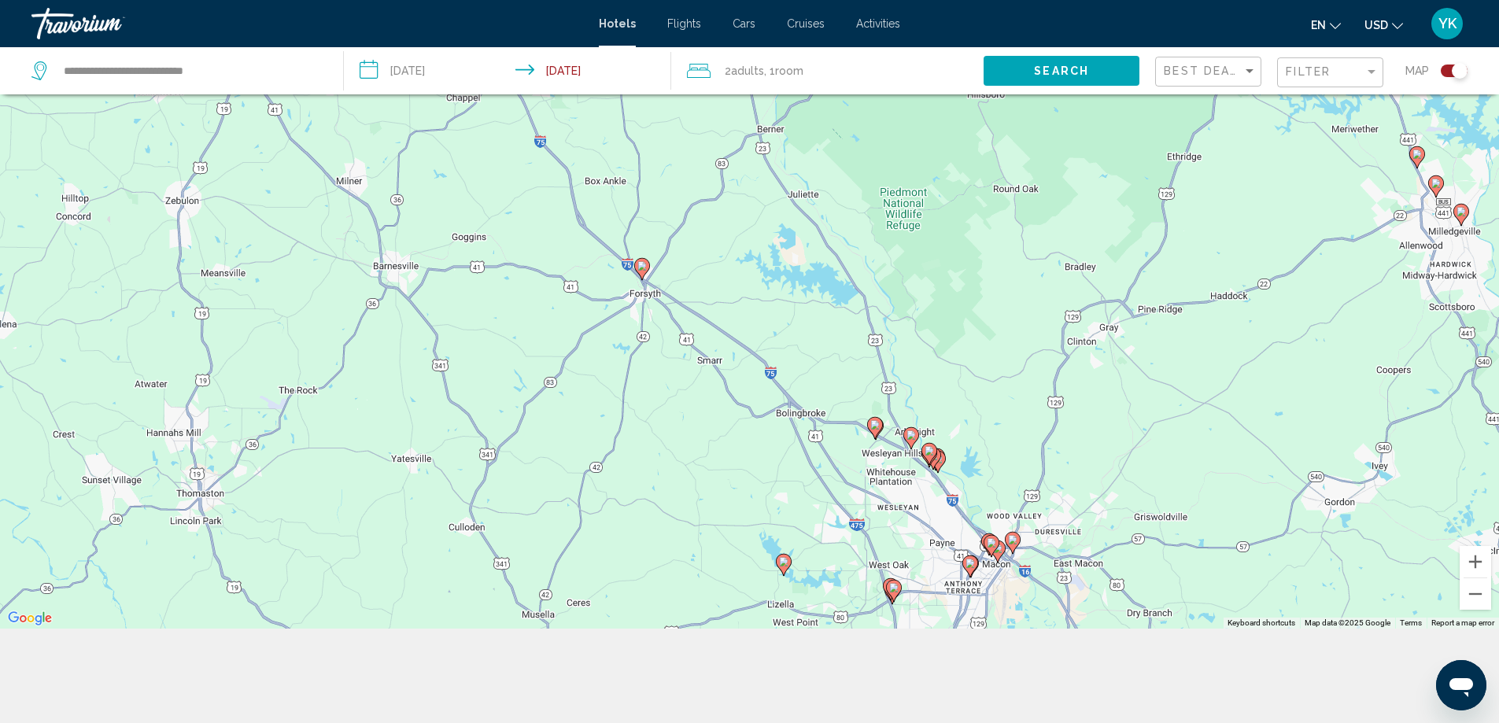
drag, startPoint x: 826, startPoint y: 269, endPoint x: 918, endPoint y: 547, distance: 292.7
click at [918, 547] on div "To activate drag with keyboard, press Alt + Enter. Once in keyboard drag state,…" at bounding box center [749, 267] width 1499 height 723
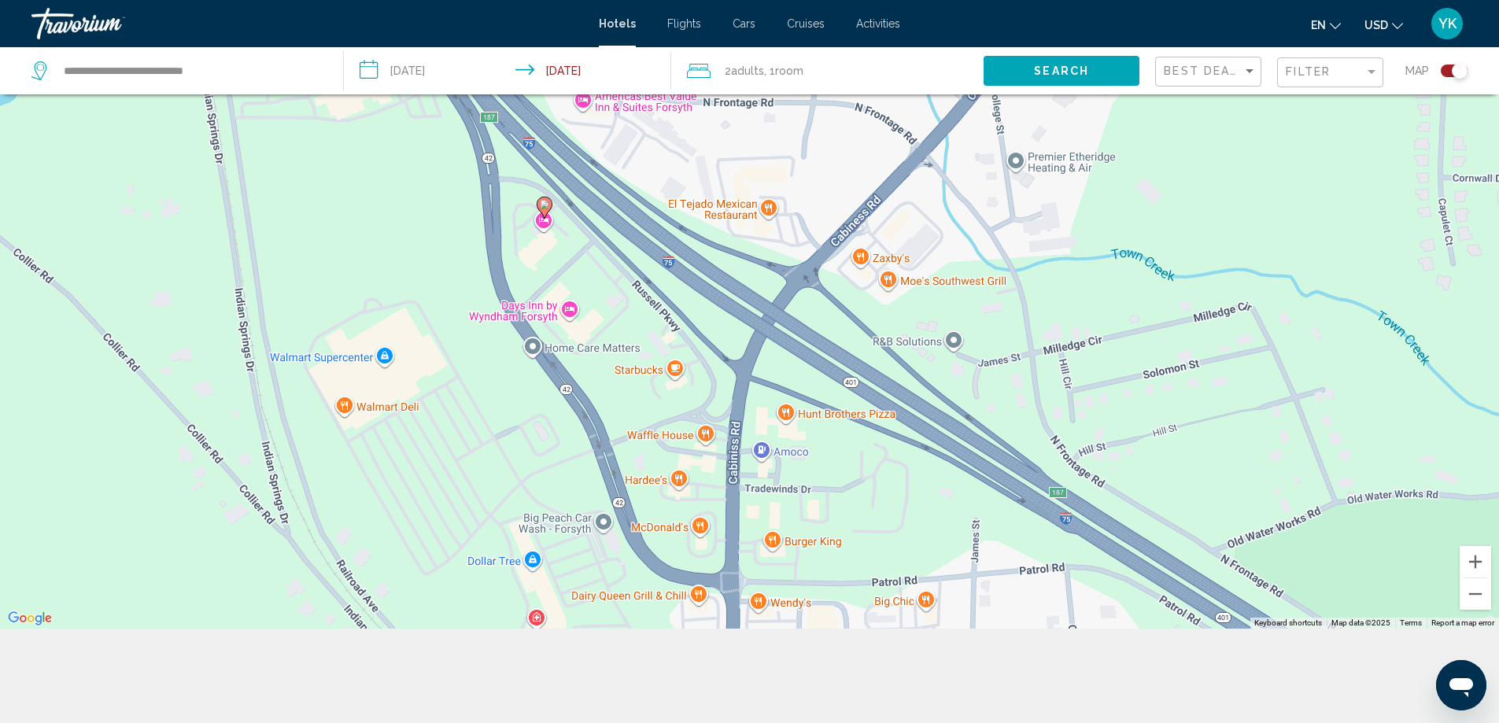
click at [542, 209] on image "Main content" at bounding box center [544, 204] width 9 height 9
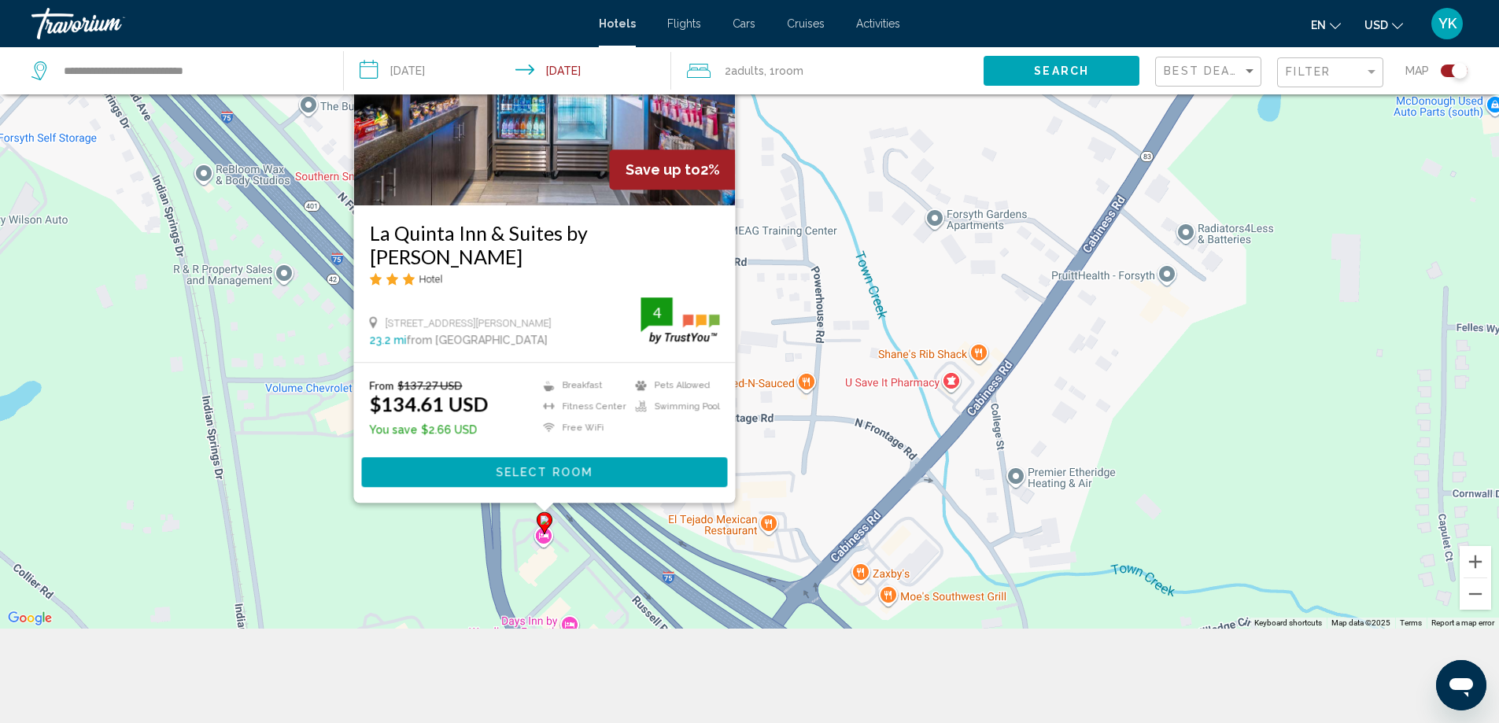
click at [390, 322] on span "[STREET_ADDRESS][PERSON_NAME]" at bounding box center [468, 323] width 166 height 12
drag, startPoint x: 383, startPoint y: 323, endPoint x: 522, endPoint y: 318, distance: 139.4
click at [522, 318] on div "[STREET_ADDRESS][PERSON_NAME]" at bounding box center [505, 323] width 272 height 14
copy span "[STREET_ADDRESS][PERSON_NAME]"
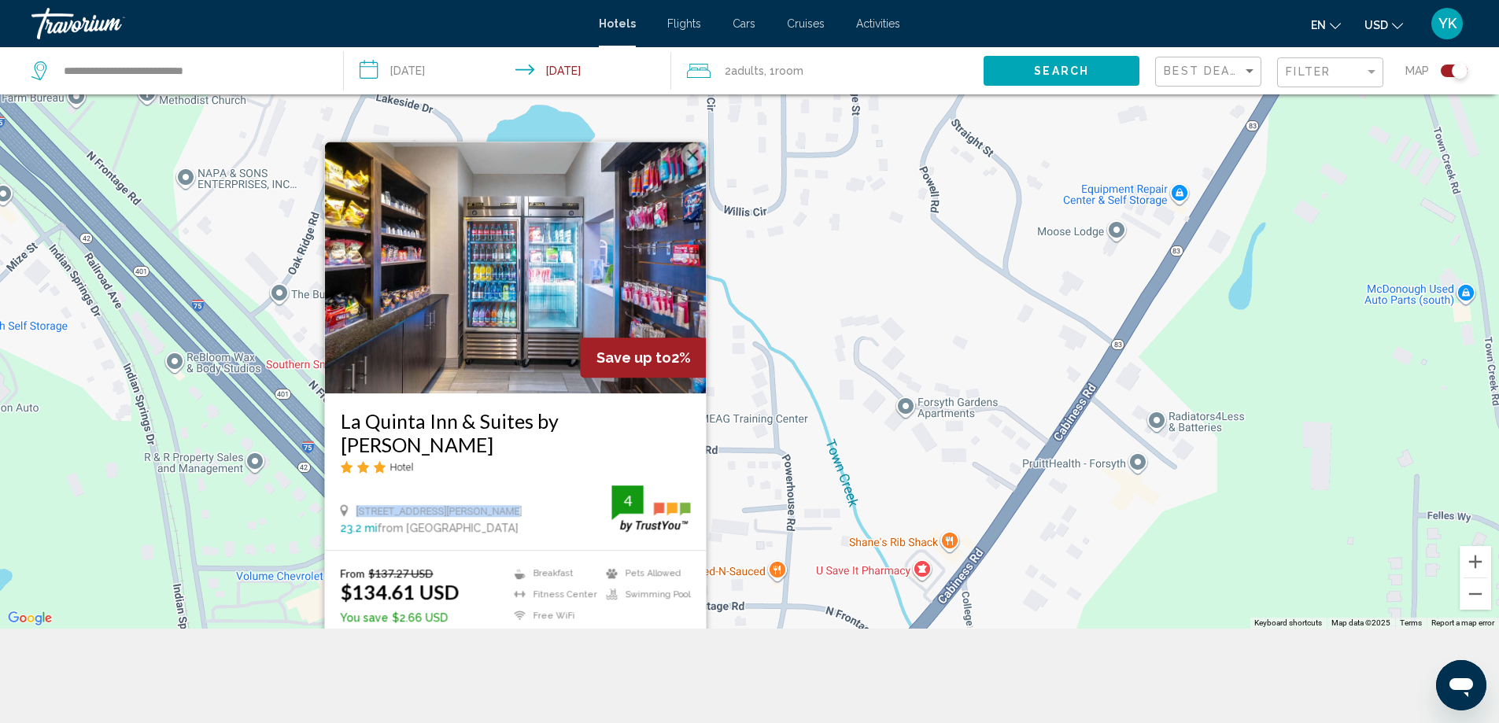
drag, startPoint x: 914, startPoint y: 228, endPoint x: 887, endPoint y: 449, distance: 222.0
click at [887, 449] on div "To activate drag with keyboard, press Alt + Enter. Once in keyboard drag state,…" at bounding box center [749, 267] width 1499 height 723
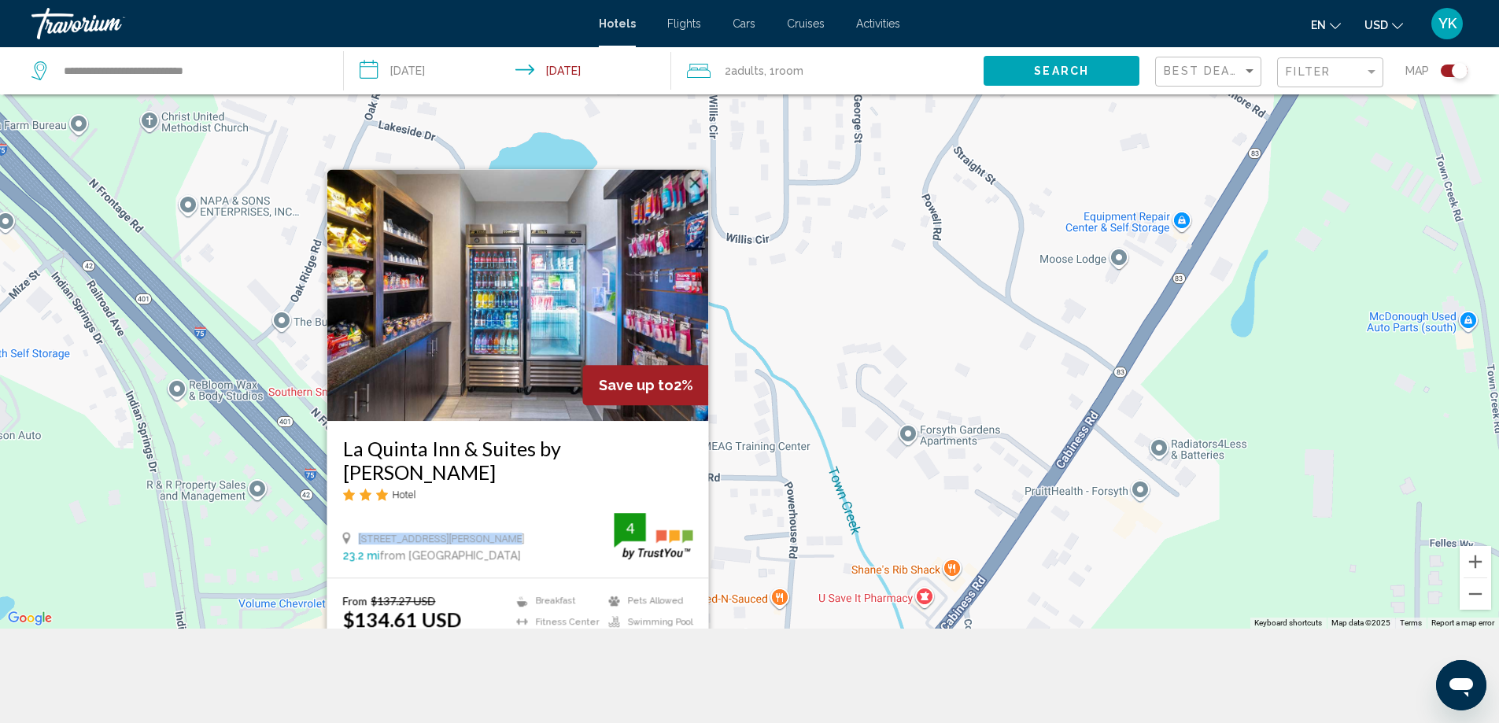
click at [694, 179] on button "Close" at bounding box center [695, 183] width 24 height 24
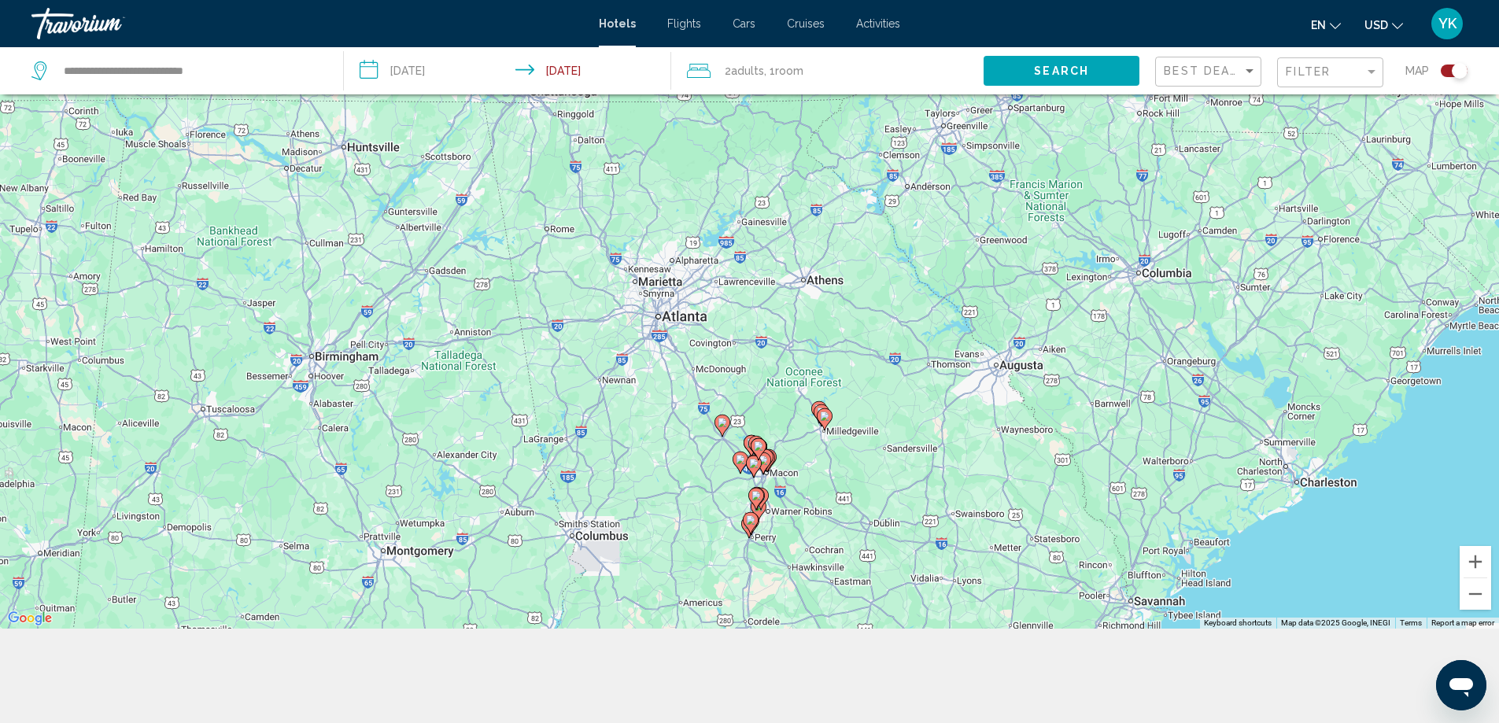
drag, startPoint x: 697, startPoint y: 233, endPoint x: 570, endPoint y: 257, distance: 128.9
click at [570, 257] on div "To activate drag with keyboard, press Alt + Enter. Once in keyboard drag state,…" at bounding box center [749, 267] width 1499 height 723
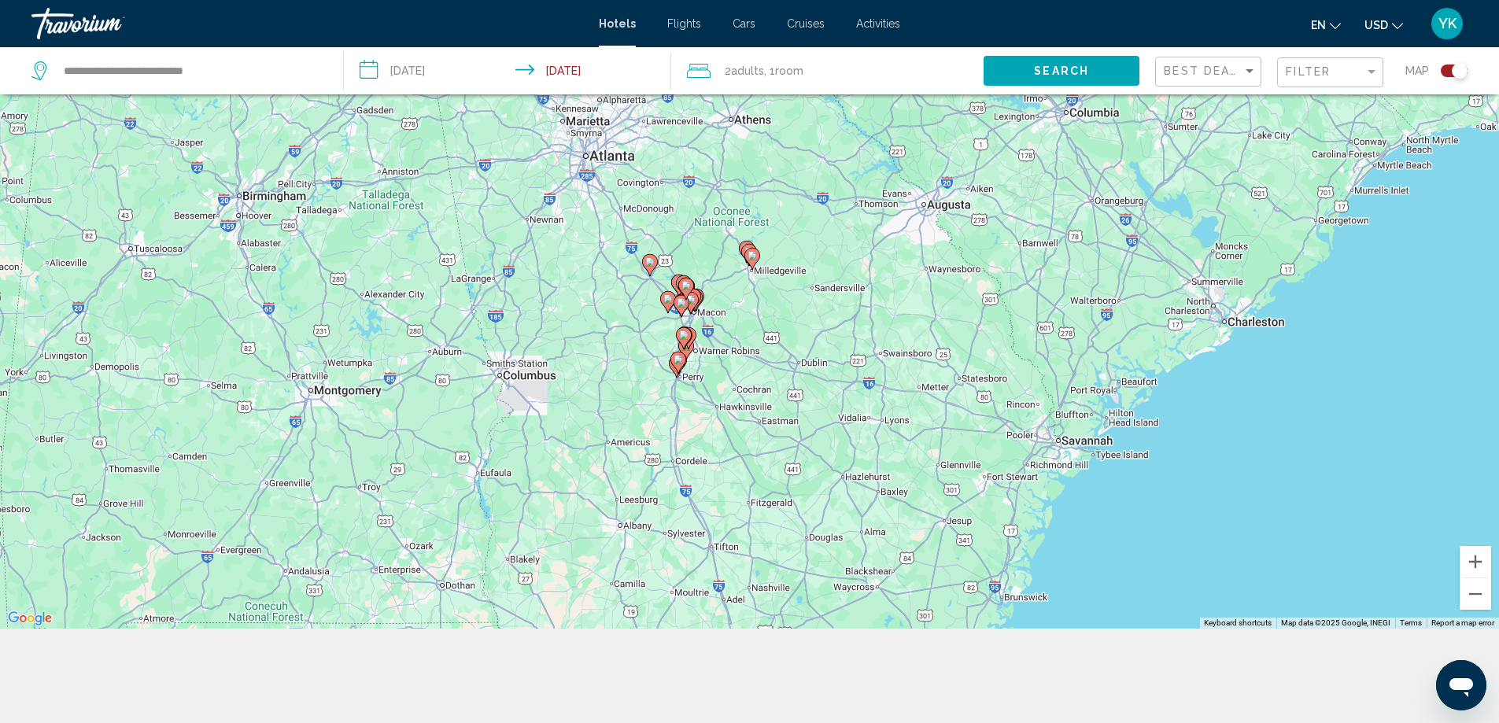
drag, startPoint x: 762, startPoint y: 470, endPoint x: 693, endPoint y: 313, distance: 171.3
click at [693, 313] on div "To activate drag with keyboard, press Alt + Enter. Once in keyboard drag state,…" at bounding box center [749, 267] width 1499 height 723
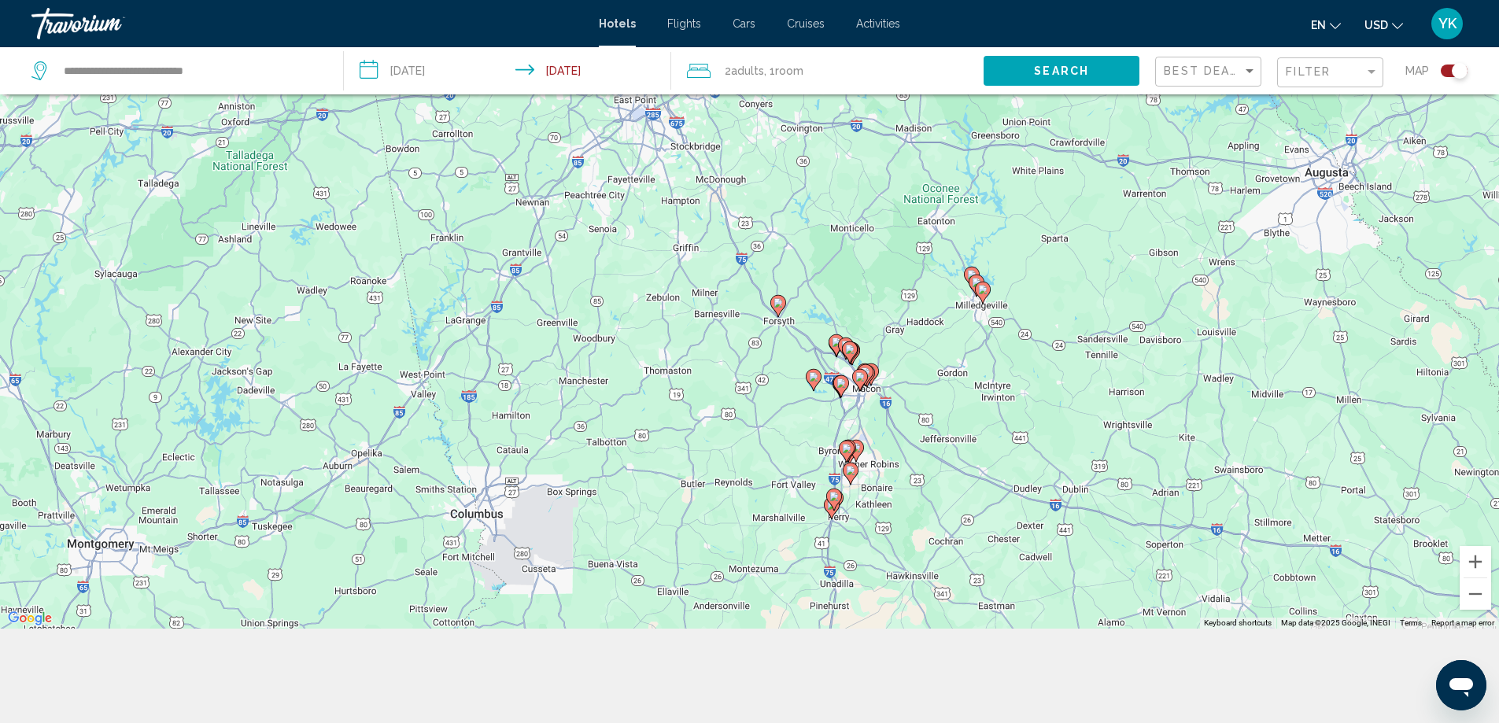
drag, startPoint x: 747, startPoint y: 259, endPoint x: 891, endPoint y: 401, distance: 202.6
click at [891, 401] on div "To activate drag with keyboard, press Alt + Enter. Once in keyboard drag state,…" at bounding box center [749, 267] width 1499 height 723
click at [1457, 68] on div "Toggle map" at bounding box center [1460, 71] width 16 height 16
